Goal: Communication & Community: Answer question/provide support

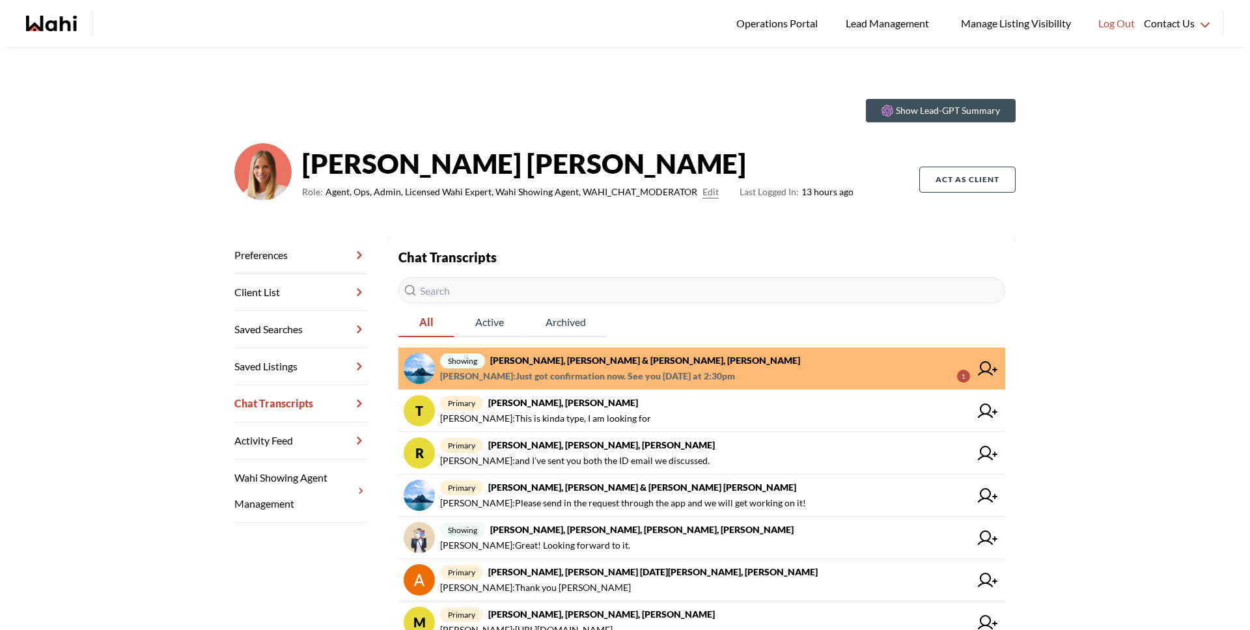
click at [590, 364] on strong "[PERSON_NAME], [PERSON_NAME] & [PERSON_NAME], [PERSON_NAME]" at bounding box center [645, 360] width 310 height 11
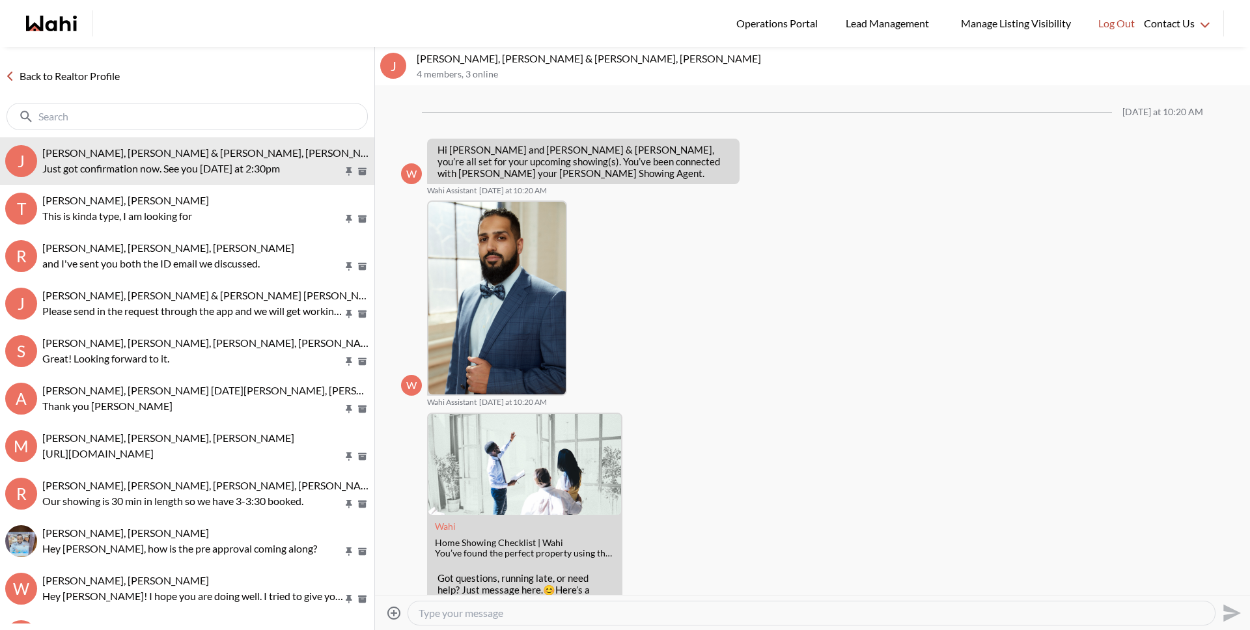
scroll to position [337, 0]
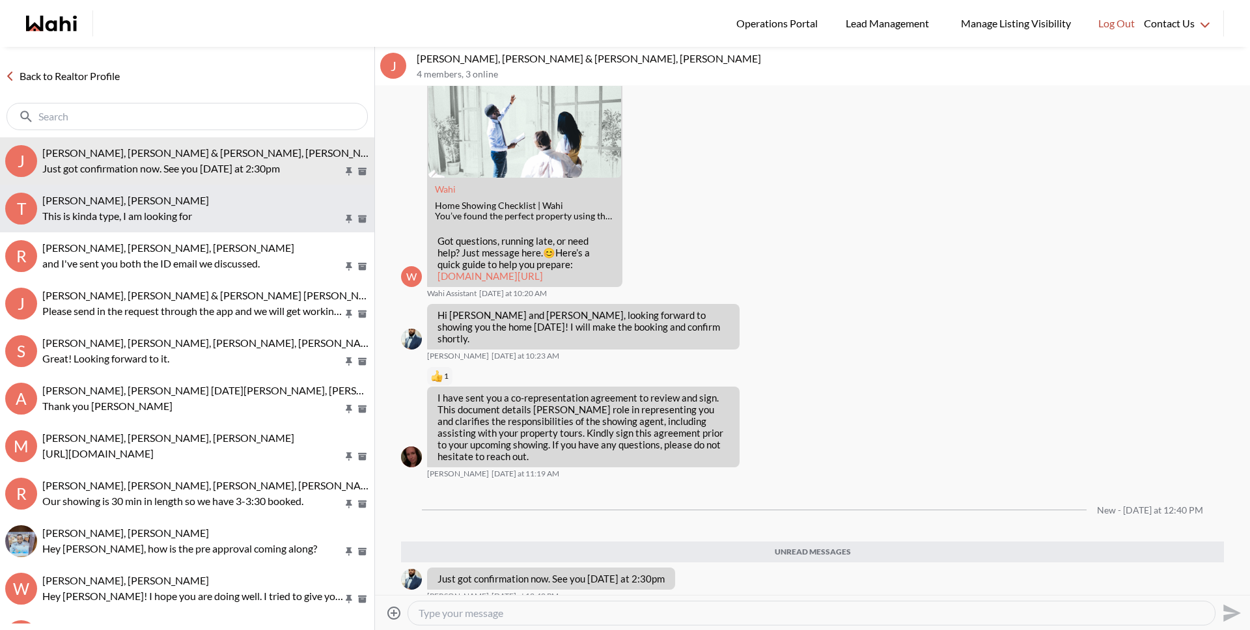
click at [68, 207] on div "TIGRAN ARUSTAMYAN, Michelle This is kinda type, I am looking for" at bounding box center [205, 209] width 327 height 30
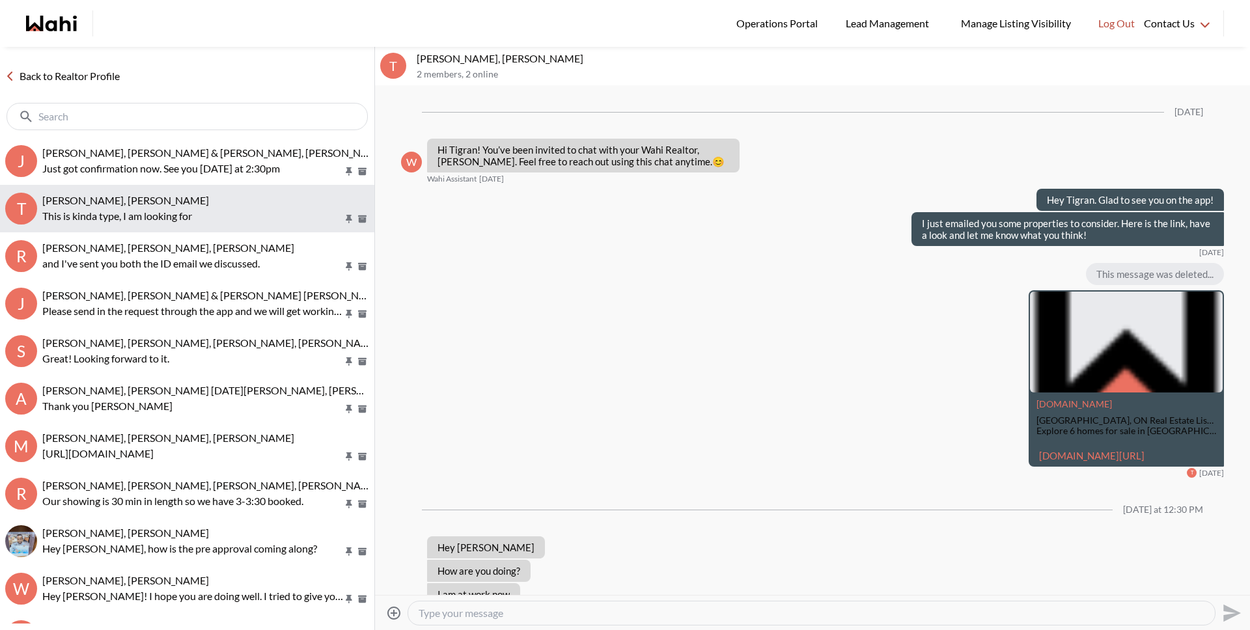
scroll to position [331, 0]
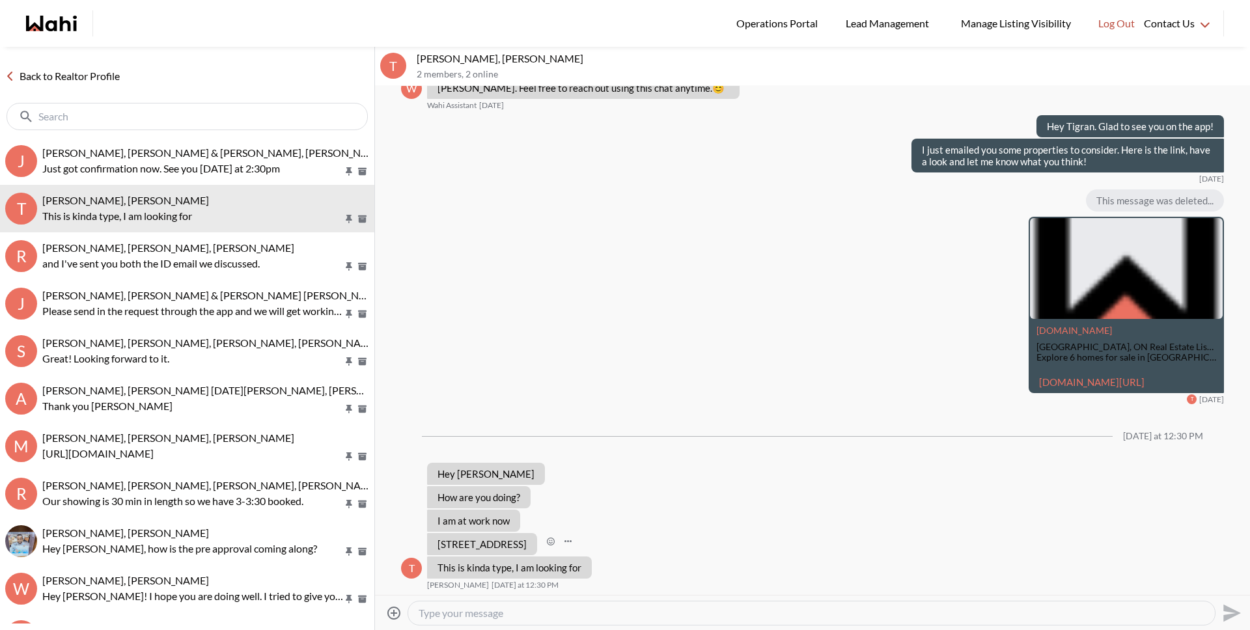
drag, startPoint x: 439, startPoint y: 543, endPoint x: 532, endPoint y: 550, distance: 92.7
click at [532, 550] on div "88 Colgate Ave #631, Toronto, Ontario M4M 0A6" at bounding box center [482, 544] width 110 height 22
drag, startPoint x: 527, startPoint y: 545, endPoint x: 423, endPoint y: 536, distance: 104.6
click at [423, 536] on div "T 88 Colgate Ave #631, Toronto, Ontario M4M 0A6 TIGRAN ARUSTAMYAN Today at 12:3…" at bounding box center [812, 544] width 823 height 22
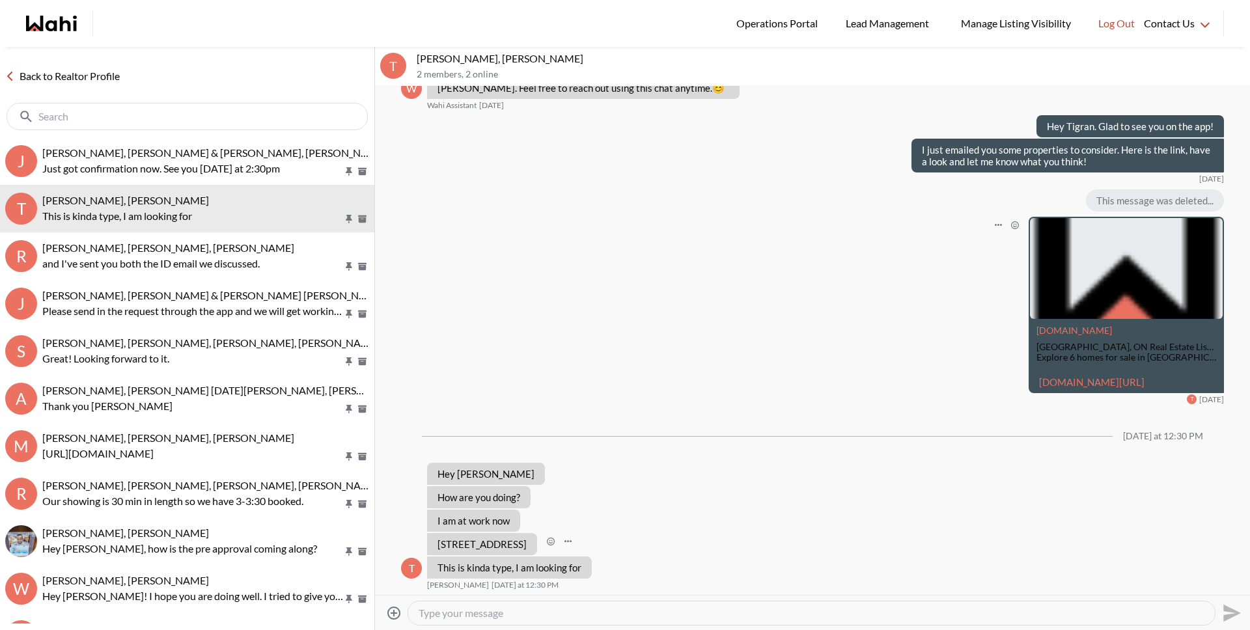
copy p "88 Colgate Ave #631"
click at [570, 612] on textarea "Type your message" at bounding box center [812, 613] width 786 height 13
type textarea "Hi Tigran. I'm doing well thanks, how are you?"
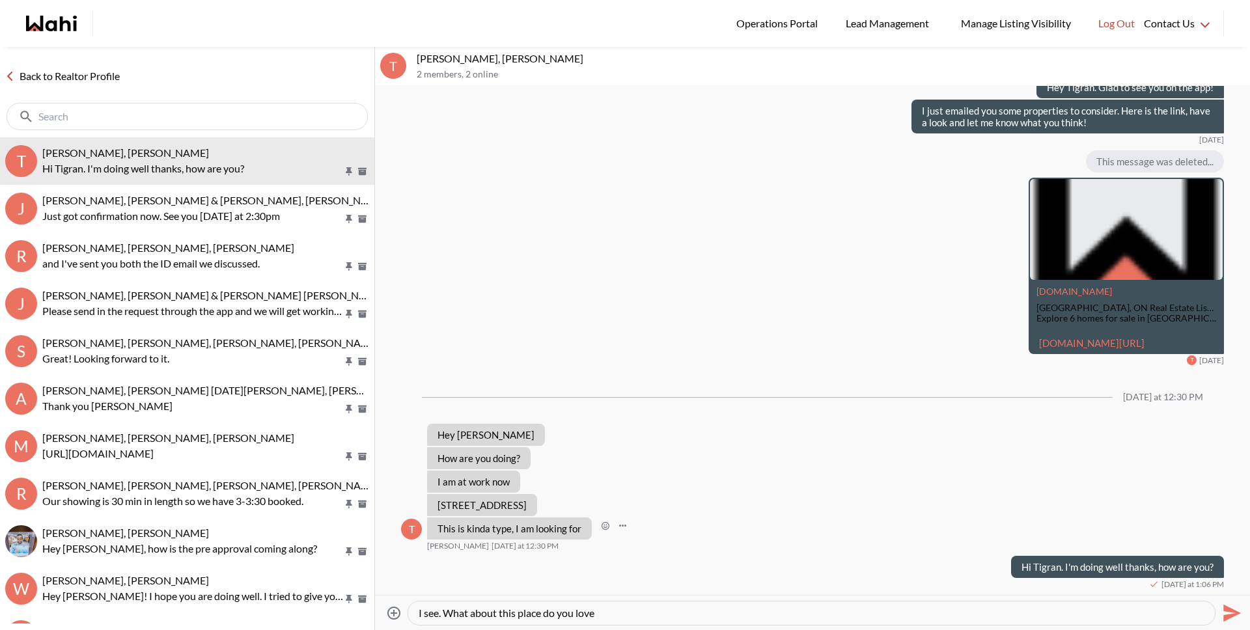
type textarea "I see. What about this place do you love?"
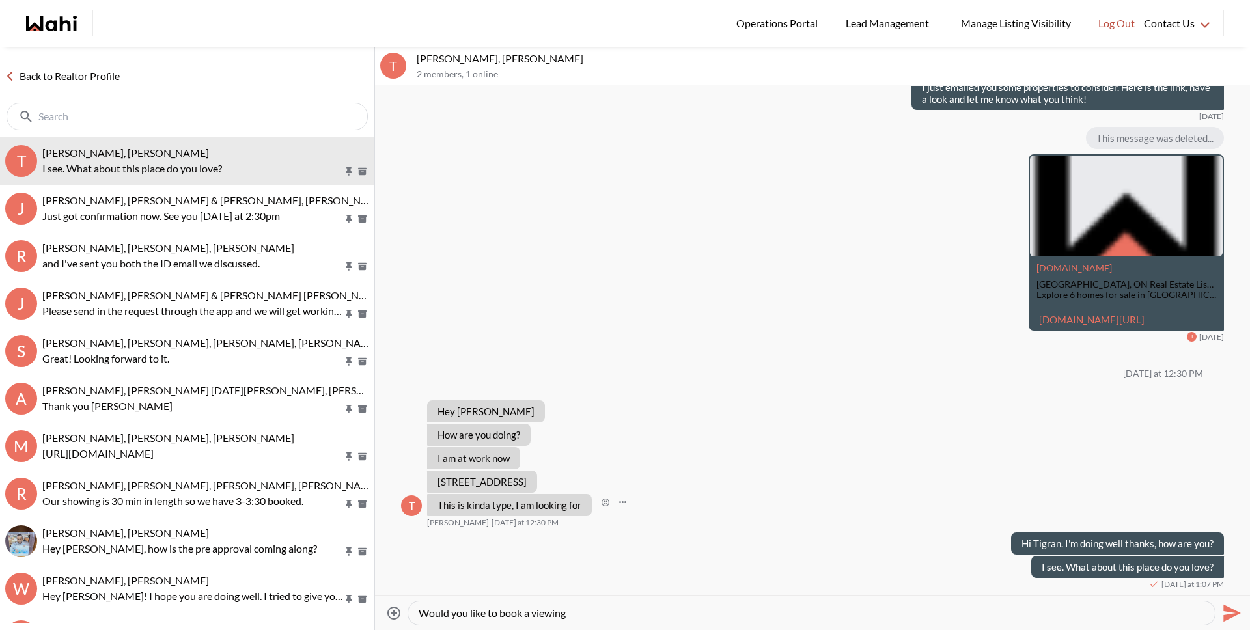
type textarea "Would you like to book a viewing?"
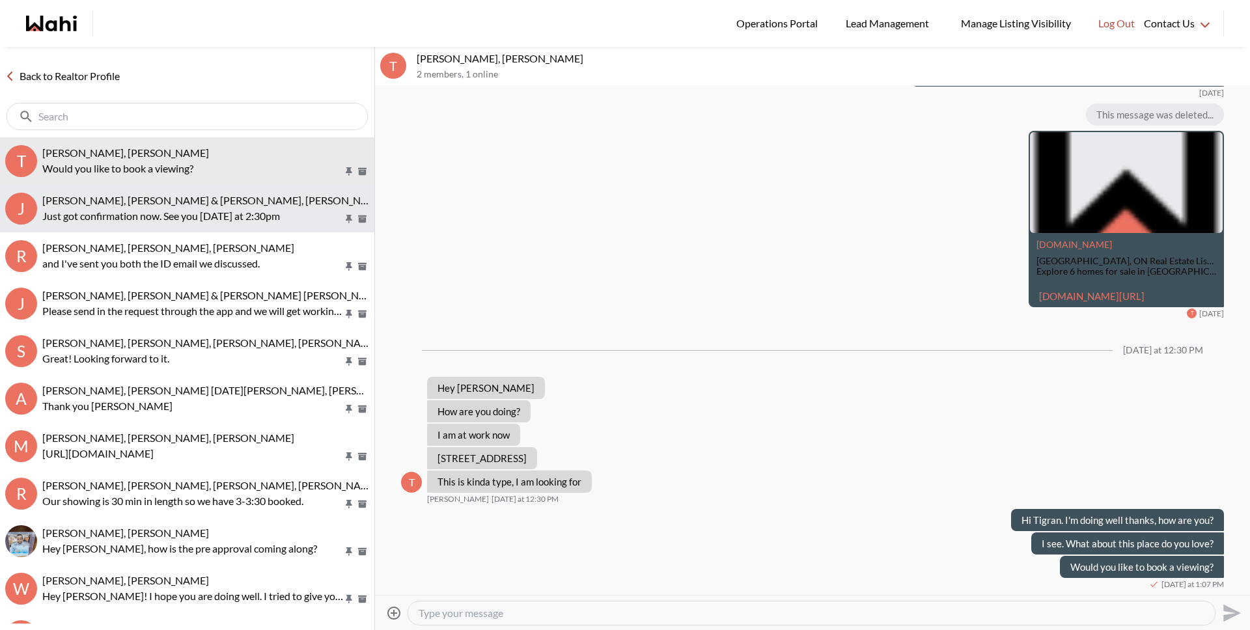
click at [164, 205] on span "Jason Brown, Jason & Lauryn Vaz-Brown, Khalid, Michelle" at bounding box center [214, 200] width 344 height 12
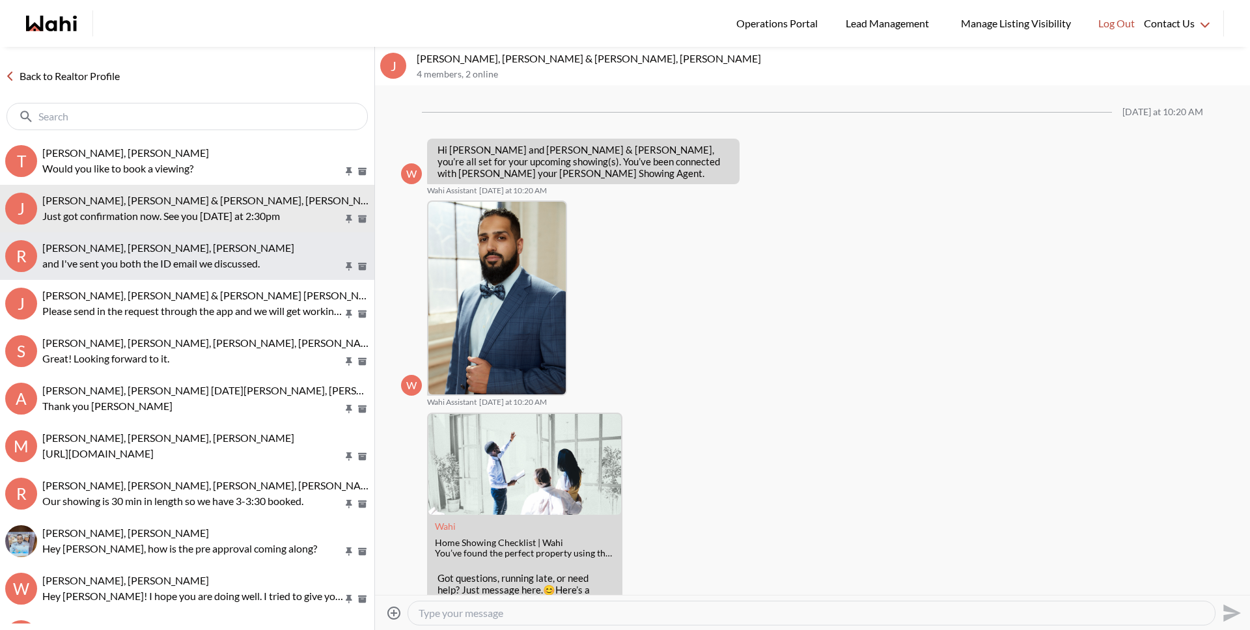
scroll to position [253, 0]
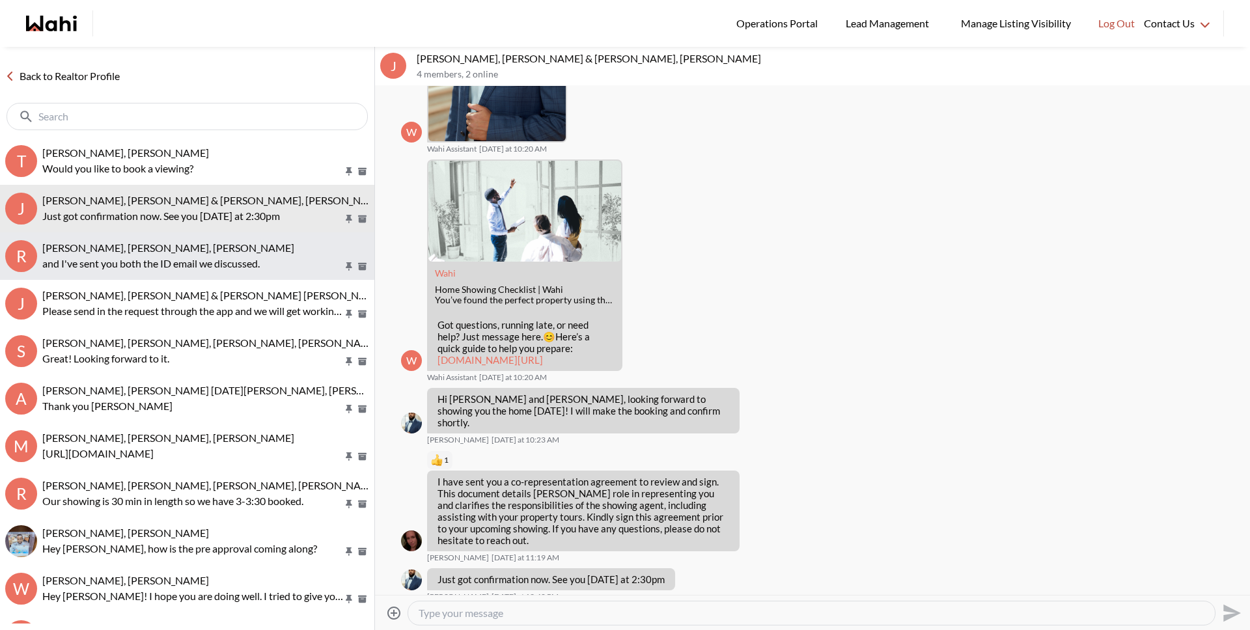
click at [161, 263] on p "and I've sent you both the ID email we discussed." at bounding box center [192, 264] width 301 height 16
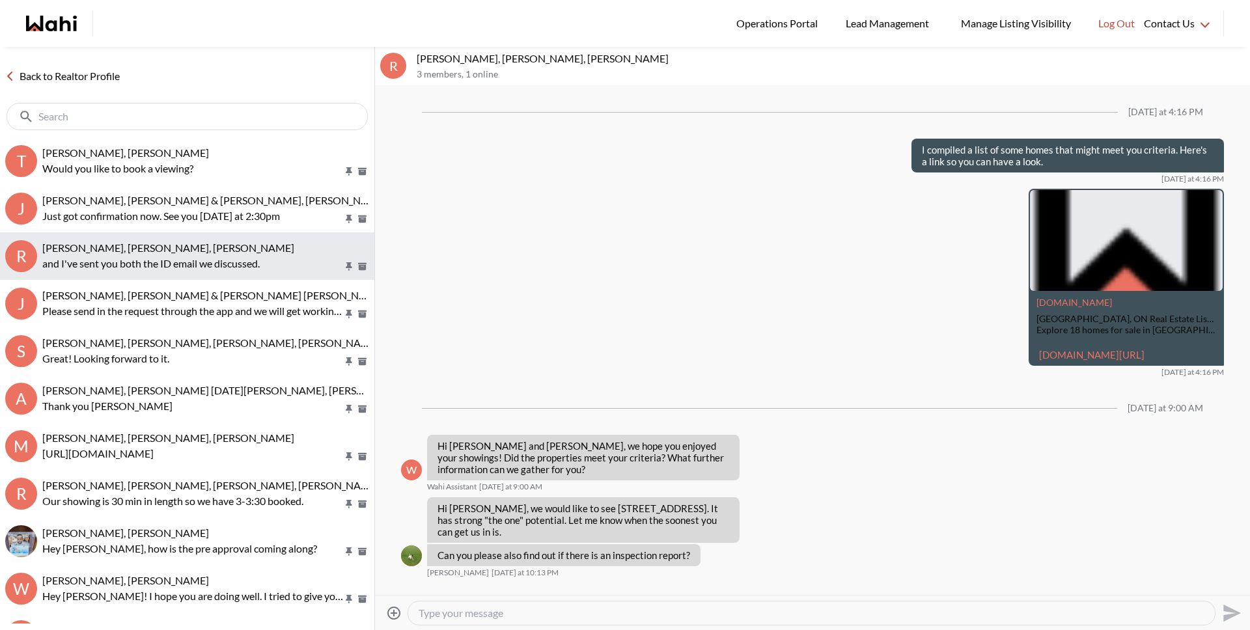
scroll to position [1433, 0]
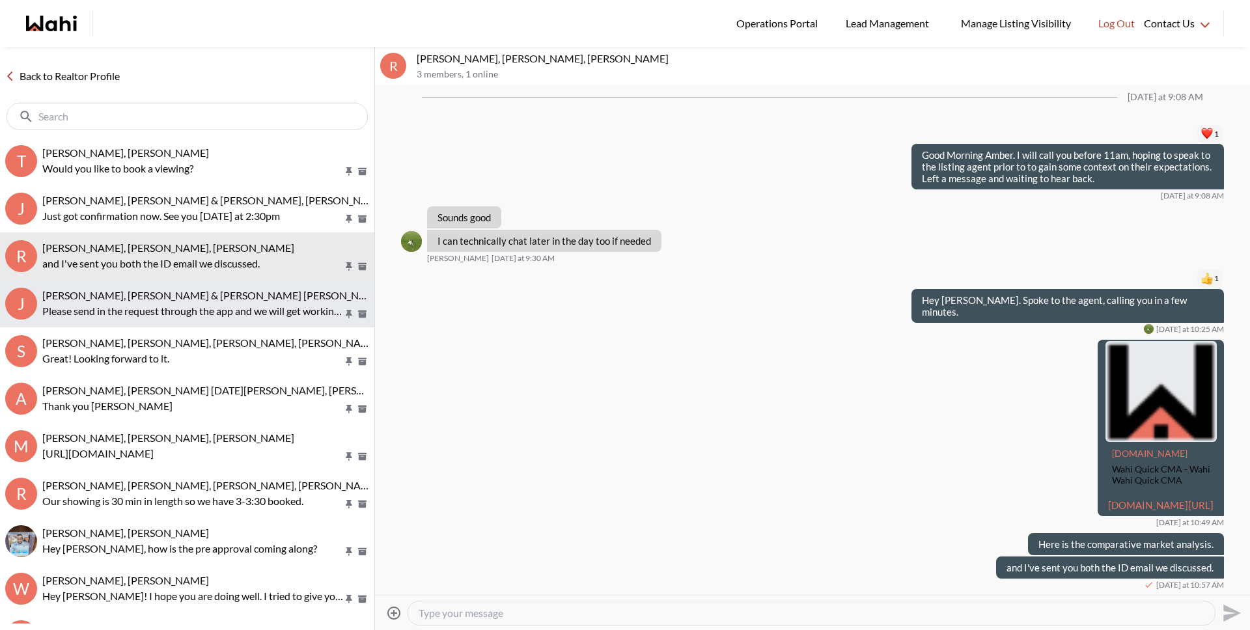
click at [154, 292] on span "Jason Brown, Jason & Lauryn Vaz-Brown, Michelle" at bounding box center [213, 295] width 342 height 12
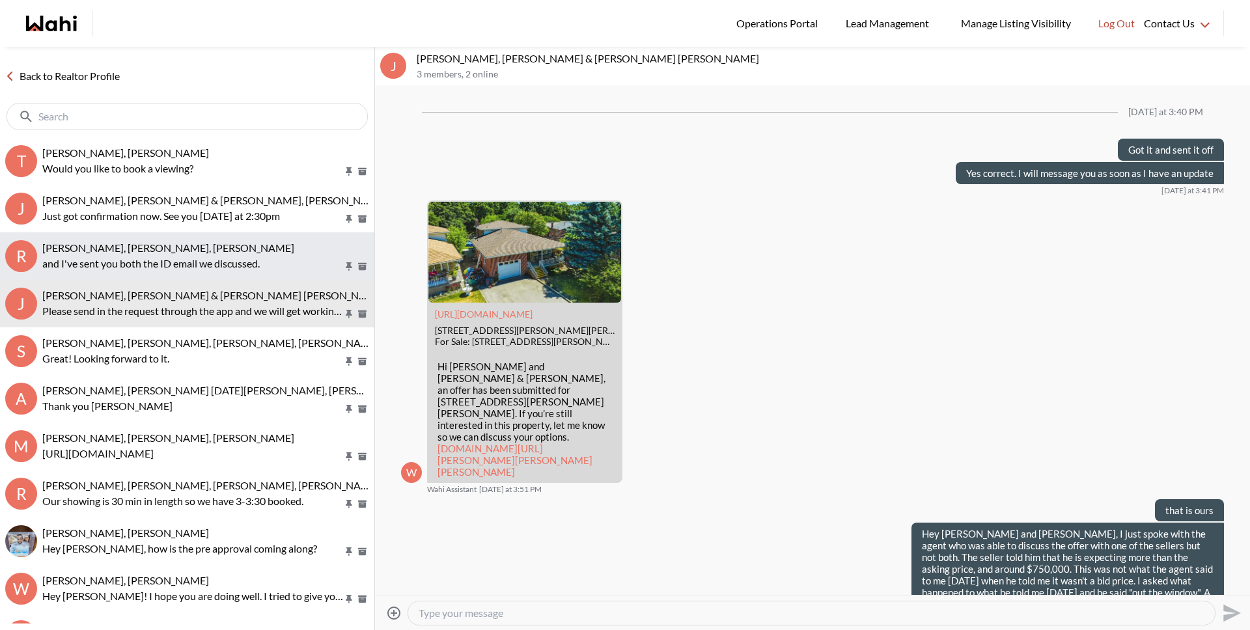
scroll to position [1855, 0]
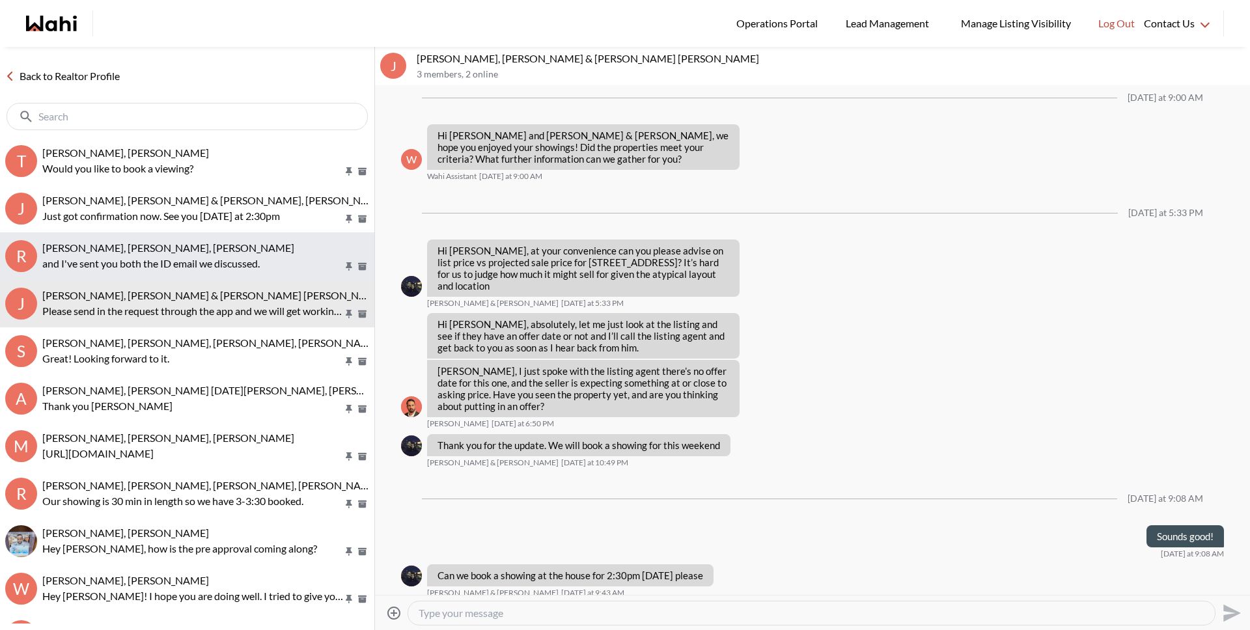
click at [150, 252] on span "Rory Fairweather, Amber F, Michelle" at bounding box center [168, 248] width 252 height 12
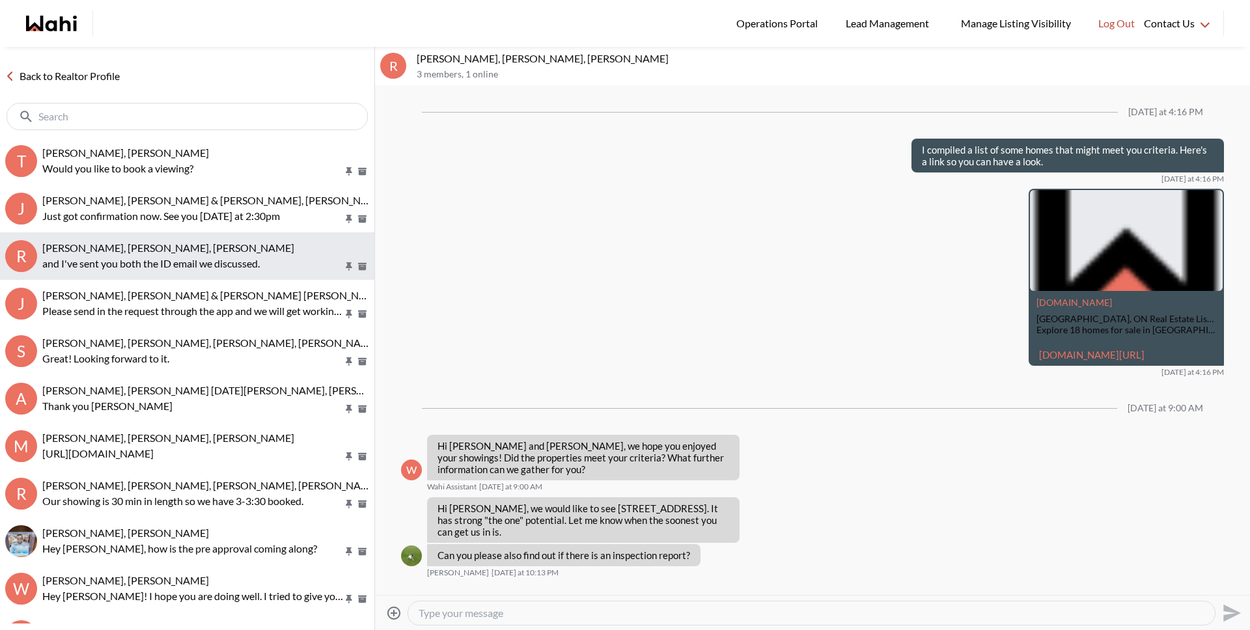
scroll to position [1433, 0]
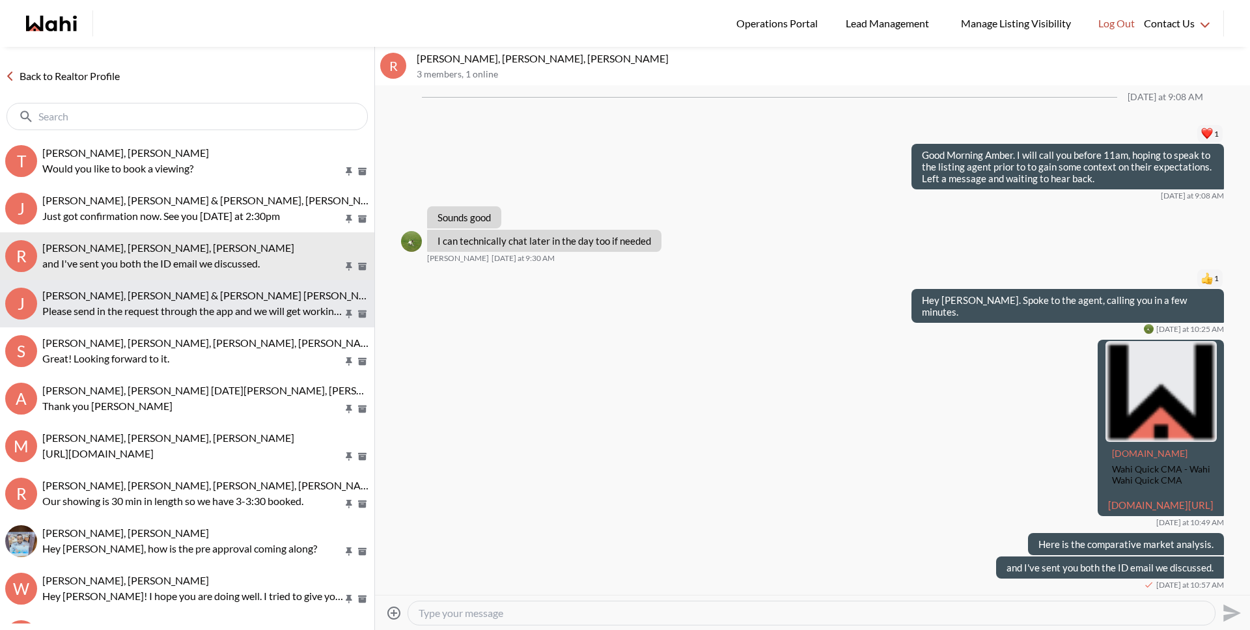
click at [133, 294] on span "Jason Brown, Jason & Lauryn Vaz-Brown, Michelle" at bounding box center [213, 295] width 342 height 12
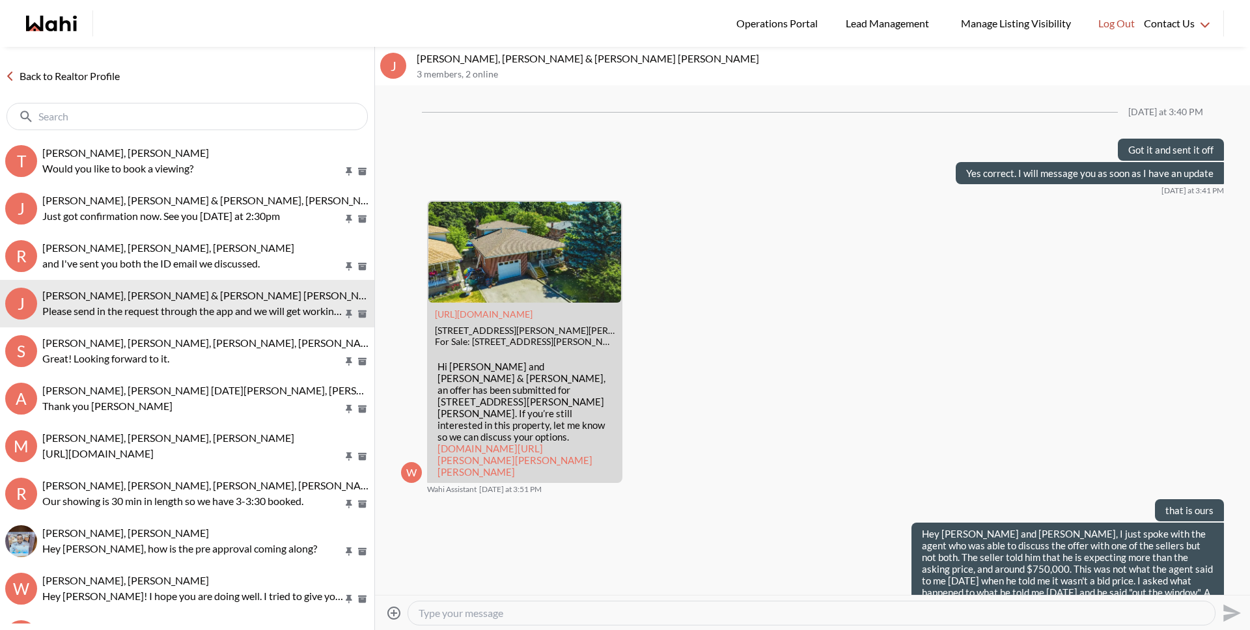
scroll to position [1855, 0]
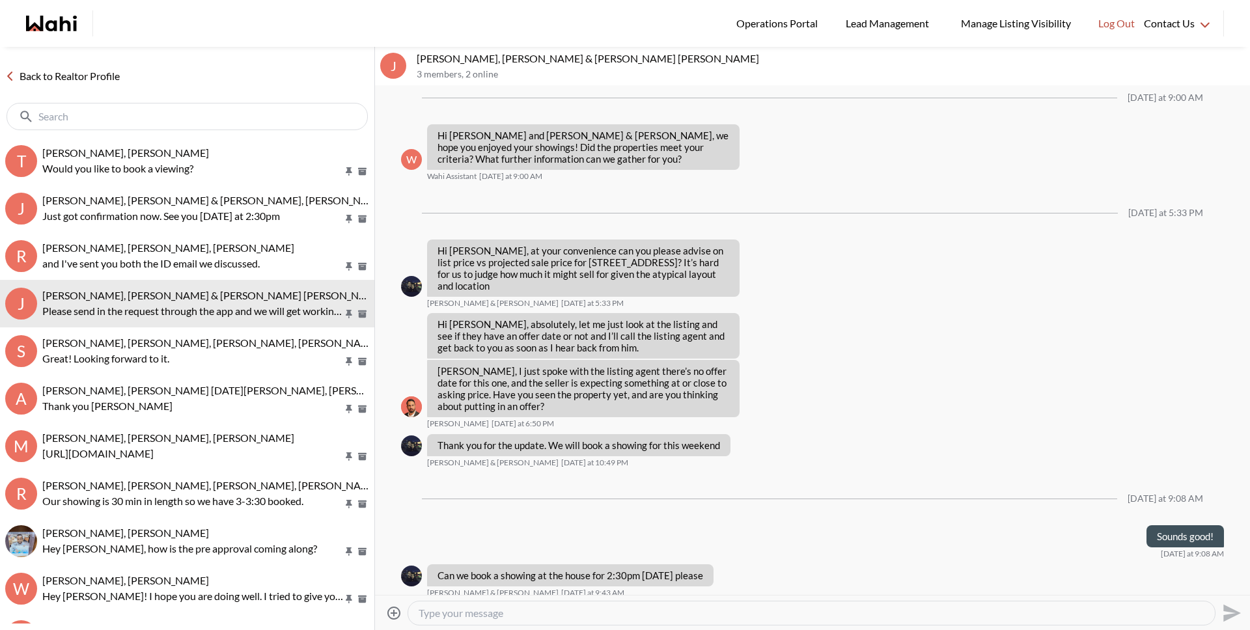
click at [464, 609] on textarea "Type your message" at bounding box center [812, 613] width 786 height 13
type textarea "You're all set for tomorrow with Khalid. You will see the chat with him there."
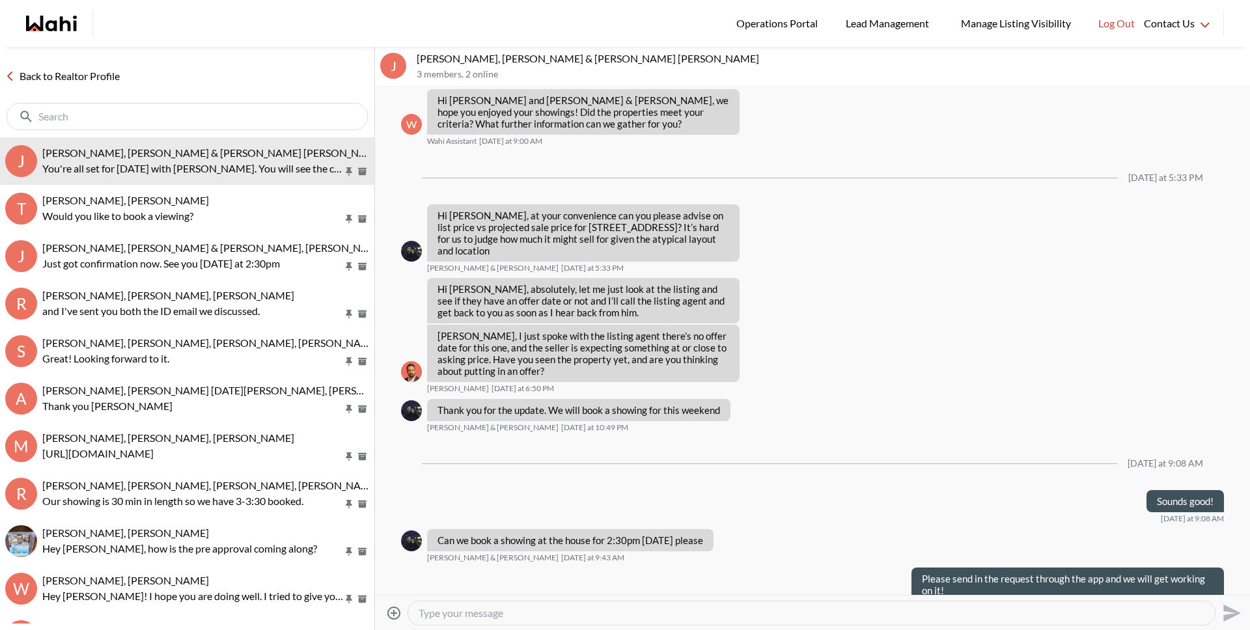
click at [115, 78] on link "Back to Realtor Profile" at bounding box center [62, 76] width 125 height 17
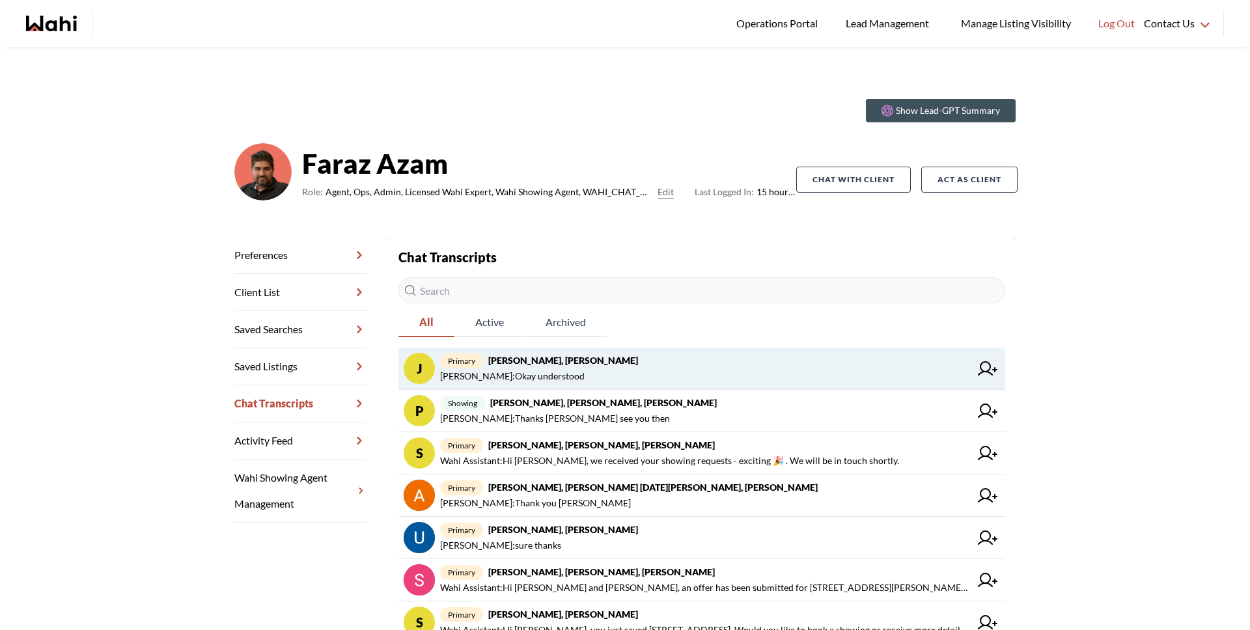
click at [641, 367] on span "primary Josh Hortaleza, Faraz, Behnam" at bounding box center [705, 361] width 530 height 16
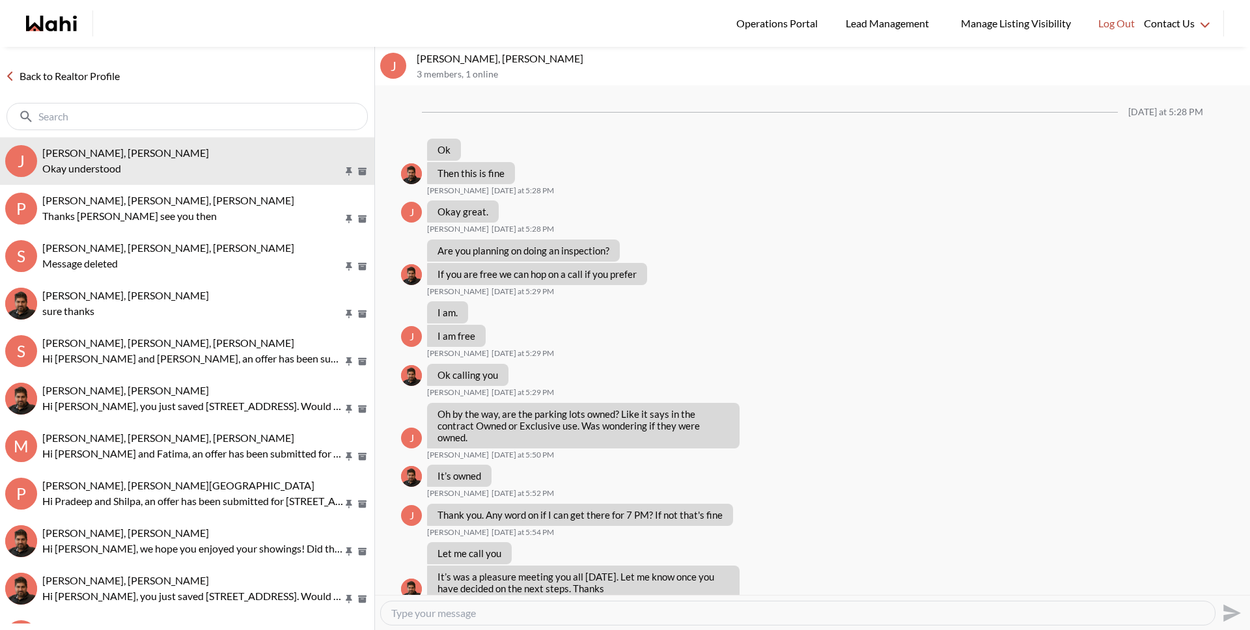
scroll to position [529, 0]
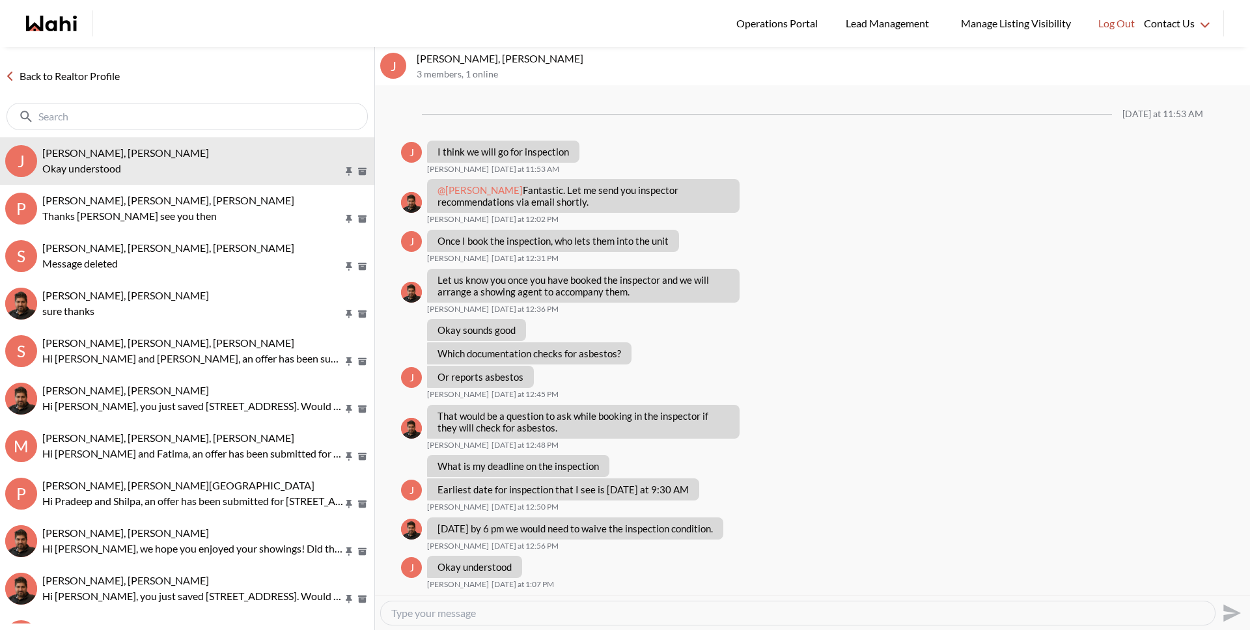
click at [92, 78] on link "Back to Realtor Profile" at bounding box center [62, 76] width 125 height 17
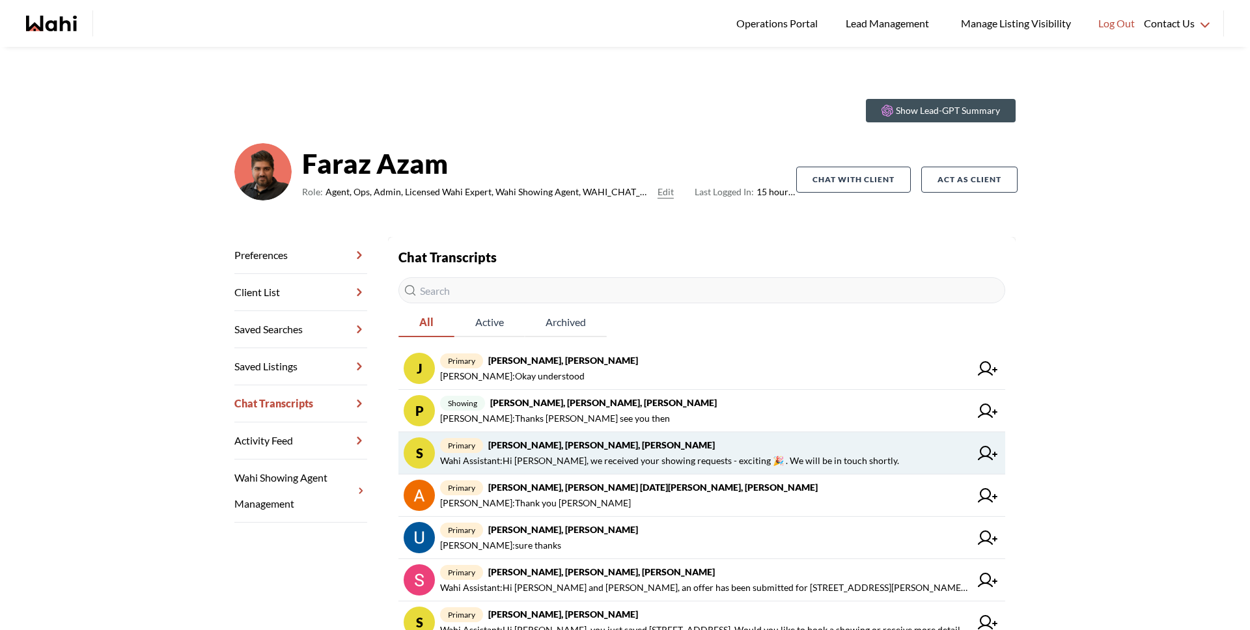
click at [652, 441] on span "primary Stannette Lindsay, Rajesh Kumar, Faraz" at bounding box center [705, 445] width 530 height 16
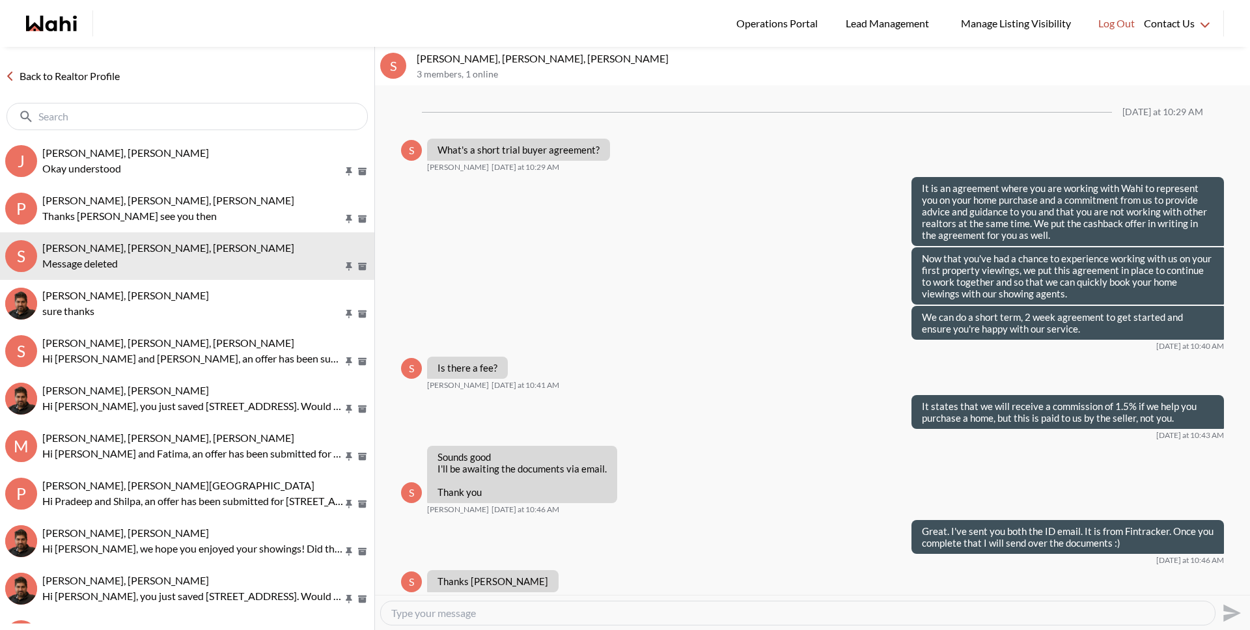
scroll to position [662, 0]
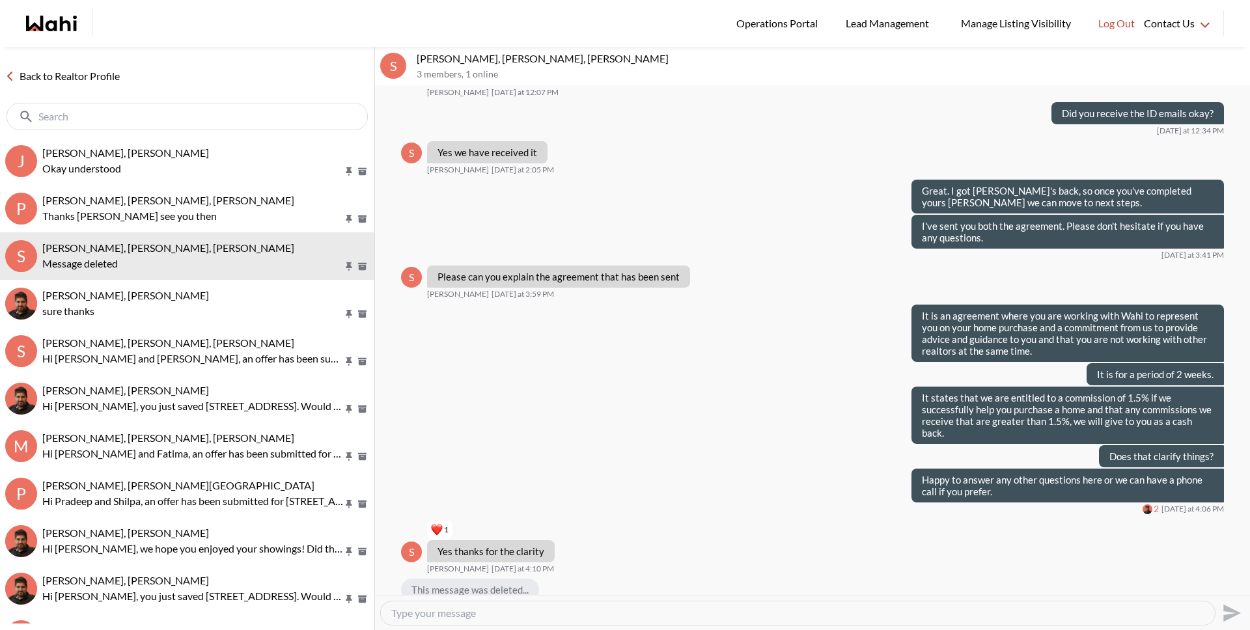
click at [570, 611] on textarea "Type your message" at bounding box center [797, 613] width 813 height 13
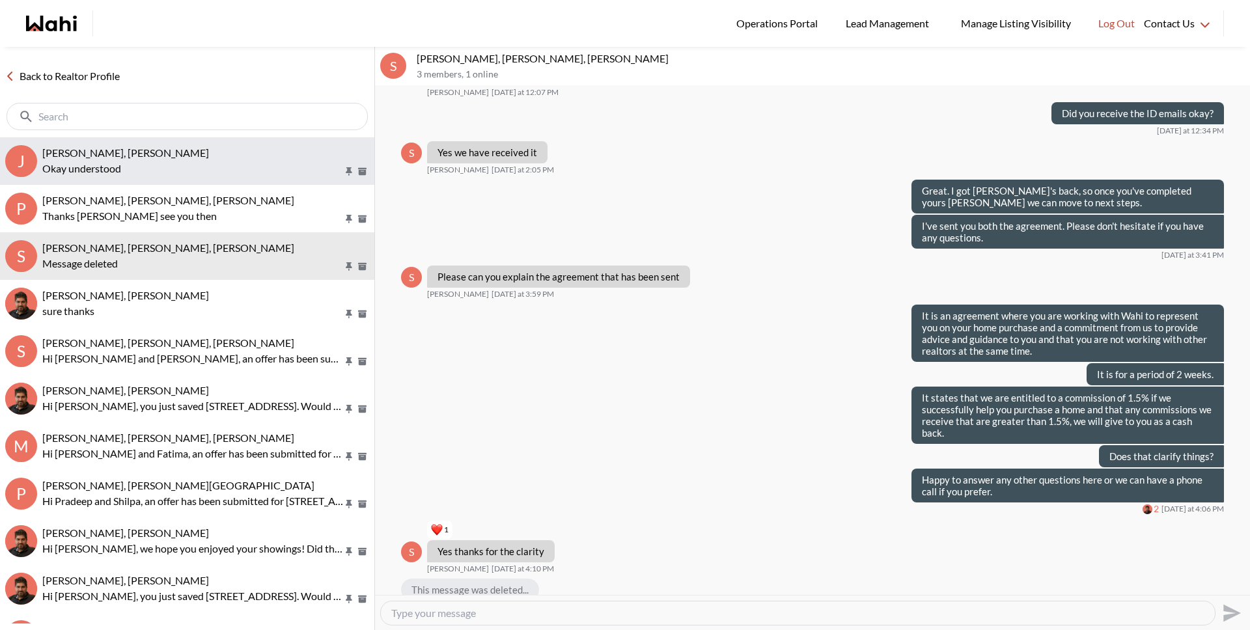
click at [109, 154] on span "Josh Hortaleza, Faraz, Behnam" at bounding box center [125, 152] width 167 height 12
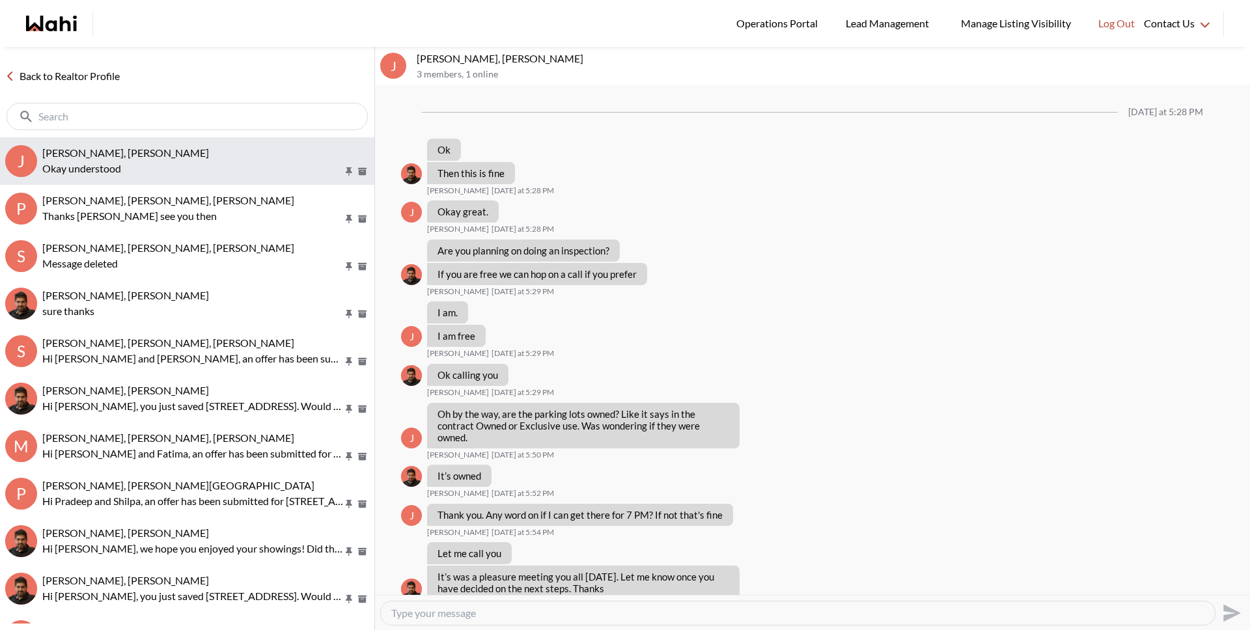
scroll to position [529, 0]
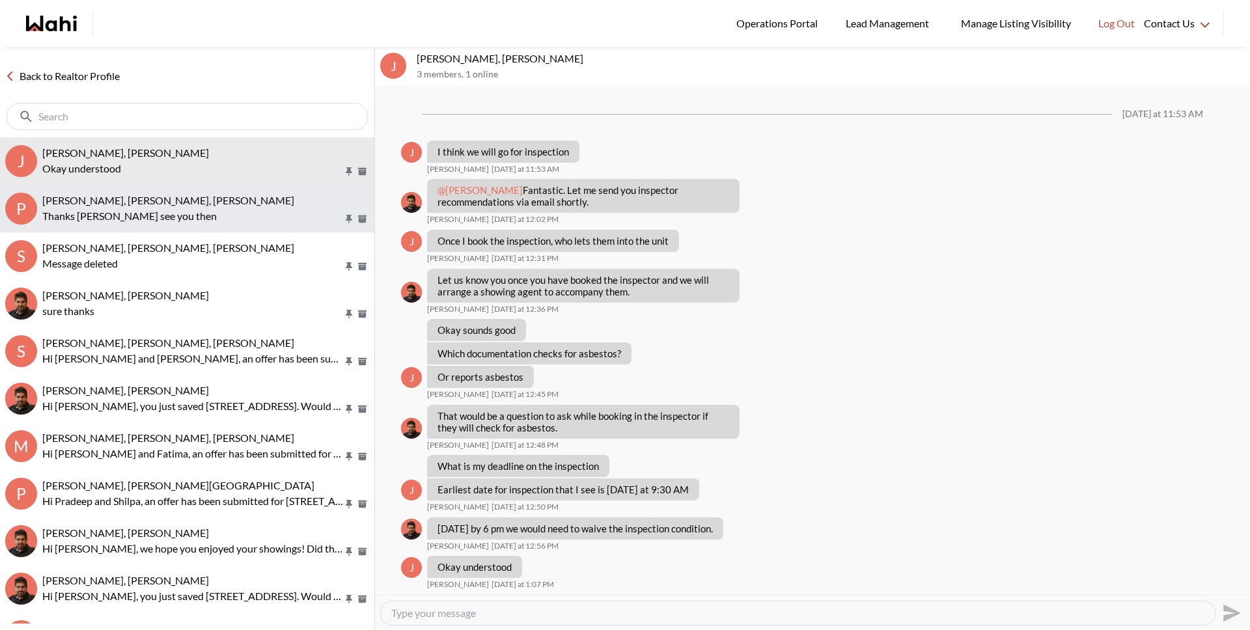
click at [135, 201] on span "Pradeep Pradhan, Shilpa Pradhan, Paul, Faraz" at bounding box center [168, 200] width 252 height 12
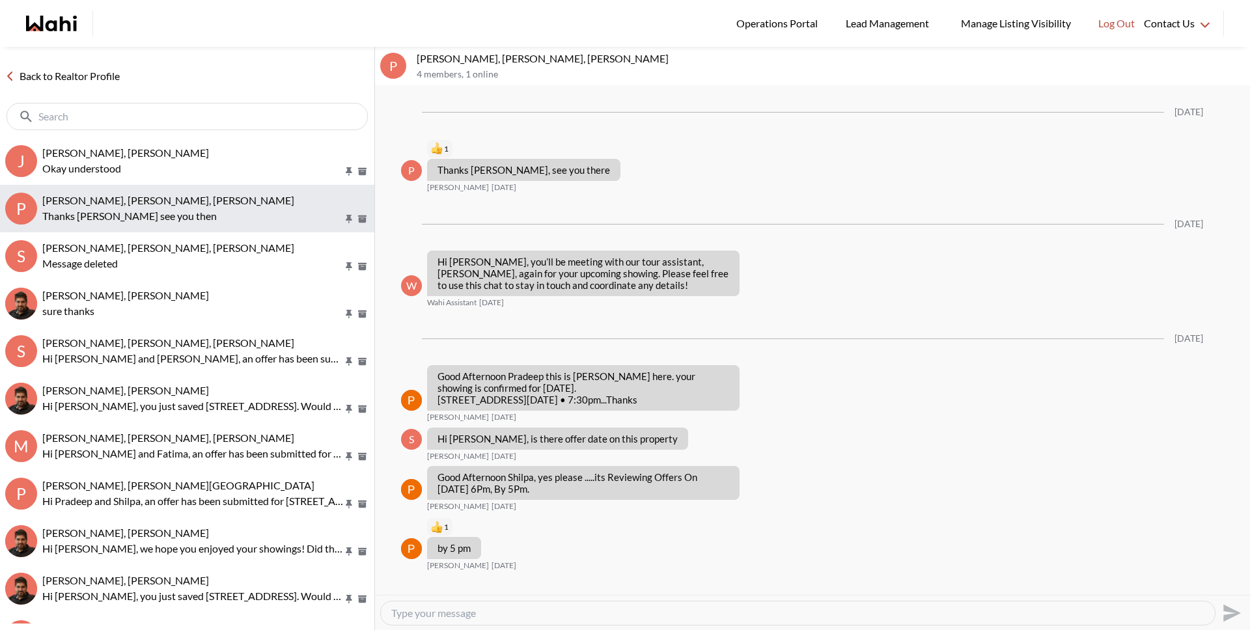
scroll to position [1900, 0]
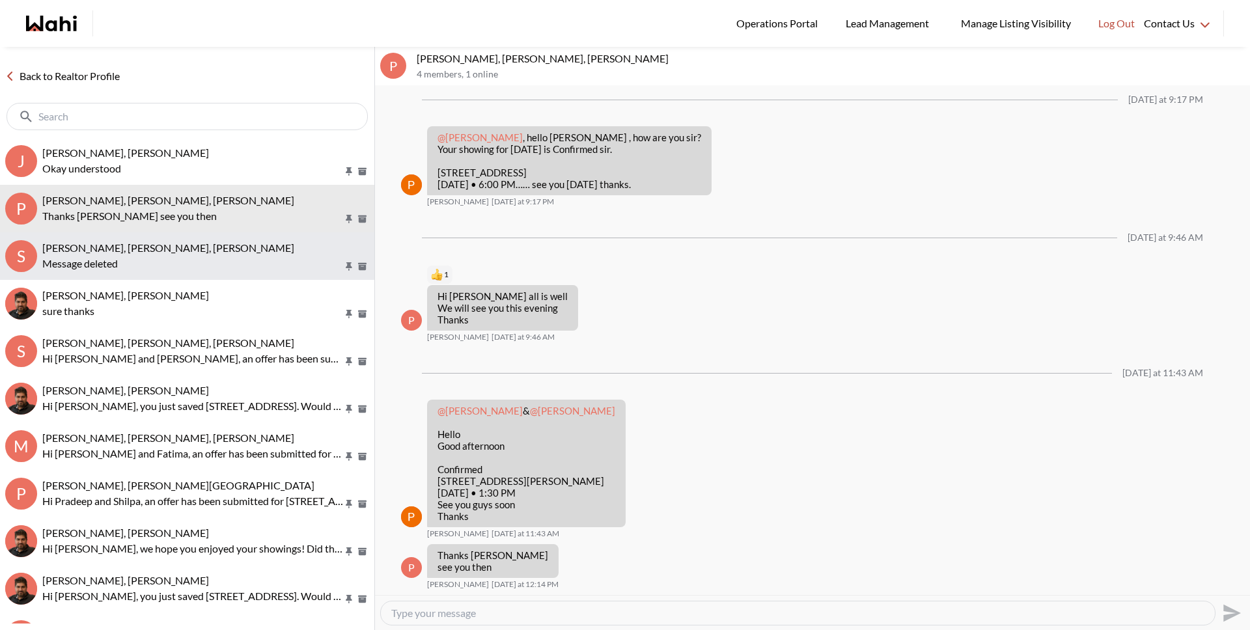
click at [145, 247] on span "Stannette Lindsay, Rajesh Kumar, Faraz" at bounding box center [168, 248] width 252 height 12
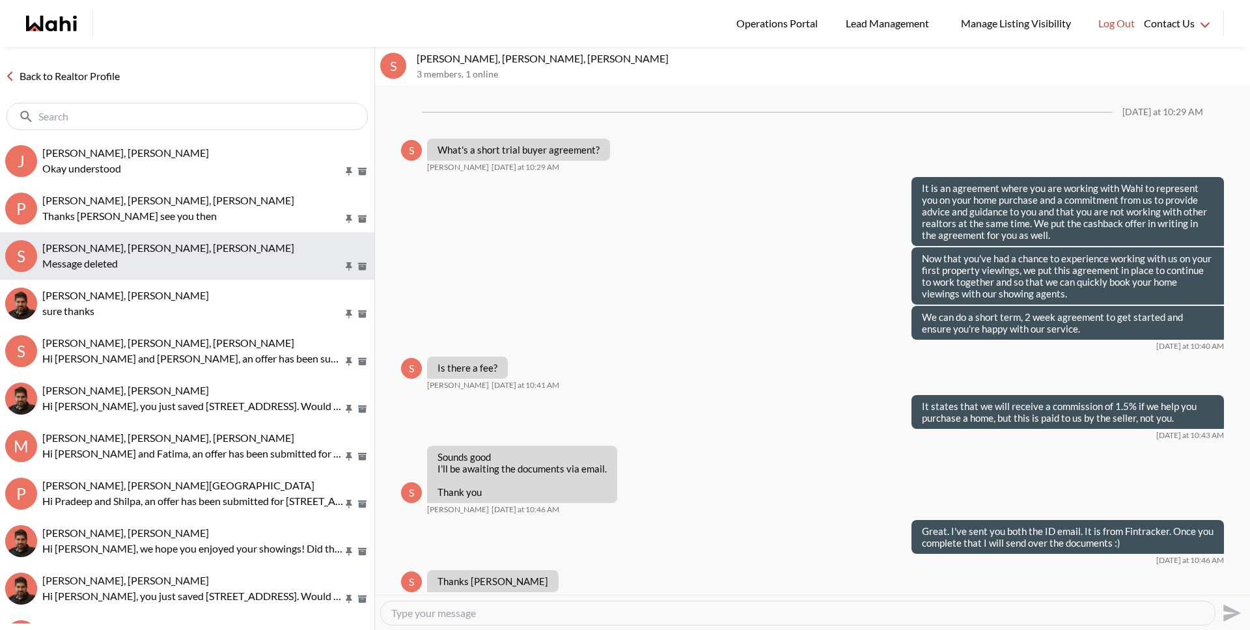
scroll to position [662, 0]
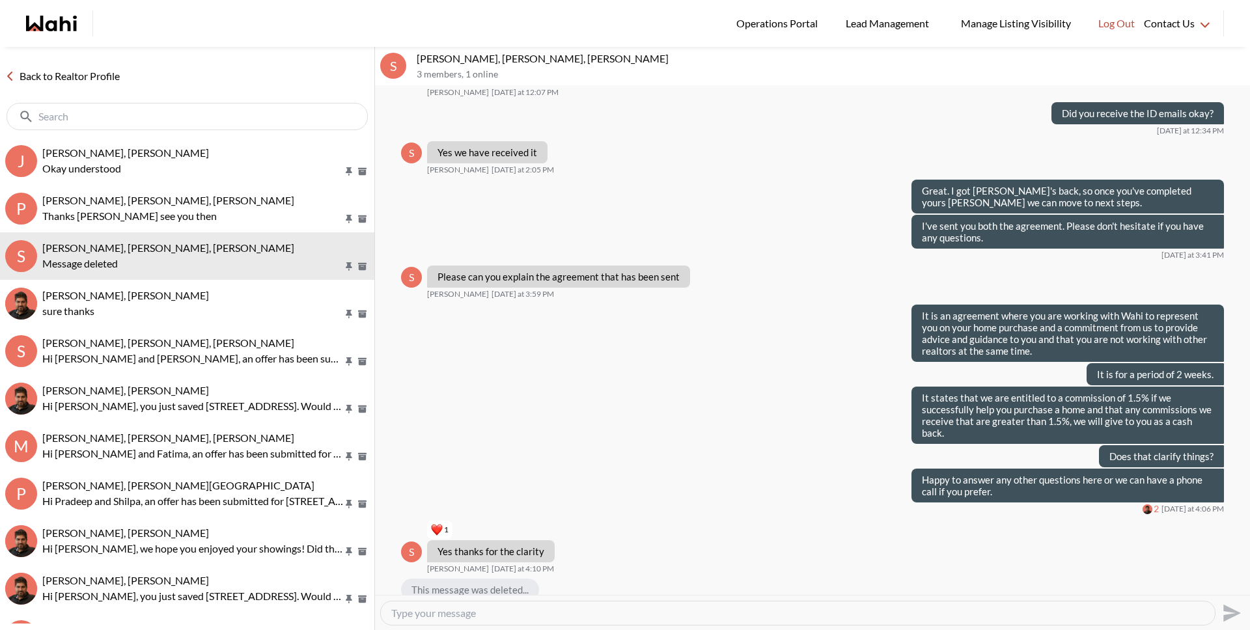
click at [438, 620] on div at bounding box center [798, 613] width 834 height 23
click at [440, 619] on div at bounding box center [798, 613] width 834 height 23
click at [443, 615] on textarea "Type your message" at bounding box center [797, 613] width 813 height 13
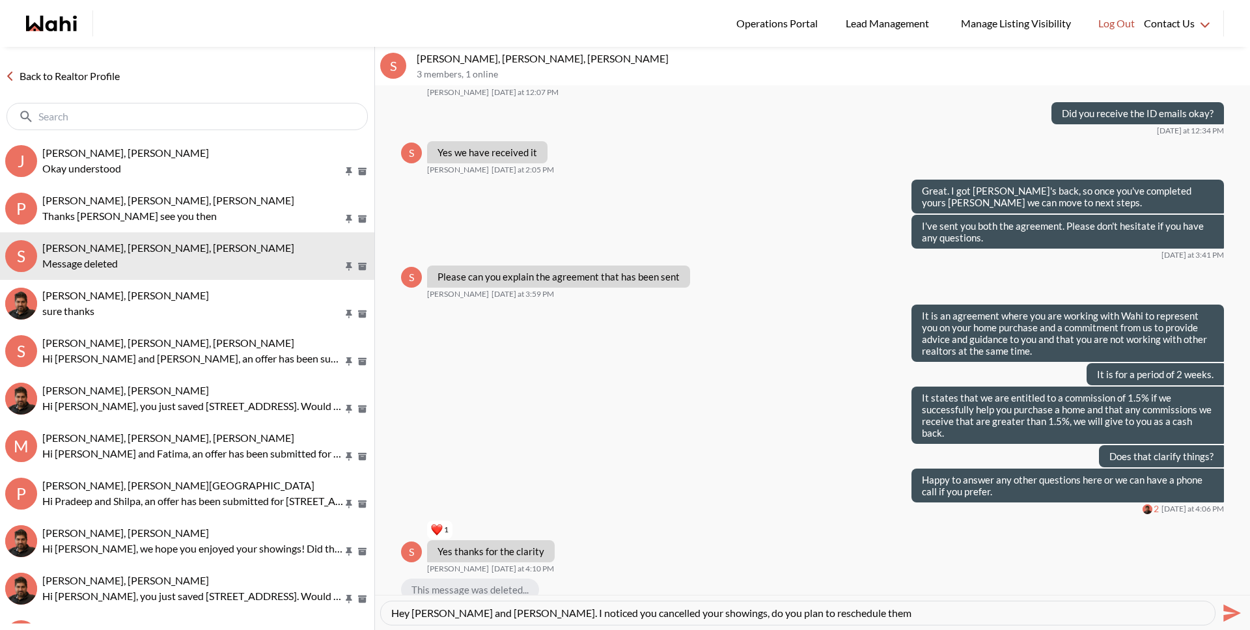
type textarea "Hey Stannette and Rajesh. I noticed you cancelled your showings, do you plan to…"
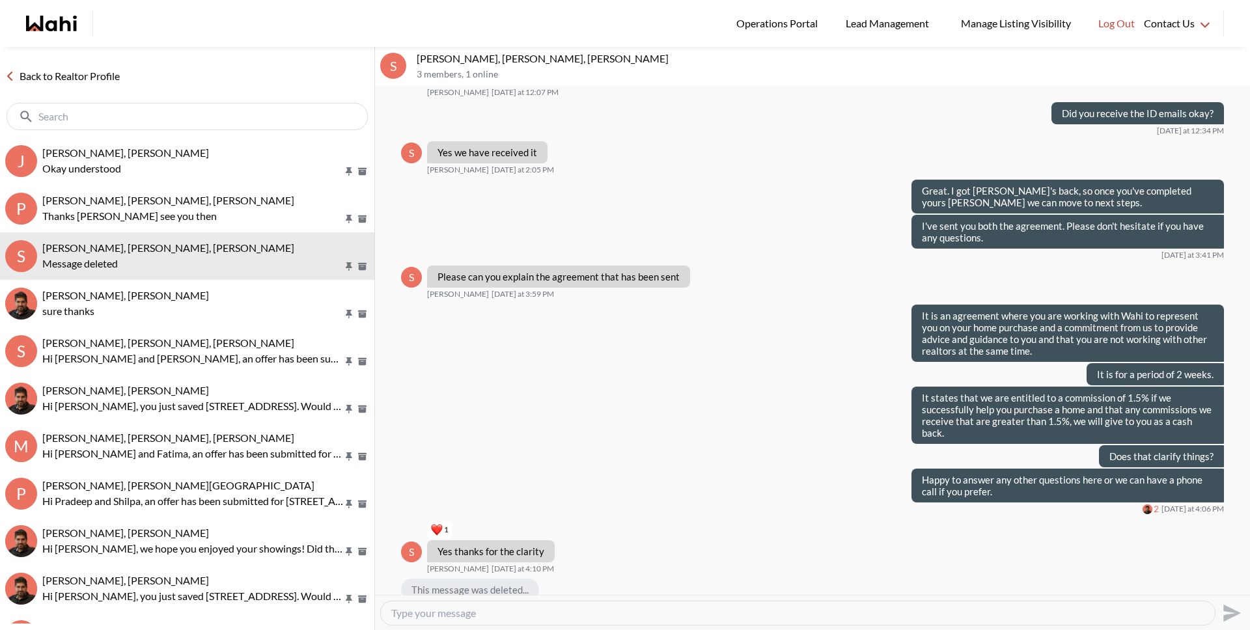
scroll to position [765, 0]
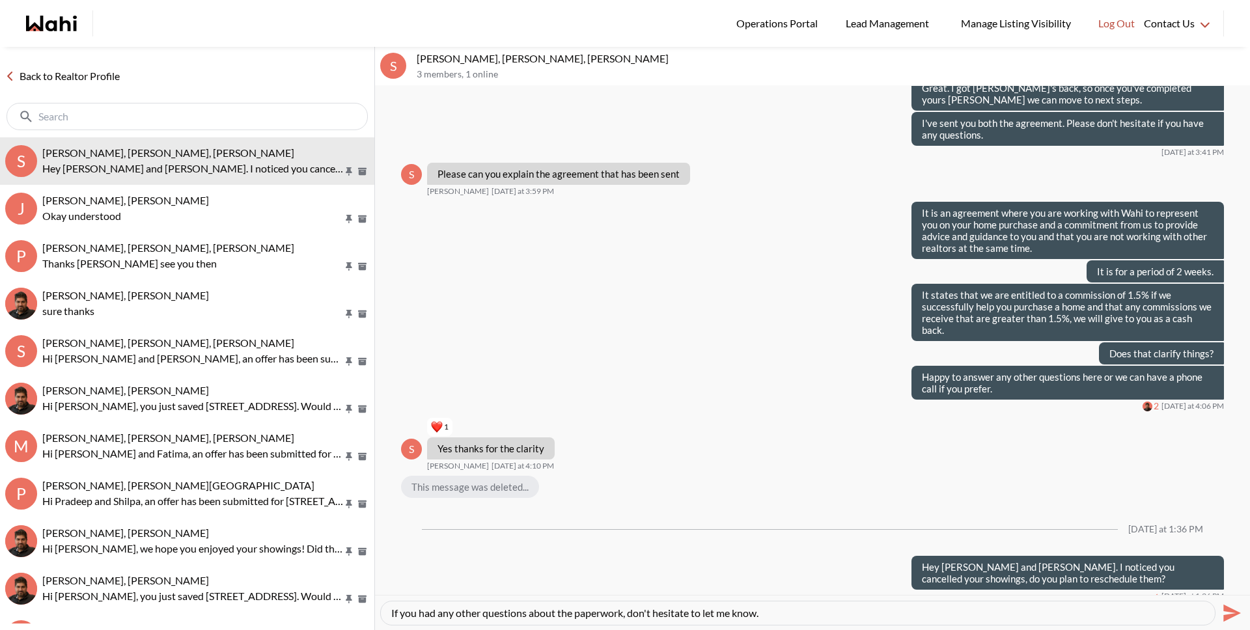
type textarea "If you had any other questions about the paperwork, don't hesitate to let me kn…"
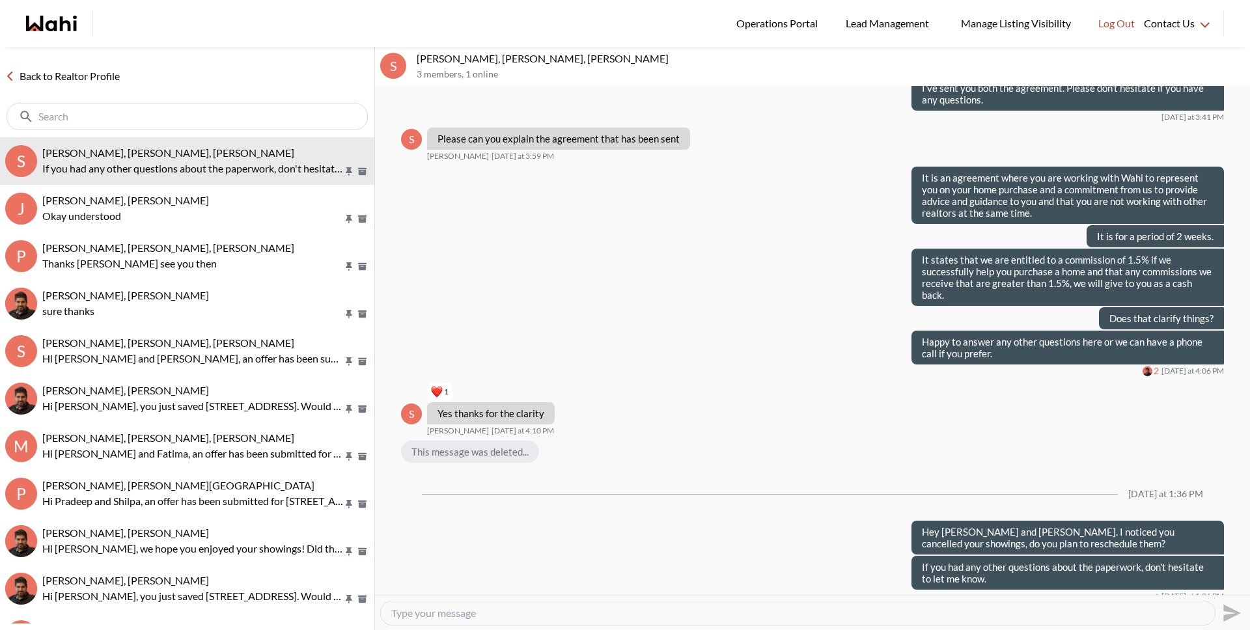
click at [79, 73] on link "Back to Realtor Profile" at bounding box center [62, 76] width 125 height 17
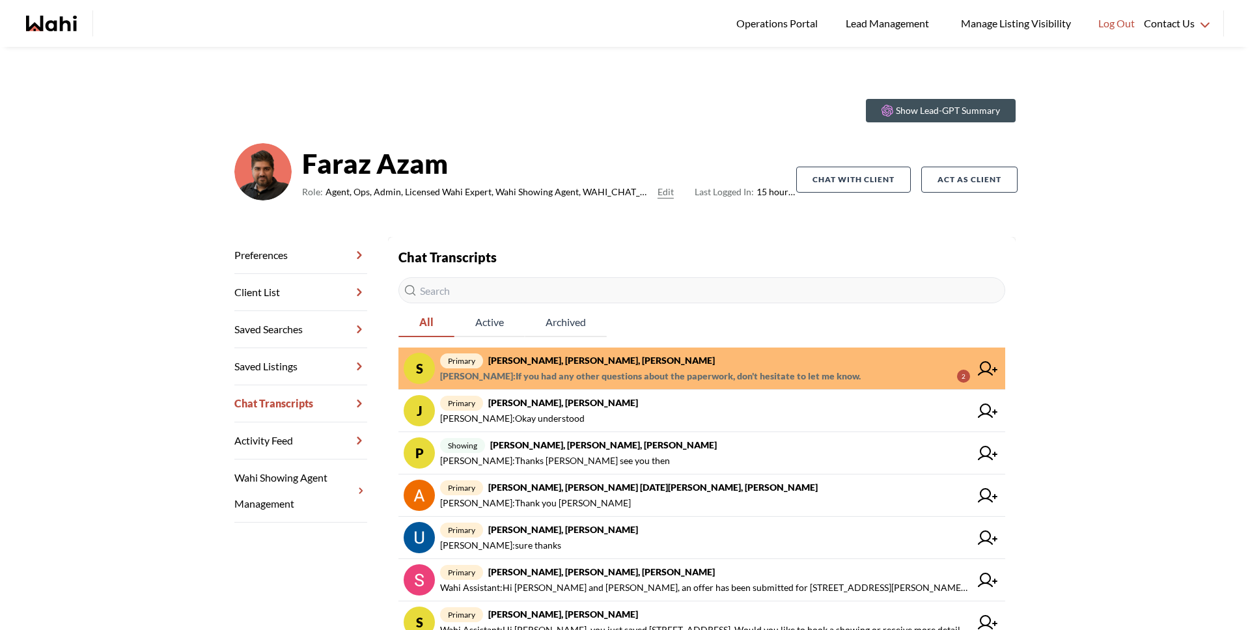
click at [575, 376] on span "Michelle Ryckman : If you had any other questions about the paperwork, don't he…" at bounding box center [650, 376] width 421 height 16
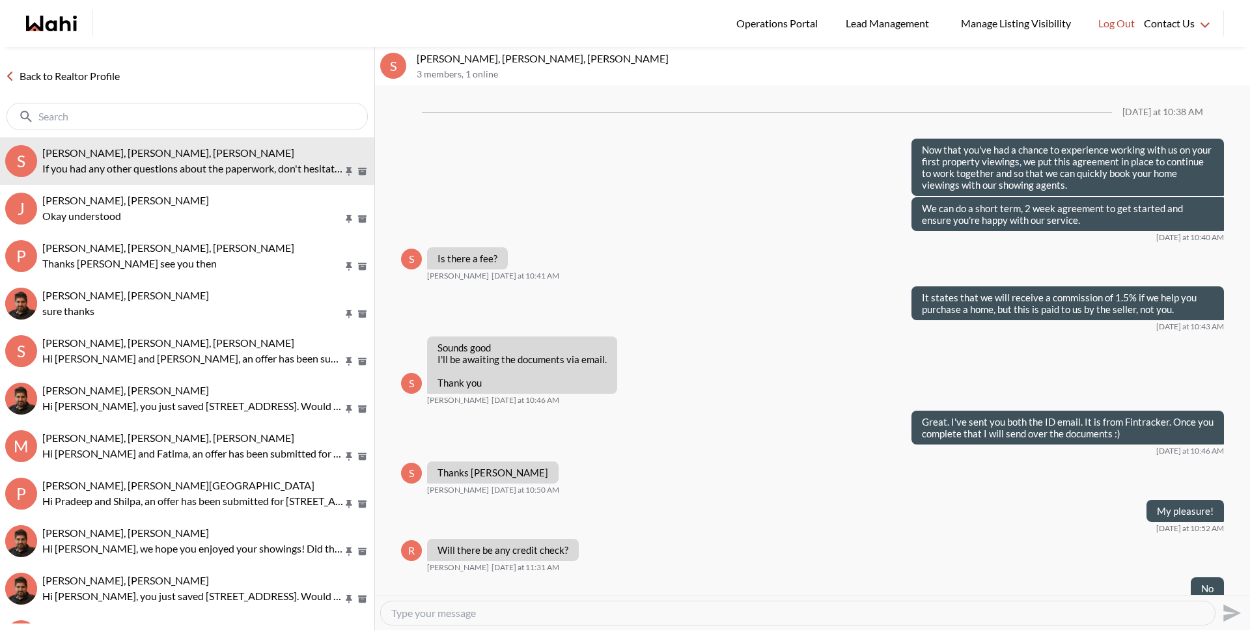
scroll to position [691, 0]
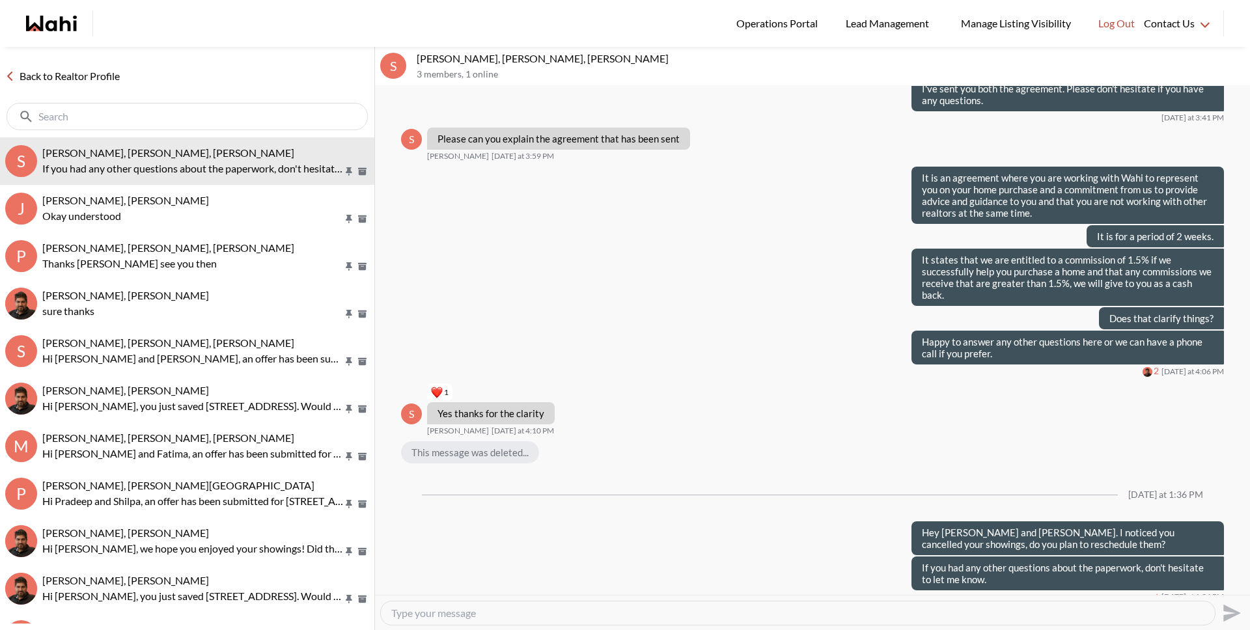
click at [98, 83] on link "Back to Realtor Profile" at bounding box center [62, 76] width 125 height 17
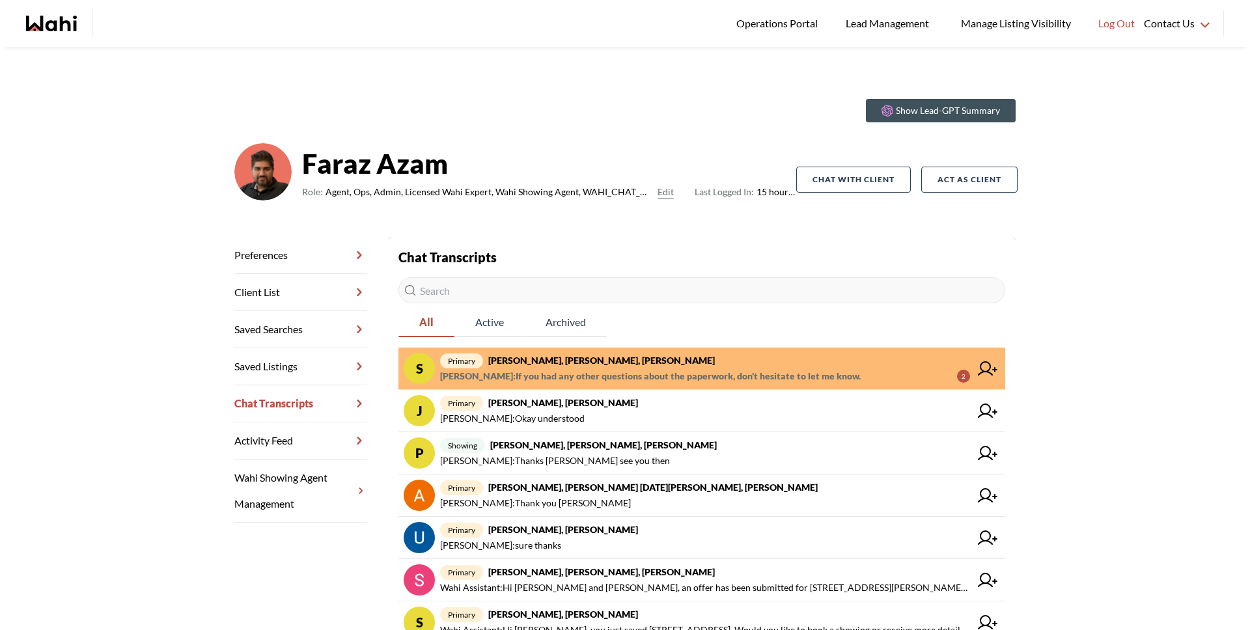
click at [745, 368] on span "Michelle Ryckman : If you had any other questions about the paperwork, don't he…" at bounding box center [650, 376] width 421 height 16
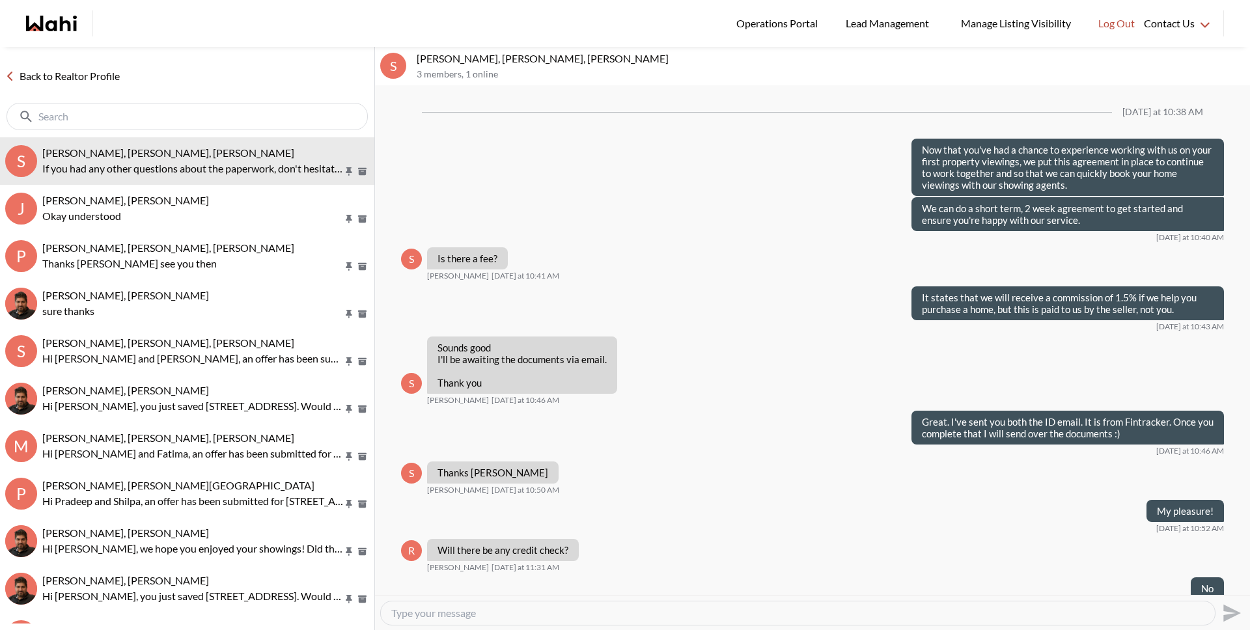
scroll to position [691, 0]
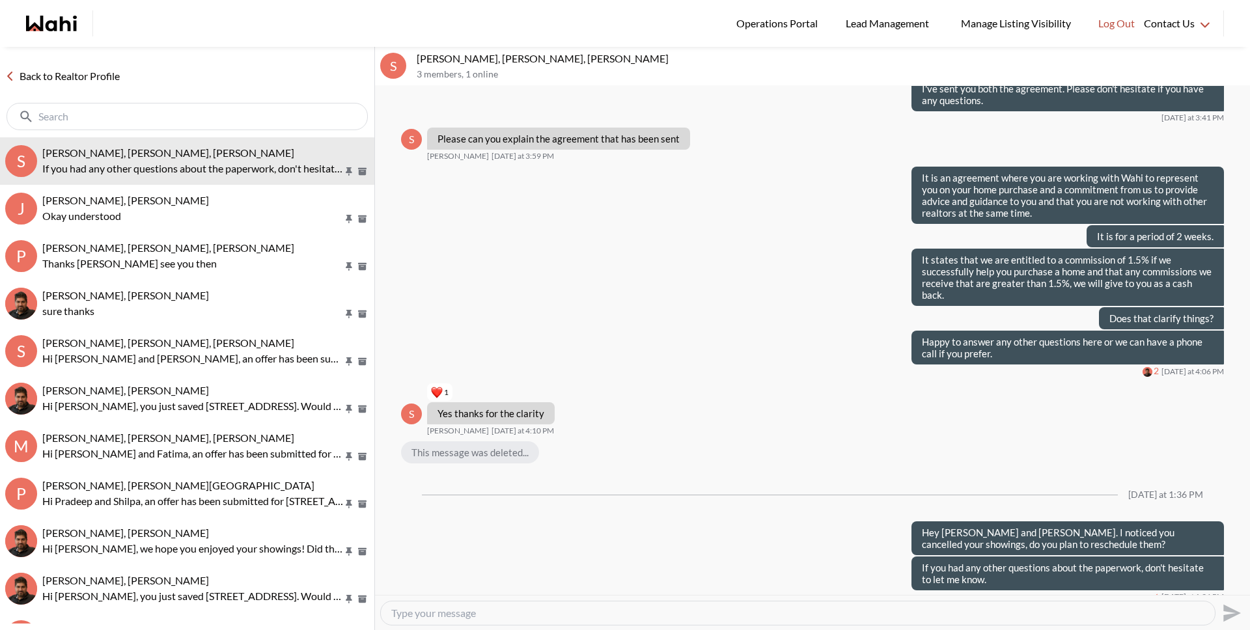
click at [90, 73] on link "Back to Realtor Profile" at bounding box center [62, 76] width 125 height 17
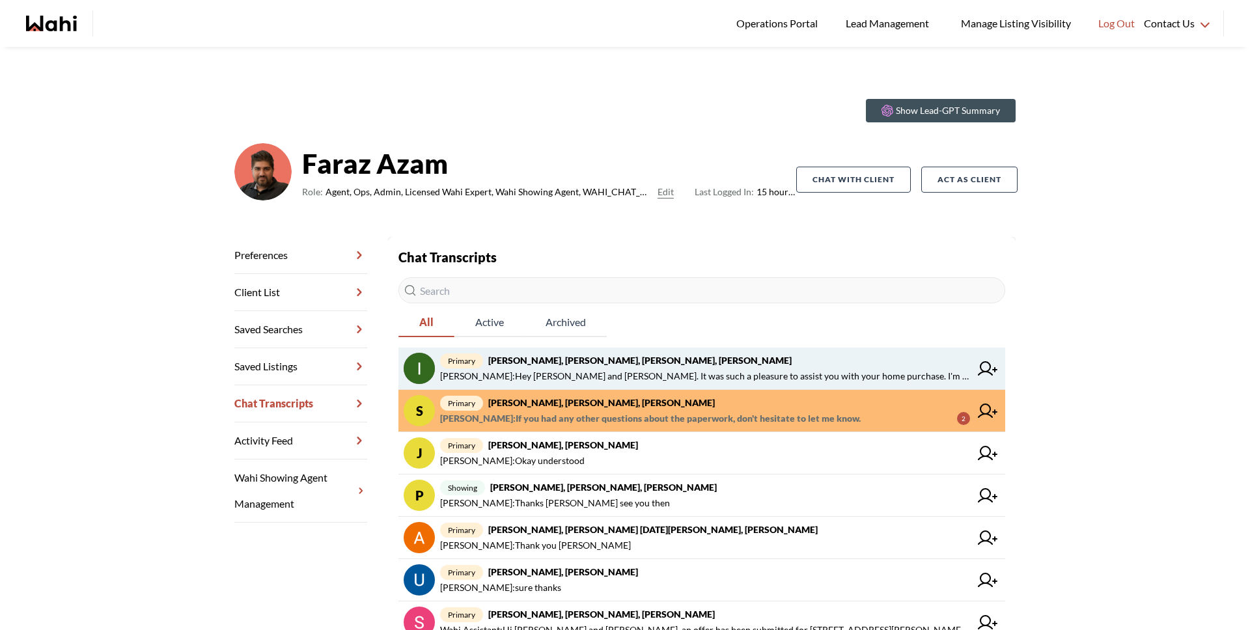
click at [640, 363] on strong "Irina Krasyuk, Kseniya Krasyuk, Michelle, Faraz" at bounding box center [639, 360] width 303 height 11
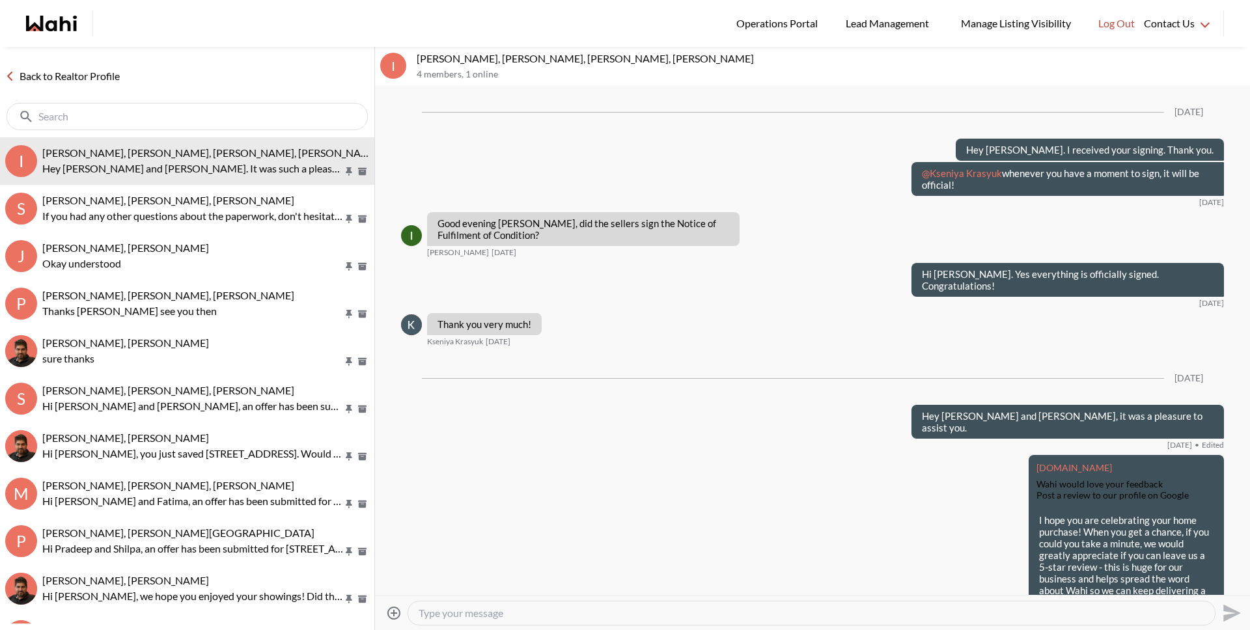
scroll to position [1416, 0]
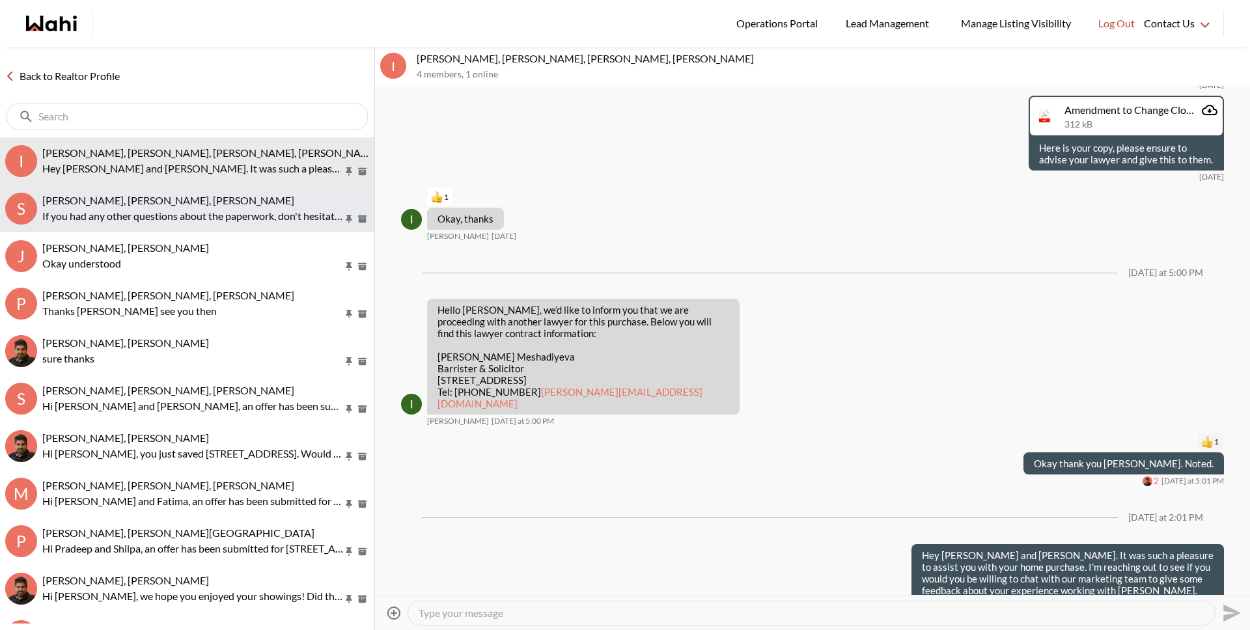
click at [224, 230] on button "S Stannette Lindsay, Rajesh Kumar, Faraz If you had any other questions about t…" at bounding box center [187, 209] width 374 height 48
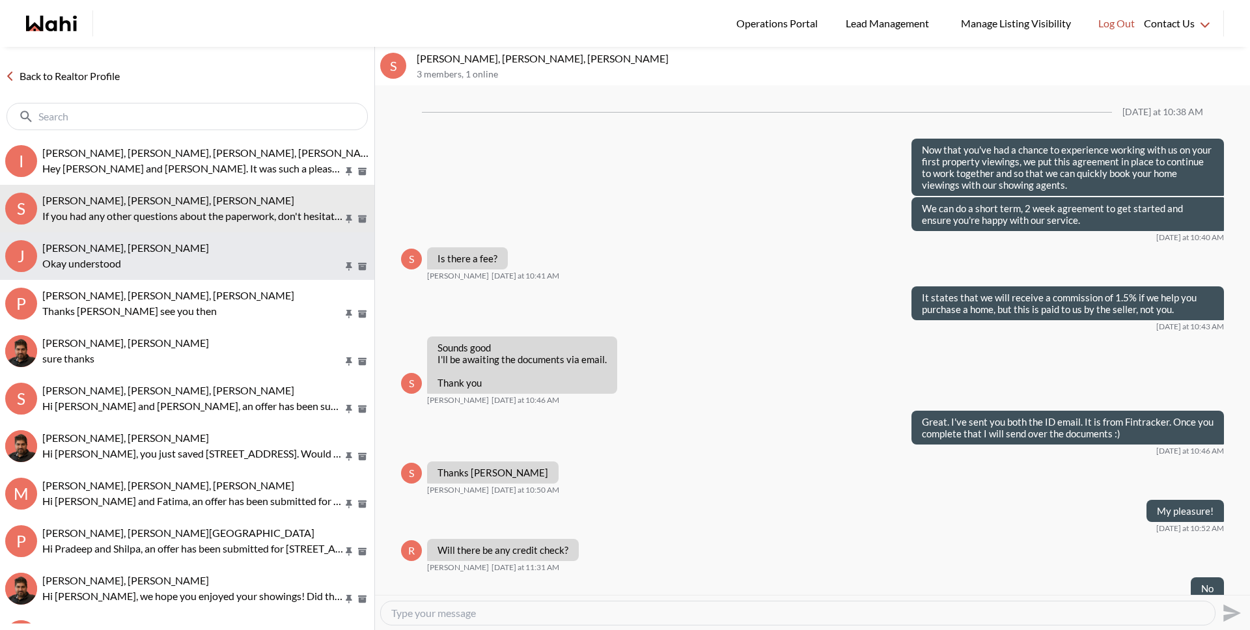
scroll to position [691, 0]
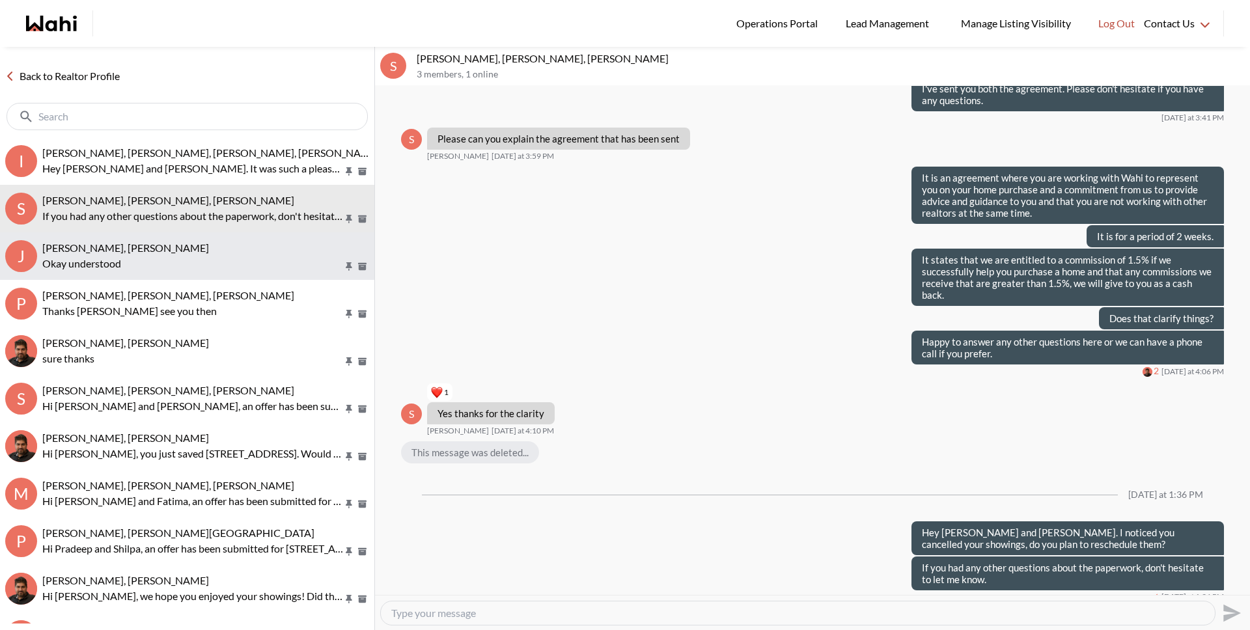
click at [212, 268] on p "Okay understood" at bounding box center [192, 264] width 301 height 16
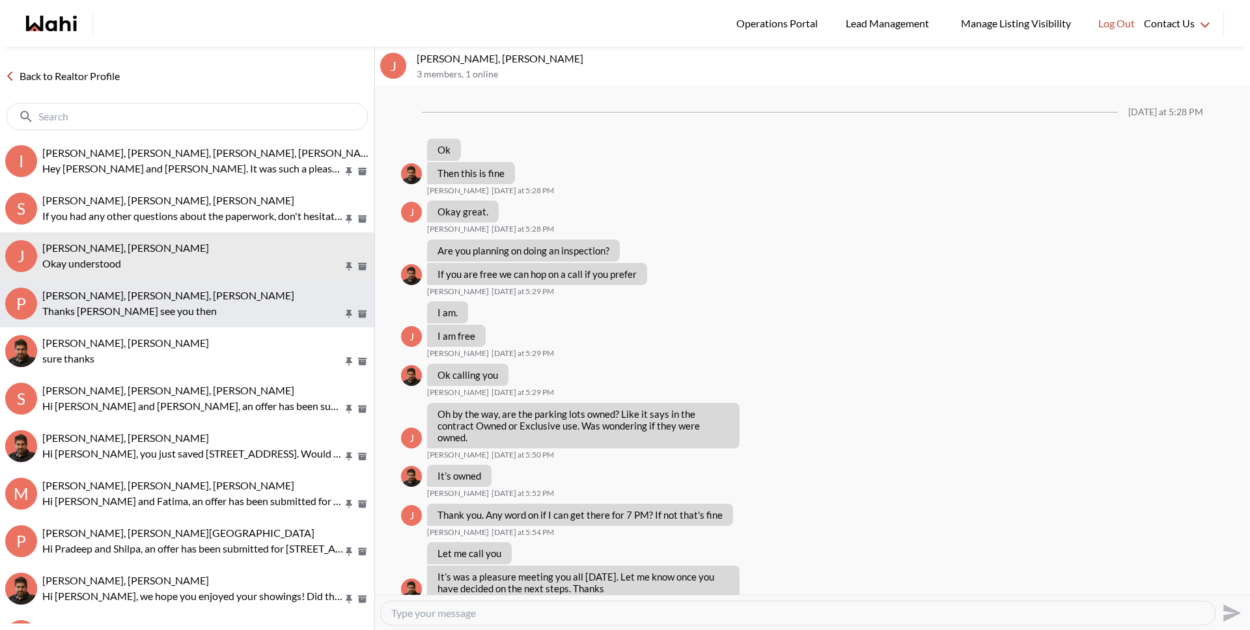
scroll to position [529, 0]
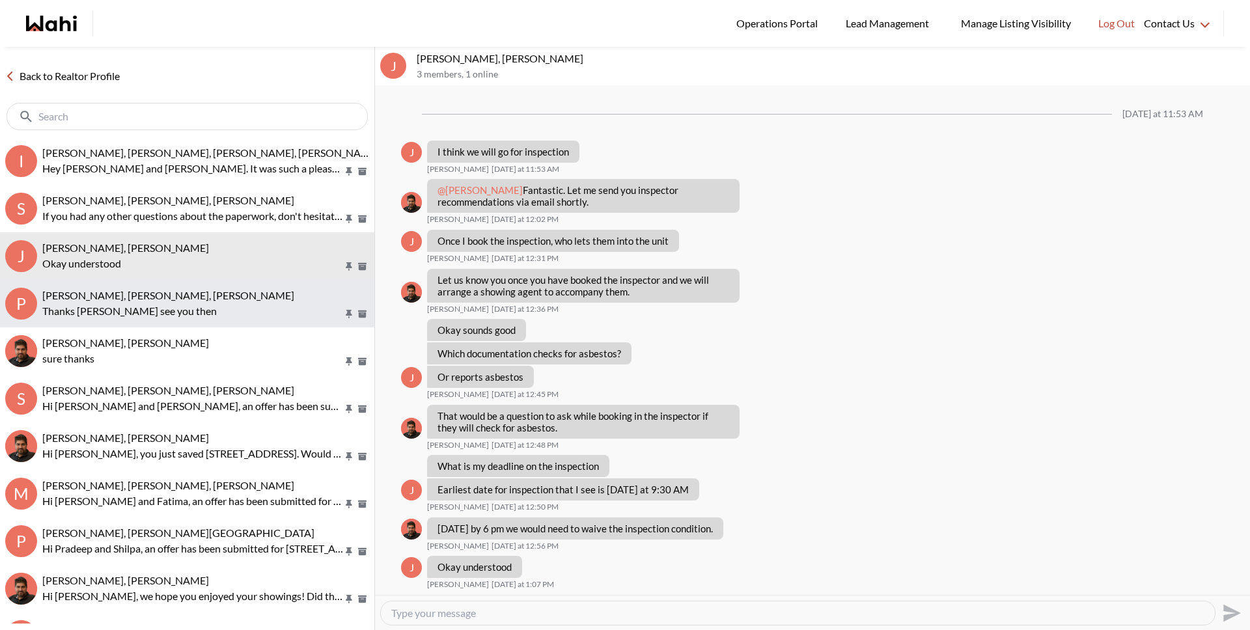
click at [212, 303] on p "Thanks Paul see you then" at bounding box center [192, 311] width 301 height 16
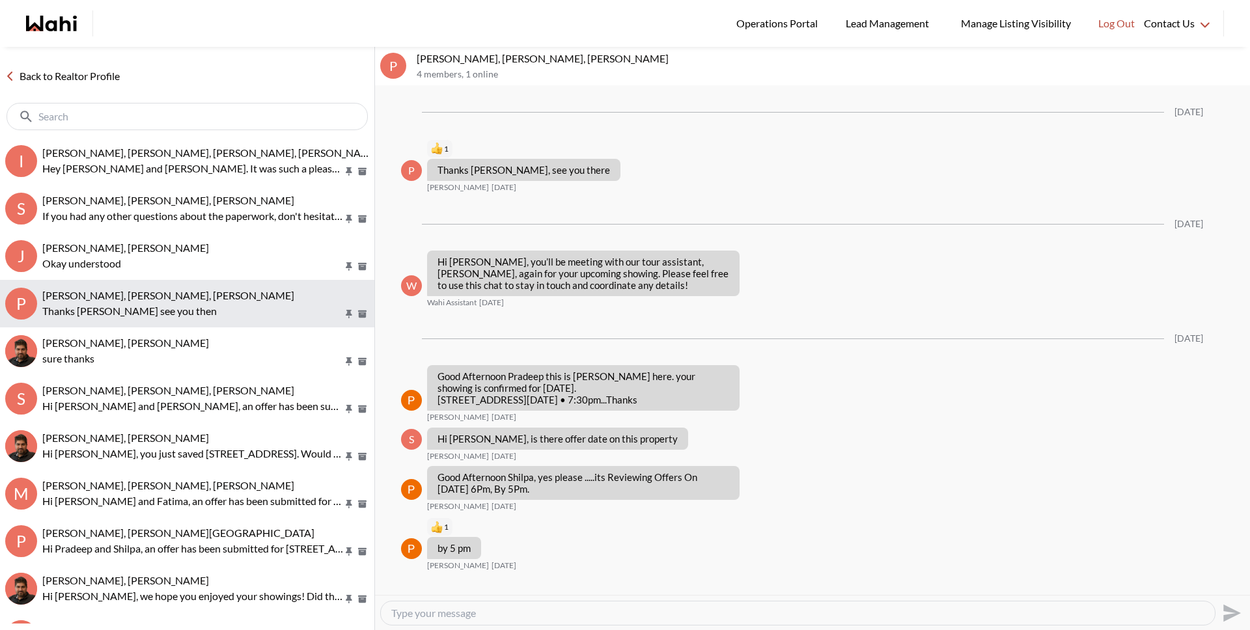
scroll to position [1900, 0]
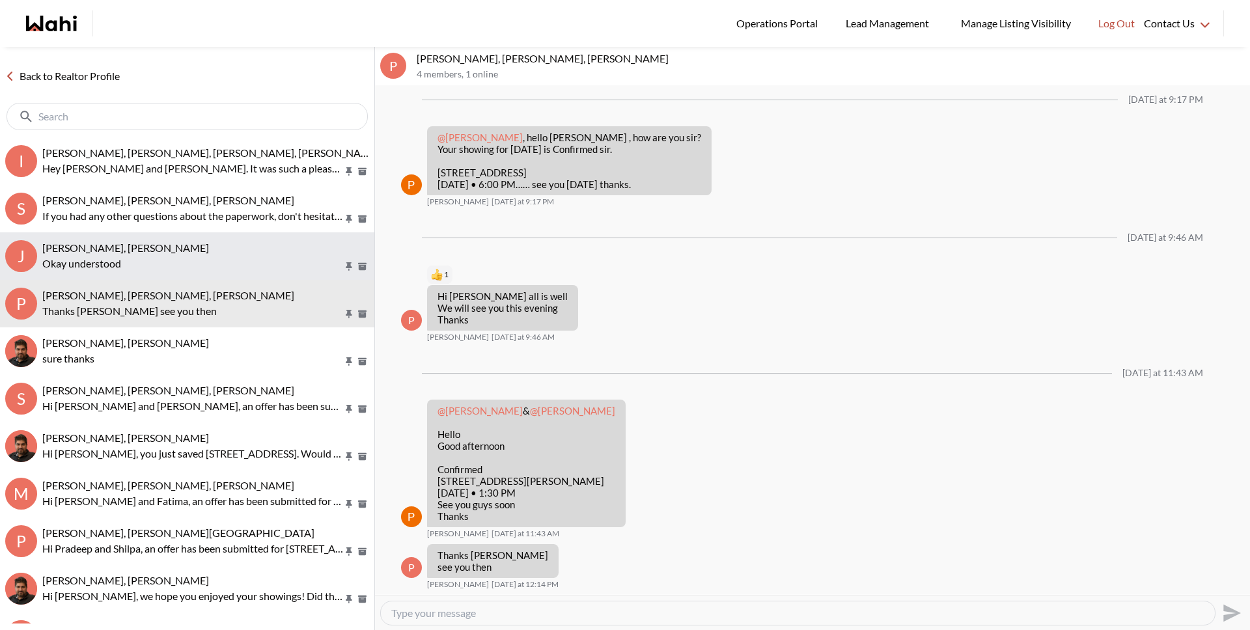
click at [204, 260] on p "Okay understood" at bounding box center [192, 264] width 301 height 16
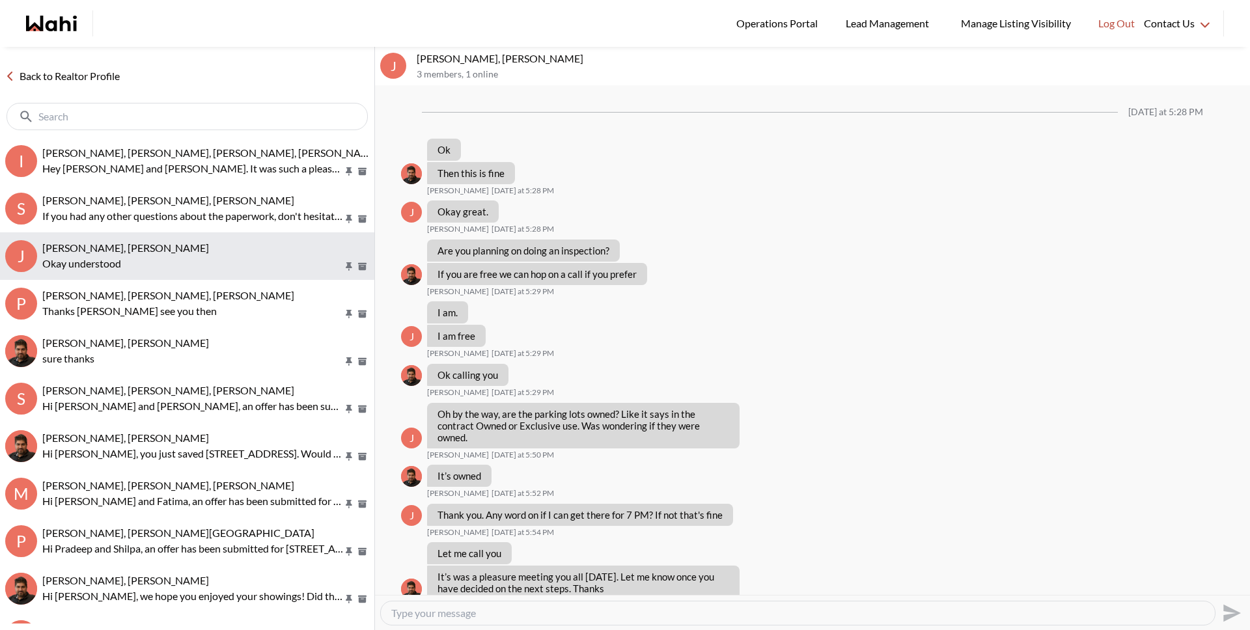
scroll to position [529, 0]
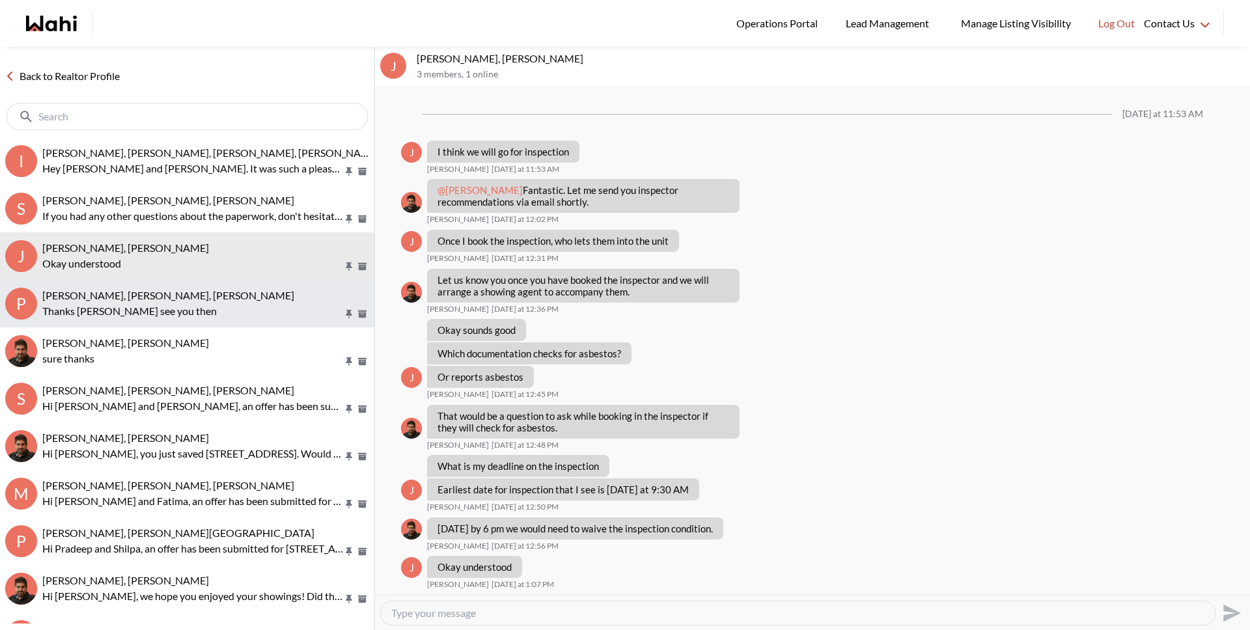
click at [202, 300] on span "Pradeep Pradhan, Shilpa Pradhan, Paul, Faraz" at bounding box center [168, 295] width 252 height 12
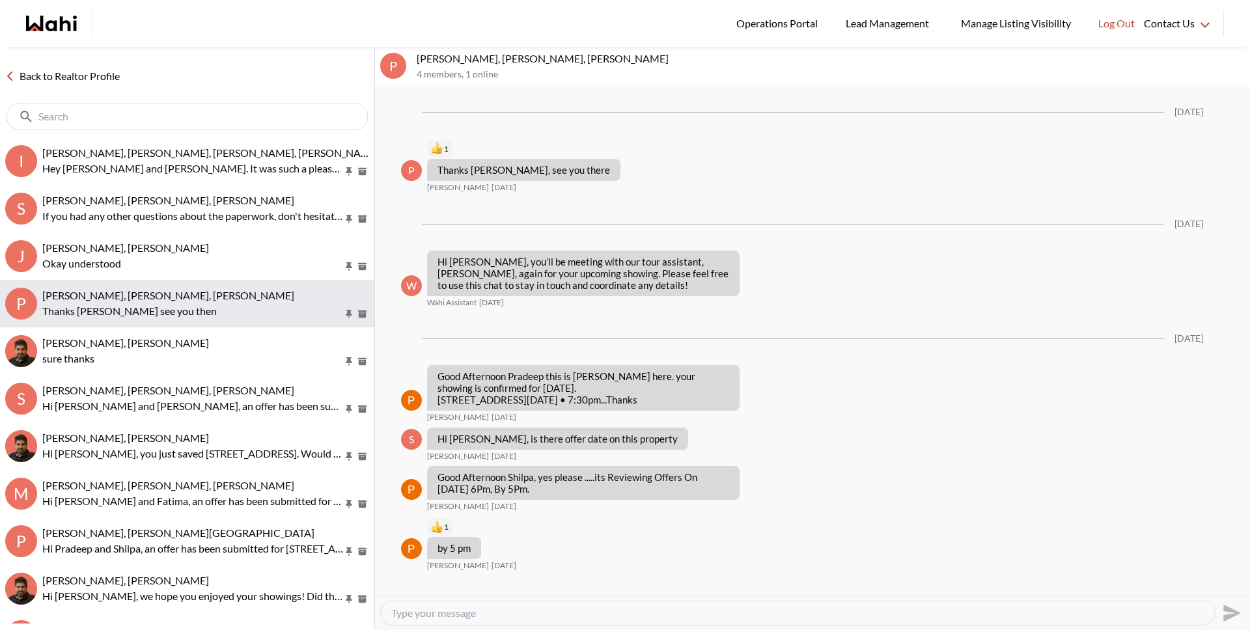
scroll to position [1900, 0]
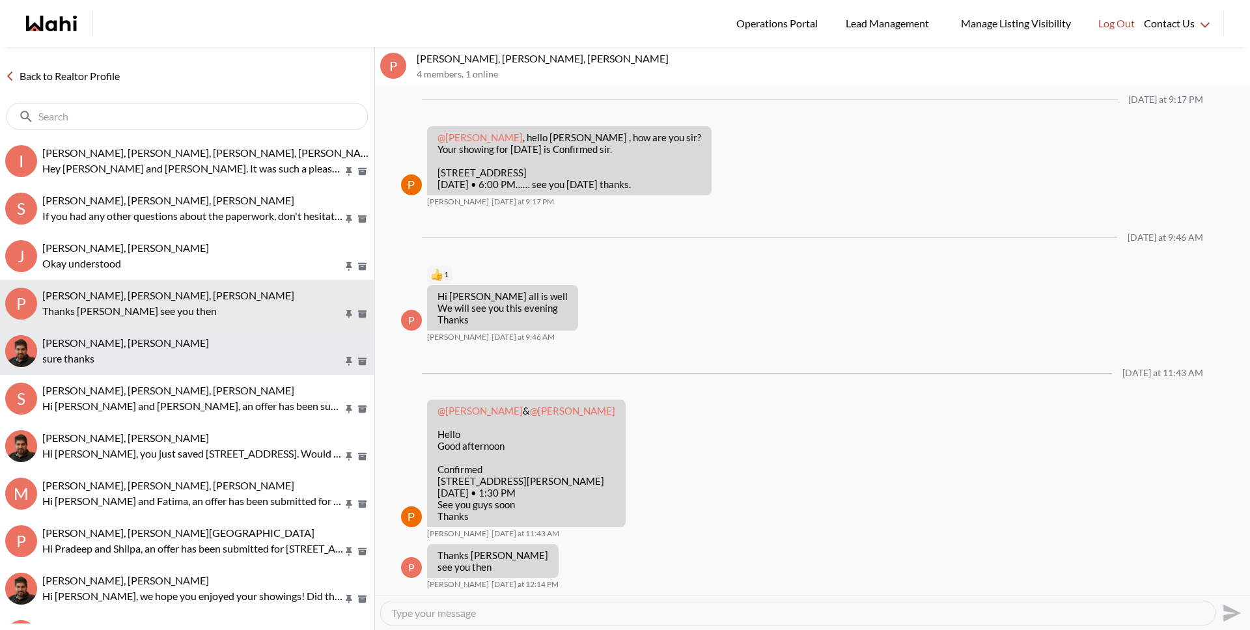
click at [205, 357] on p "sure thanks" at bounding box center [192, 359] width 301 height 16
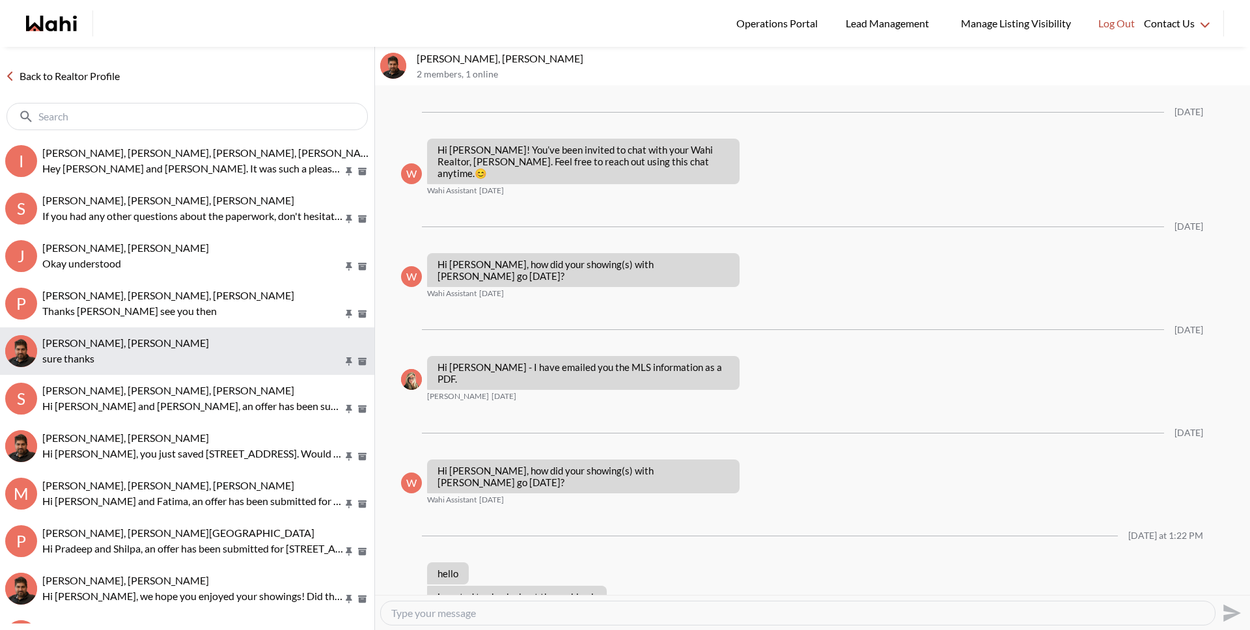
scroll to position [155, 0]
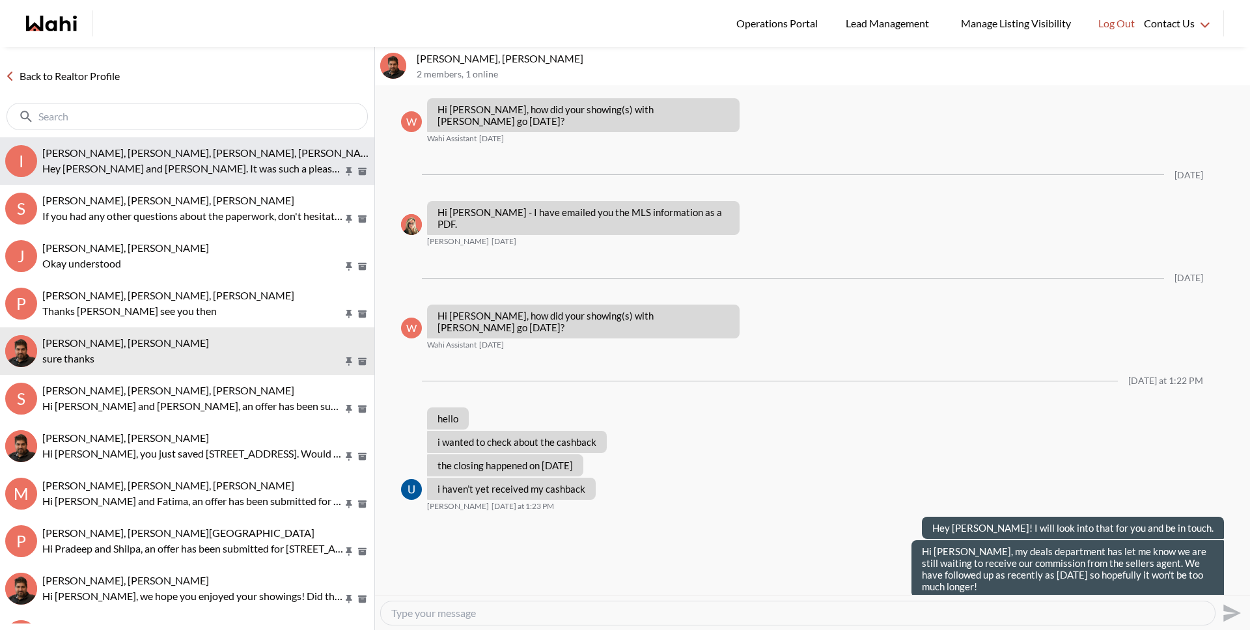
click at [195, 152] on span "Irina Krasyuk, Kseniya Krasyuk, Michelle, Faraz" at bounding box center [210, 152] width 337 height 12
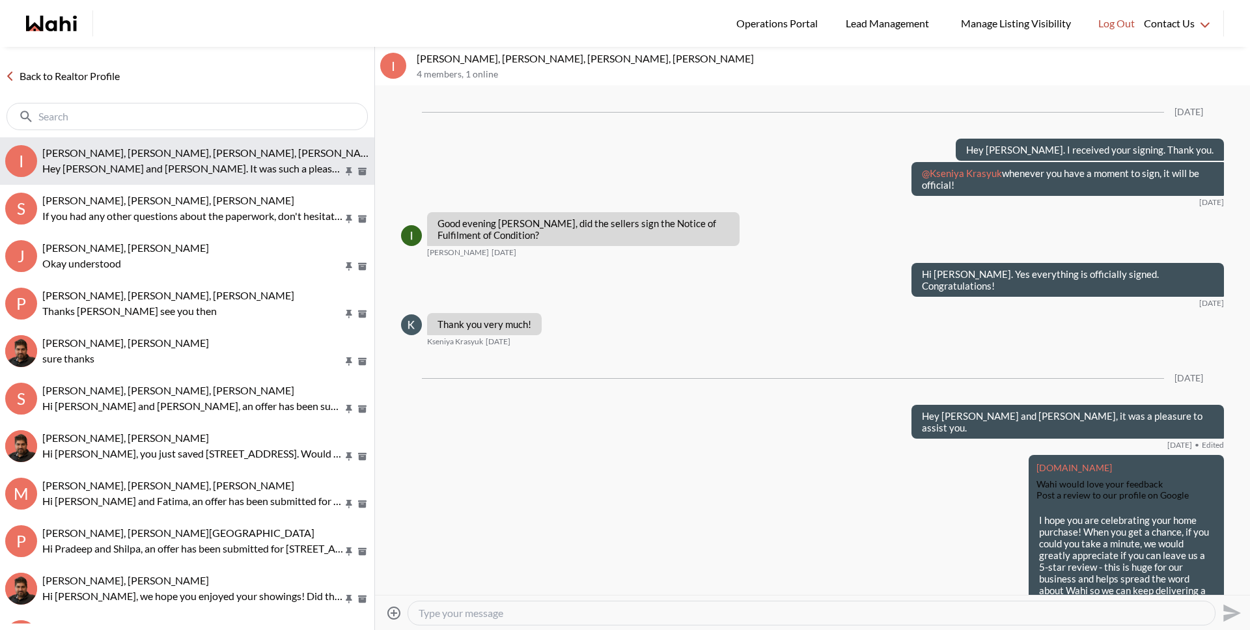
scroll to position [1416, 0]
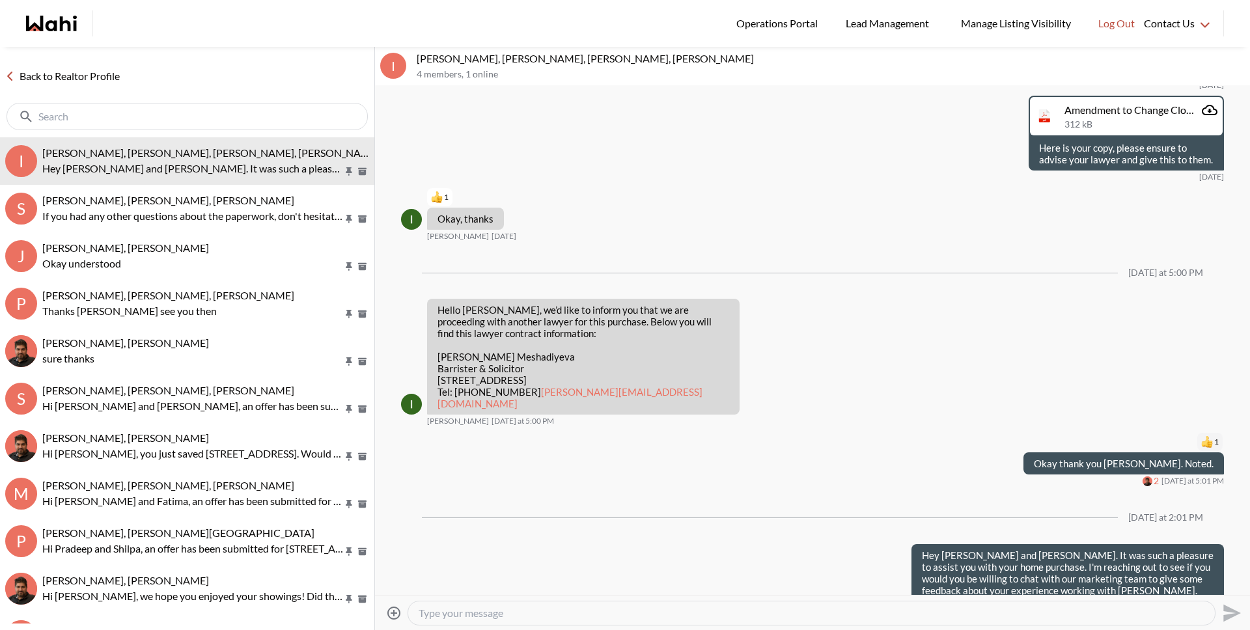
click at [117, 82] on link "Back to Realtor Profile" at bounding box center [62, 76] width 125 height 17
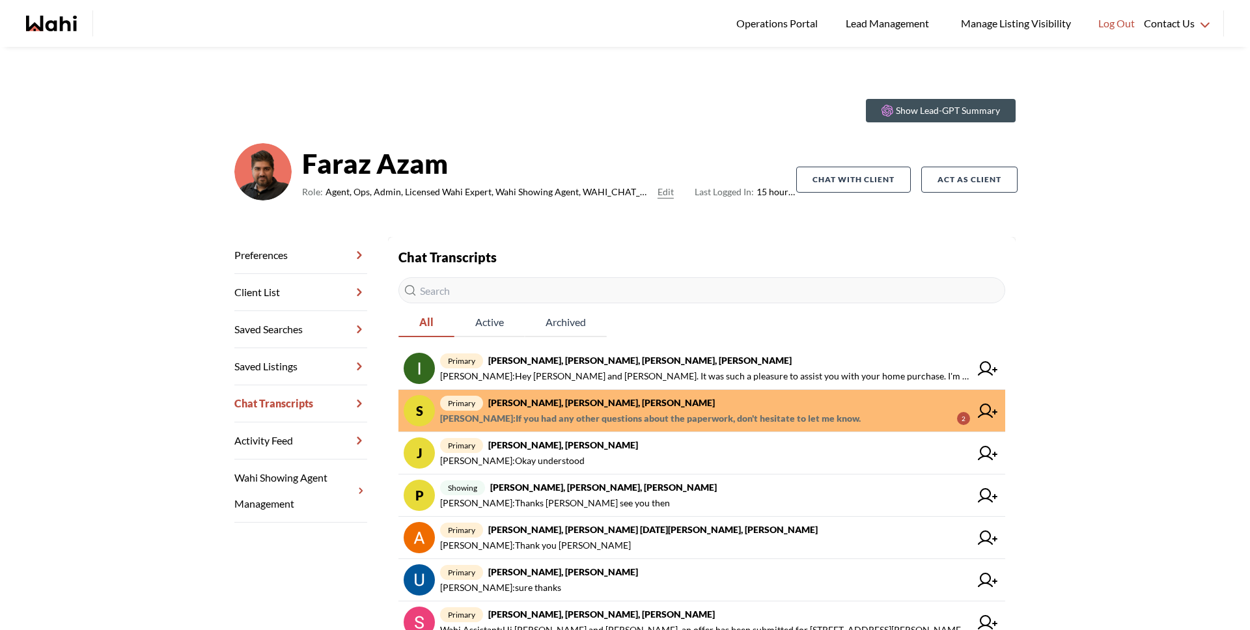
click at [650, 409] on span "primary Stannette Lindsay, Rajesh Kumar, Faraz" at bounding box center [705, 403] width 530 height 16
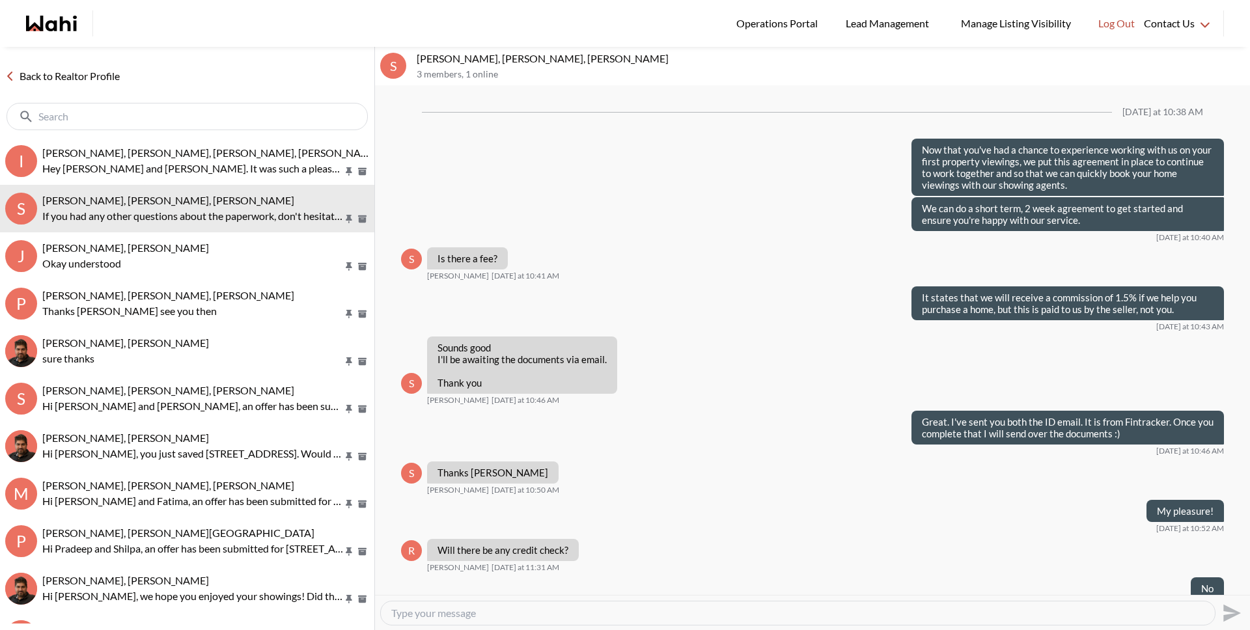
scroll to position [691, 0]
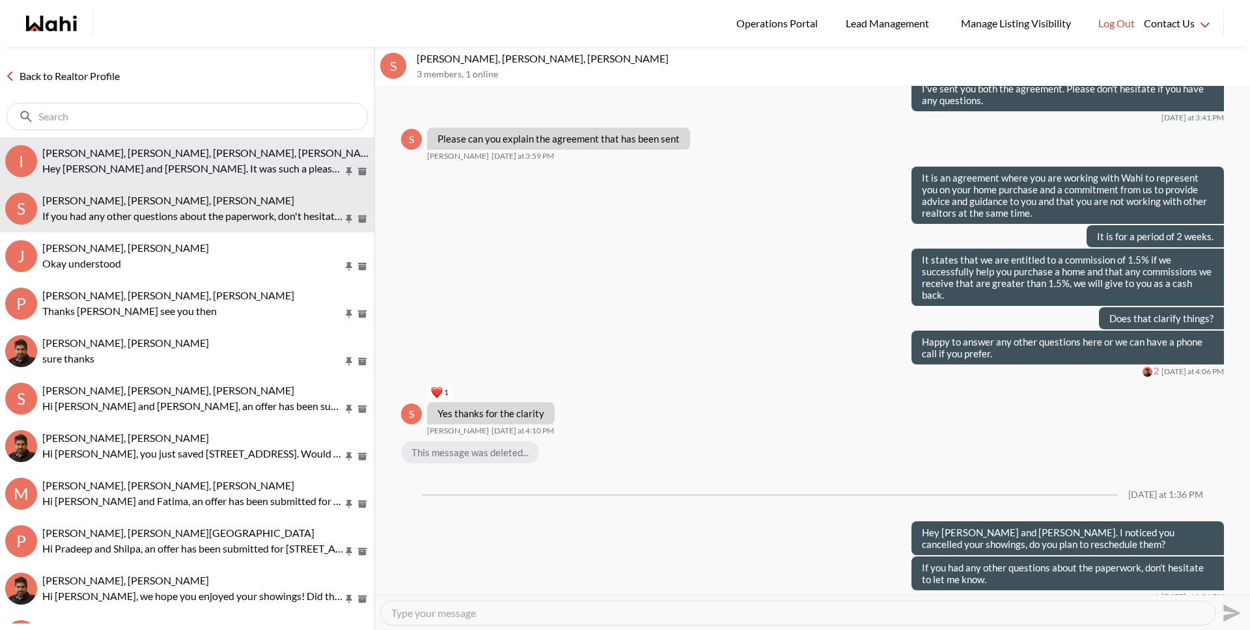
drag, startPoint x: 208, startPoint y: 167, endPoint x: 201, endPoint y: 158, distance: 12.1
click at [208, 167] on p "Hey Irina and Kseniya. It was such a pleasure to assist you with your home purc…" at bounding box center [192, 169] width 301 height 16
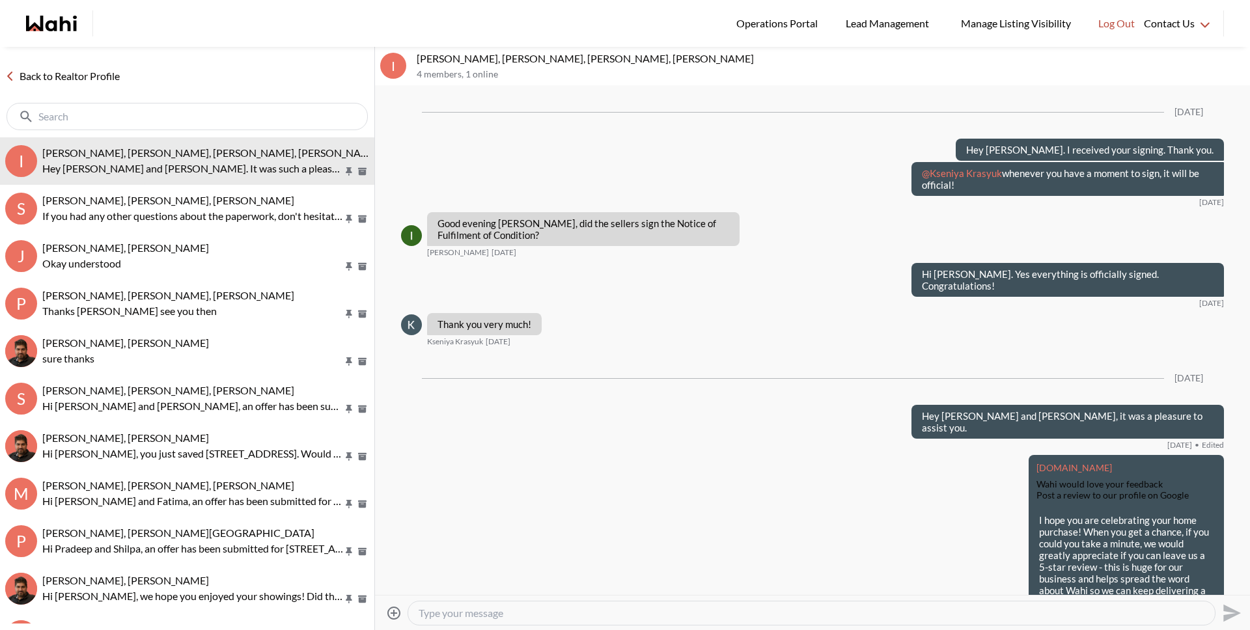
scroll to position [1416, 0]
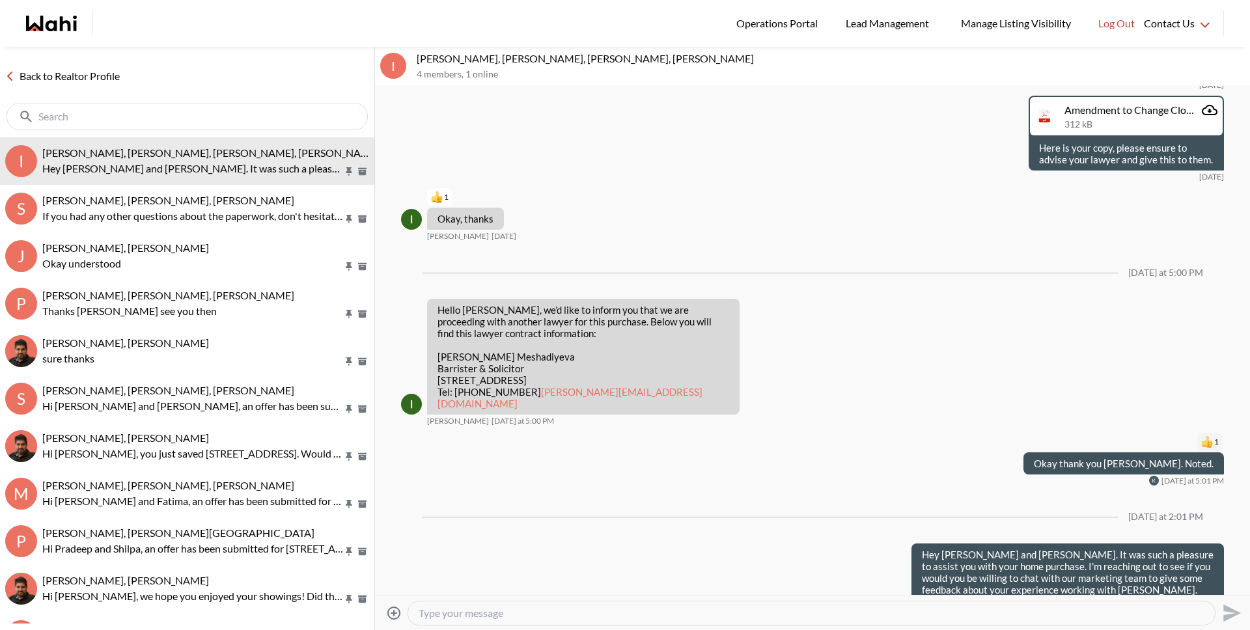
click at [100, 72] on link "Back to Realtor Profile" at bounding box center [62, 76] width 125 height 17
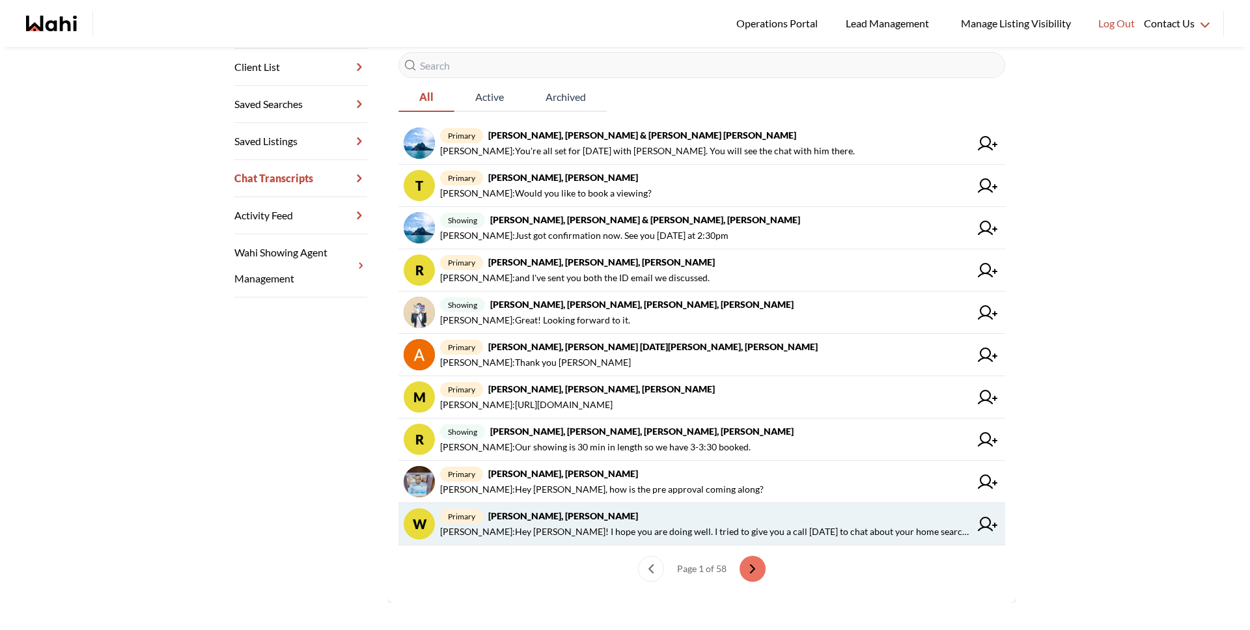
scroll to position [223, 0]
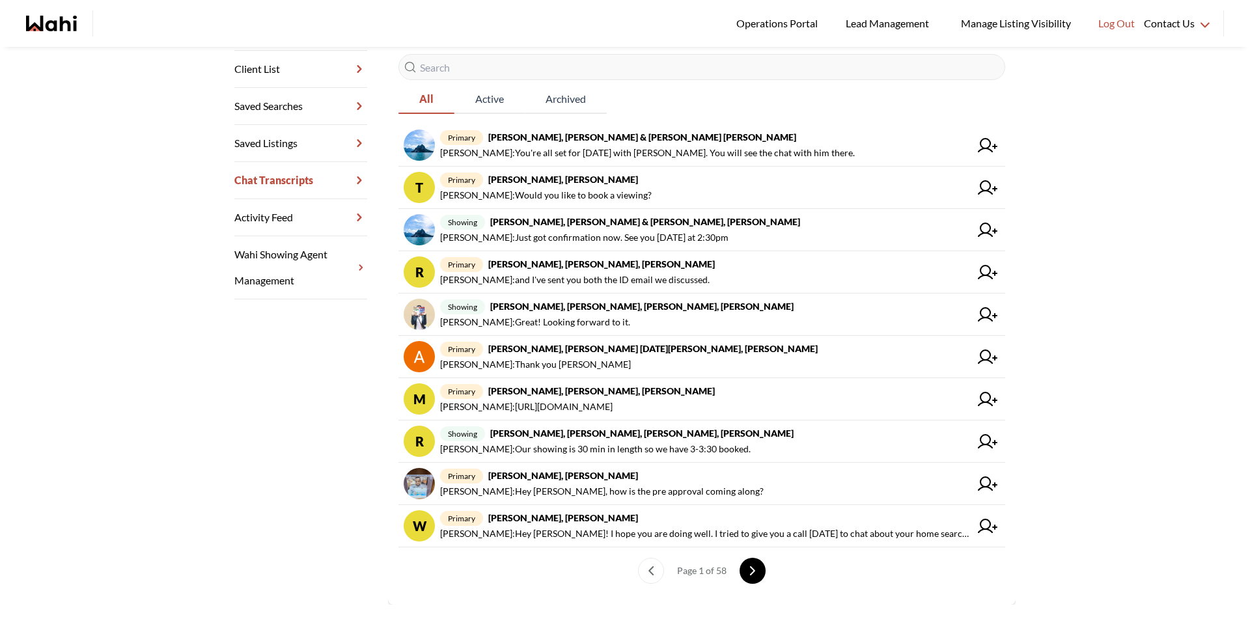
click at [751, 575] on button "next page" at bounding box center [753, 571] width 26 height 26
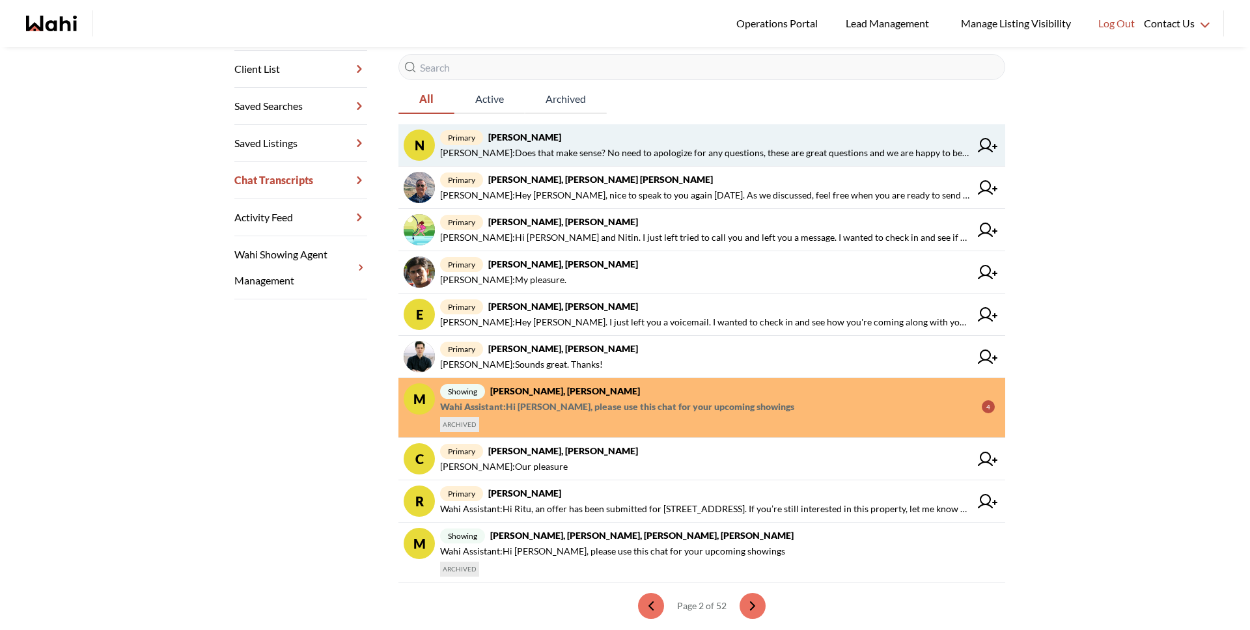
click at [632, 154] on span "Nurse Noelz : Does that make sense? No need to apologize for any questions, the…" at bounding box center [705, 153] width 530 height 16
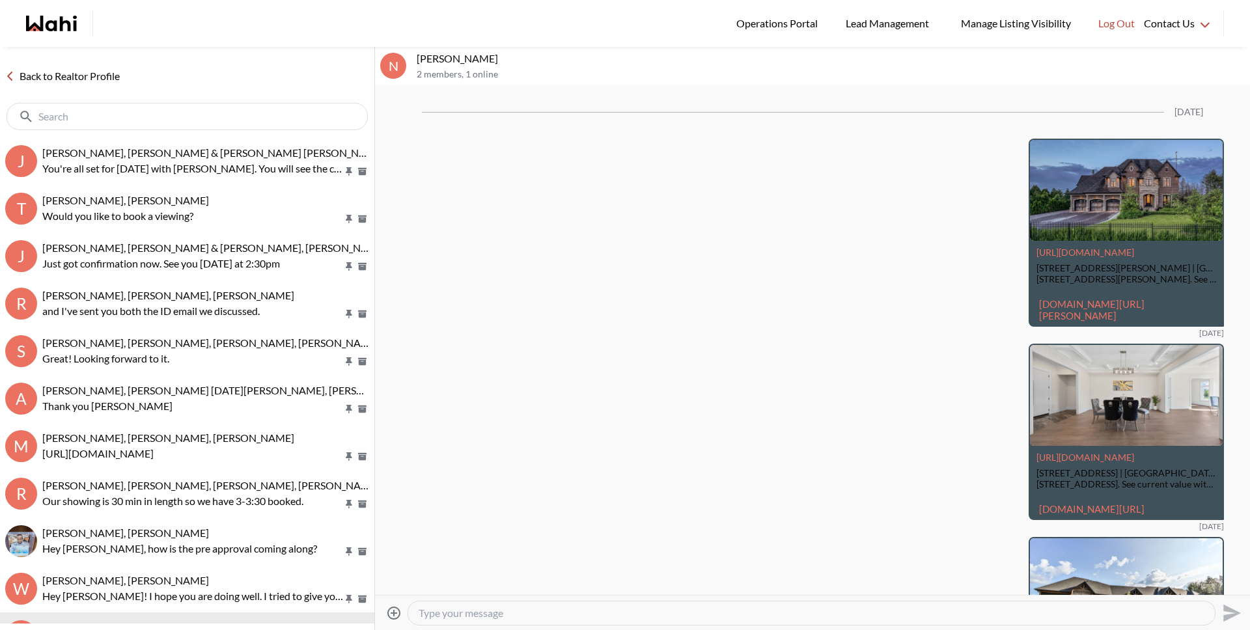
scroll to position [2398, 0]
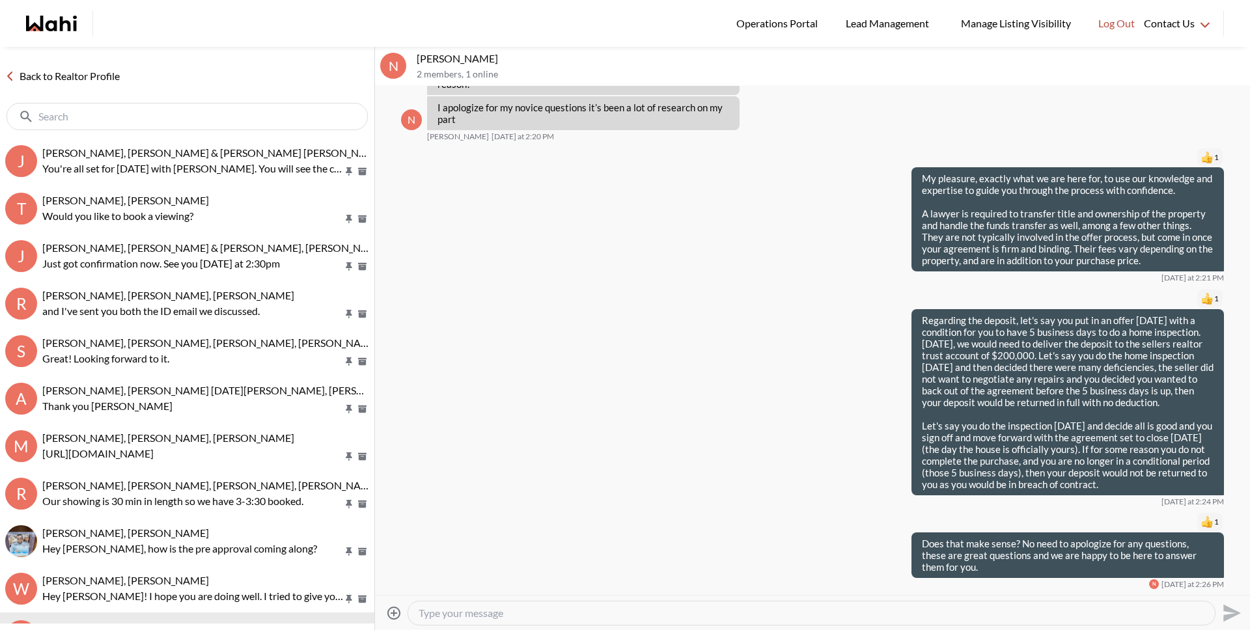
click at [555, 614] on textarea "Type your message" at bounding box center [812, 613] width 786 height 13
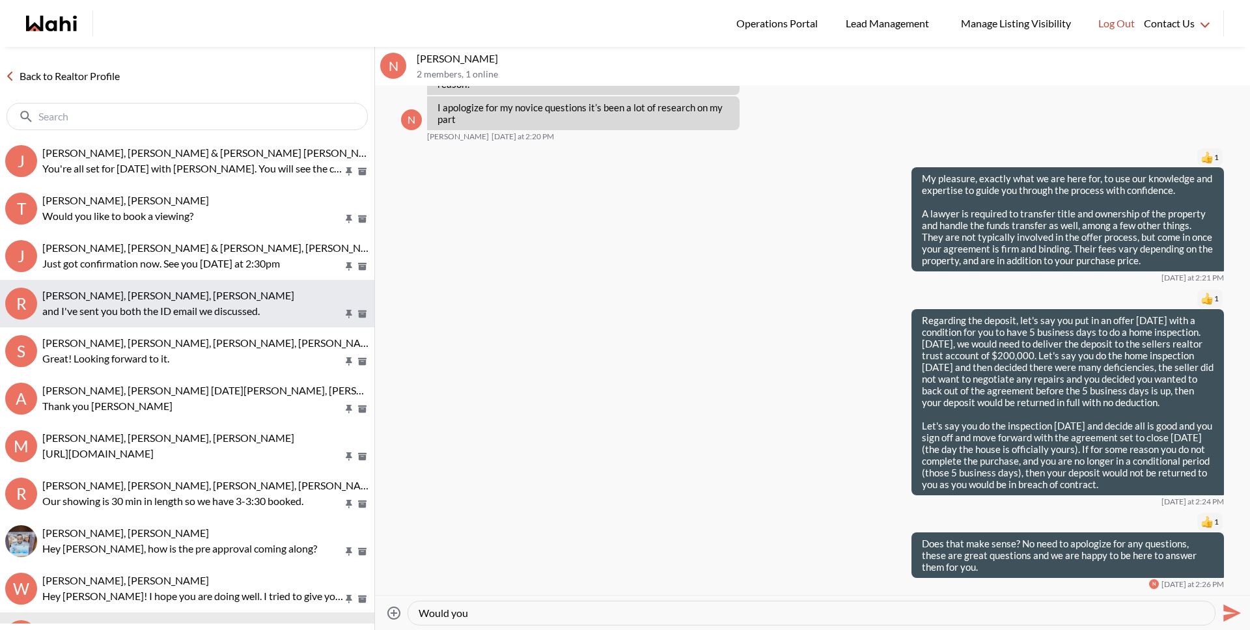
type textarea "Would you"
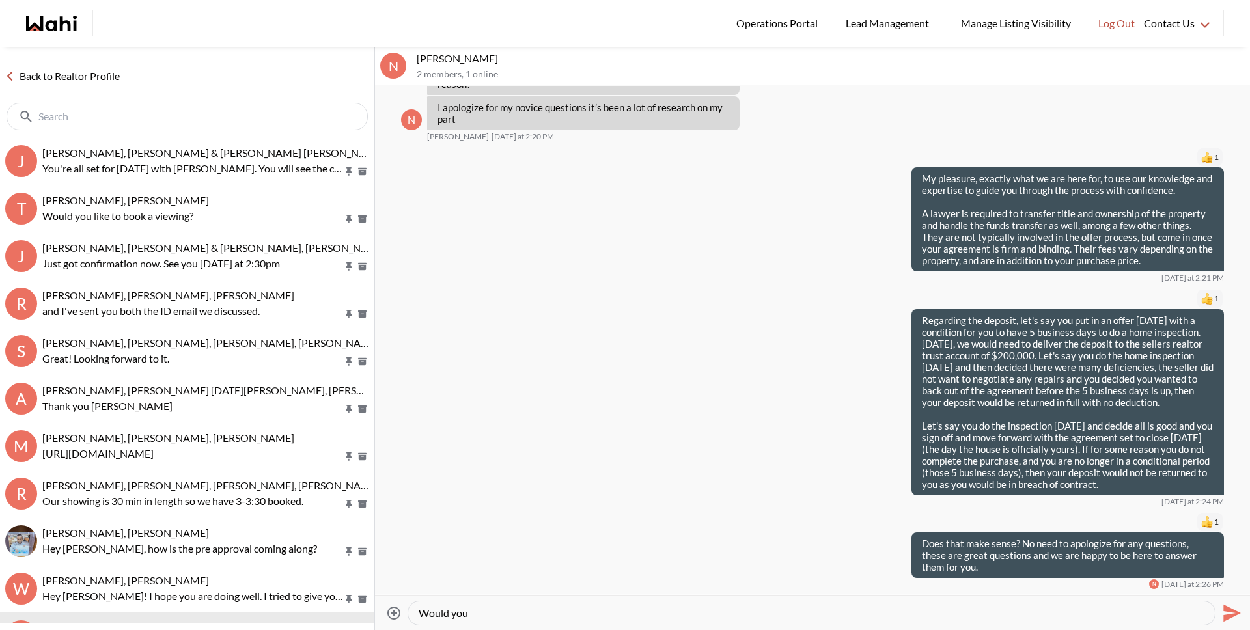
click at [85, 77] on link "Back to Realtor Profile" at bounding box center [62, 76] width 125 height 17
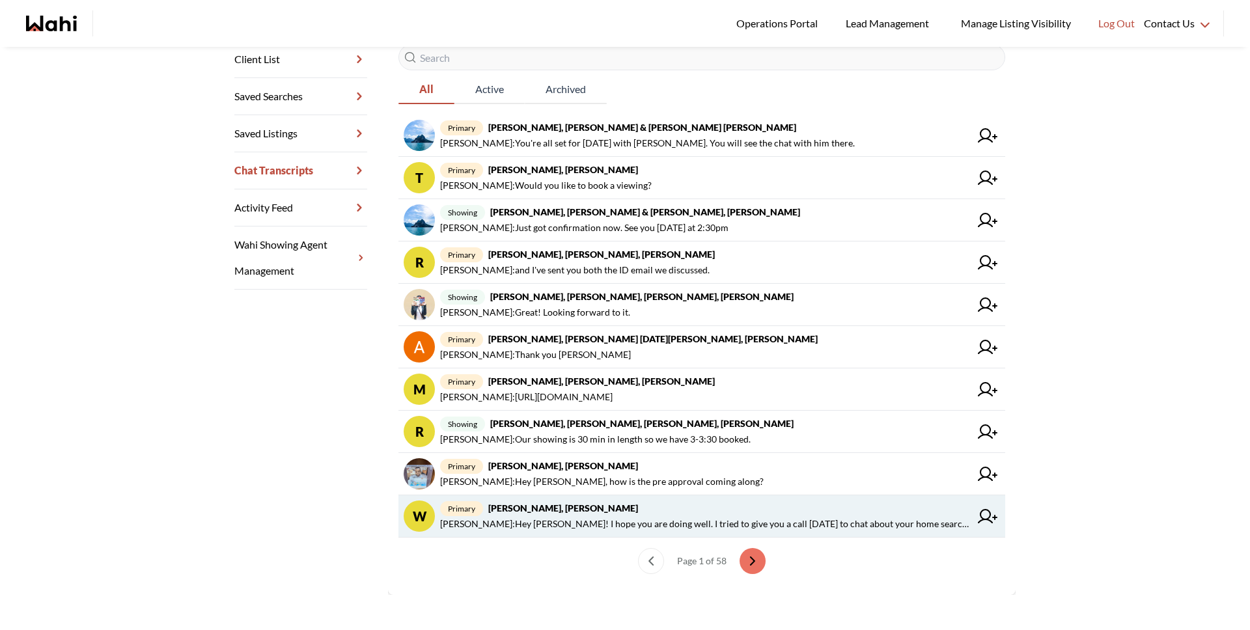
scroll to position [239, 0]
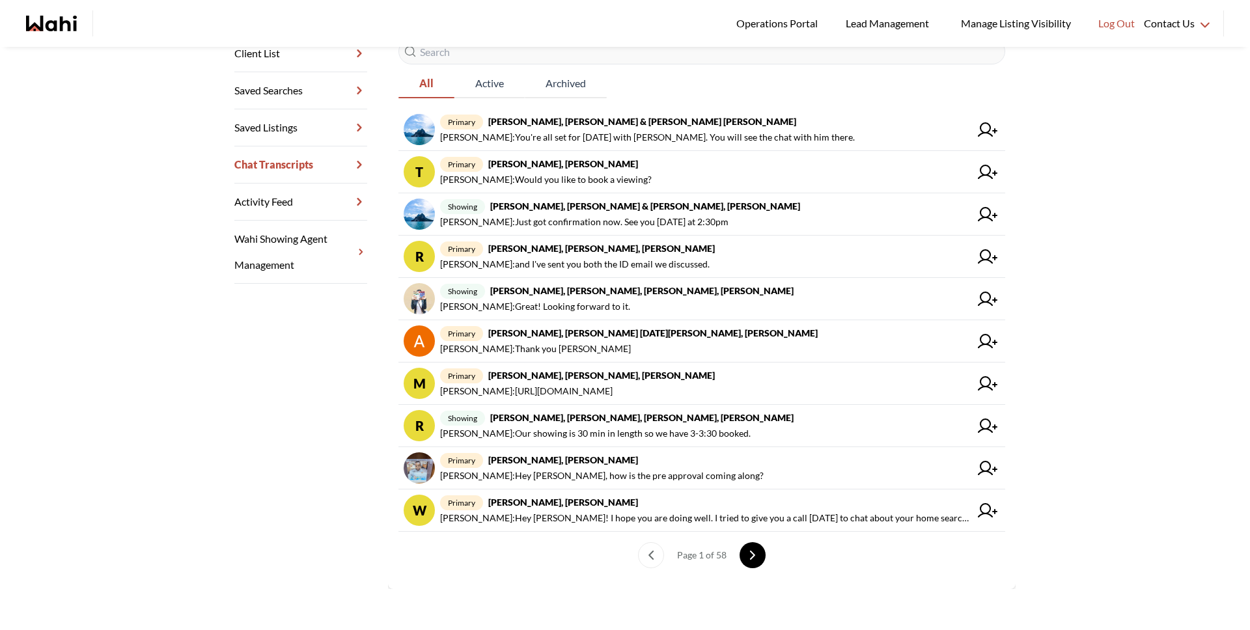
click at [740, 553] on button "next page" at bounding box center [753, 555] width 26 height 26
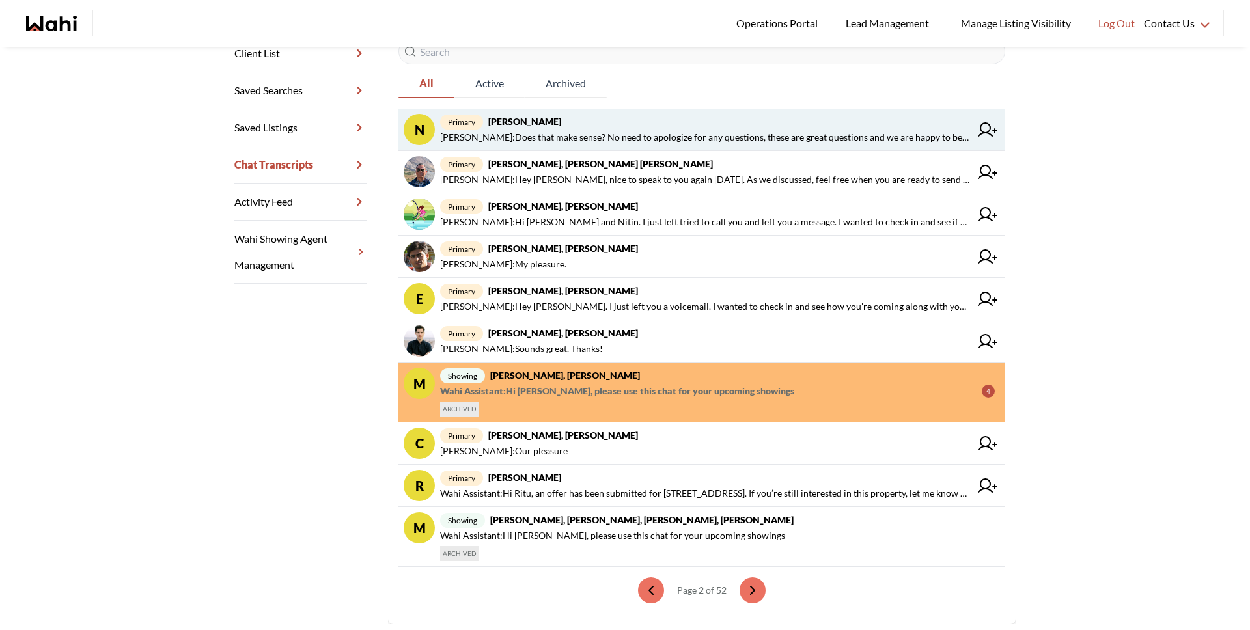
click at [526, 125] on strong "Nurse Noelz, Michelle" at bounding box center [524, 121] width 73 height 11
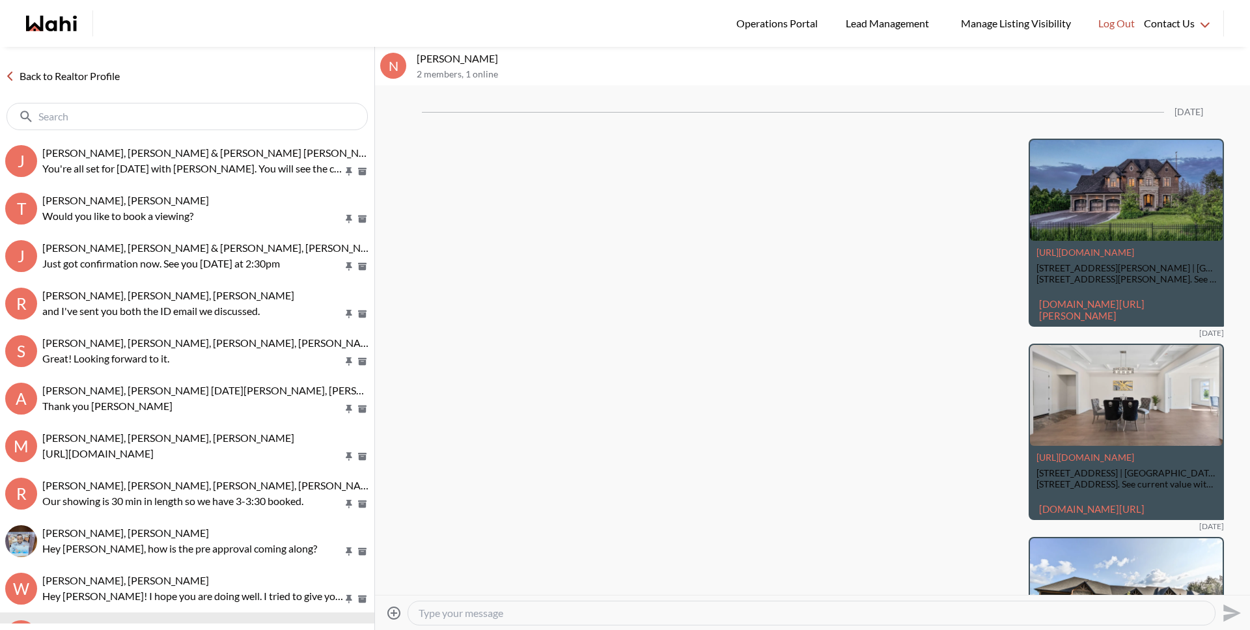
scroll to position [2398, 0]
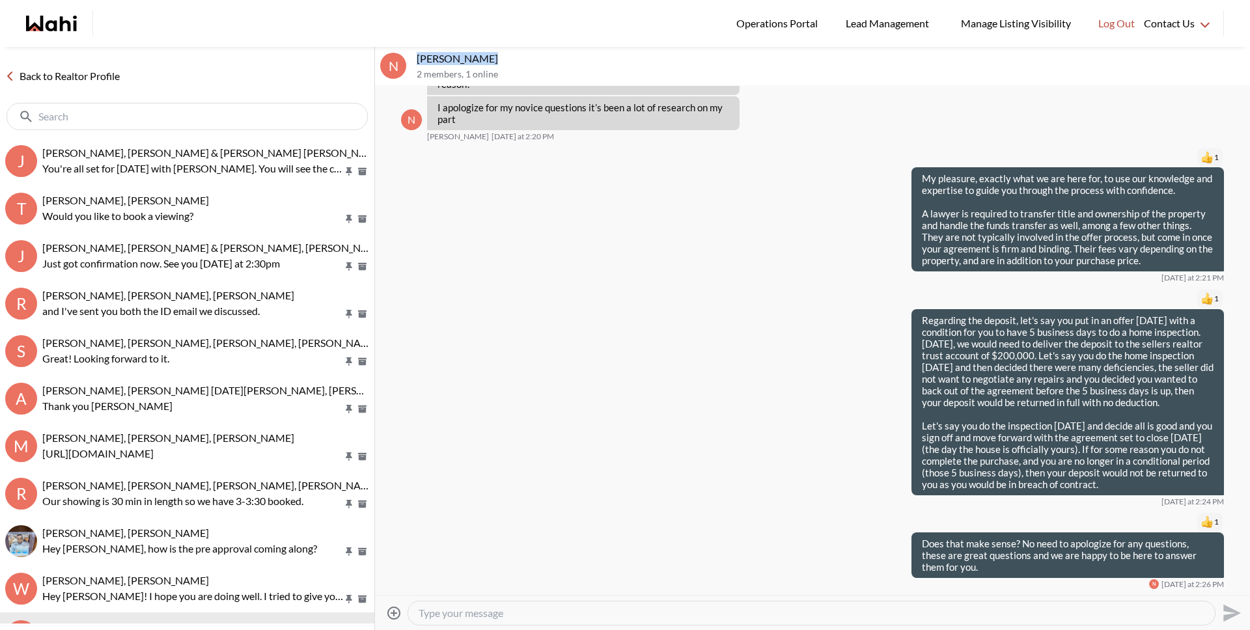
drag, startPoint x: 419, startPoint y: 61, endPoint x: 481, endPoint y: 62, distance: 62.5
click at [481, 62] on p "Nurse Noelz, Michelle" at bounding box center [831, 58] width 828 height 13
click at [546, 236] on div "1 1 My pleasure, exactly what we are here for, to use our knowledge and experti…" at bounding box center [812, 215] width 823 height 136
click at [114, 76] on link "Back to Realtor Profile" at bounding box center [62, 76] width 125 height 17
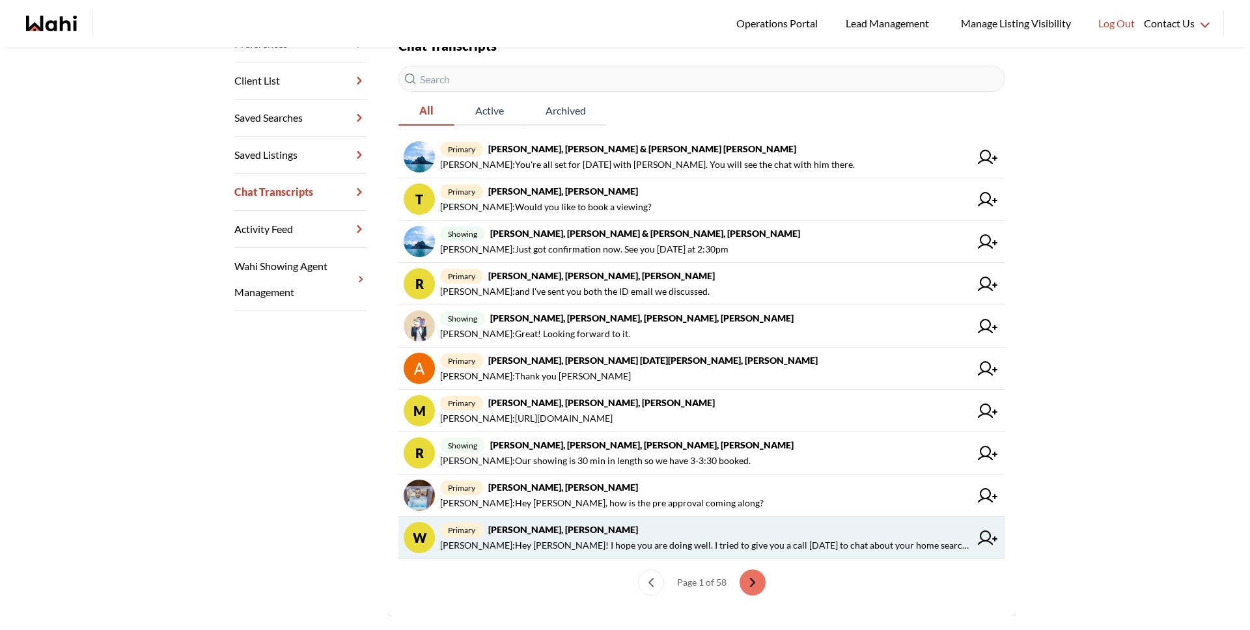
scroll to position [240, 0]
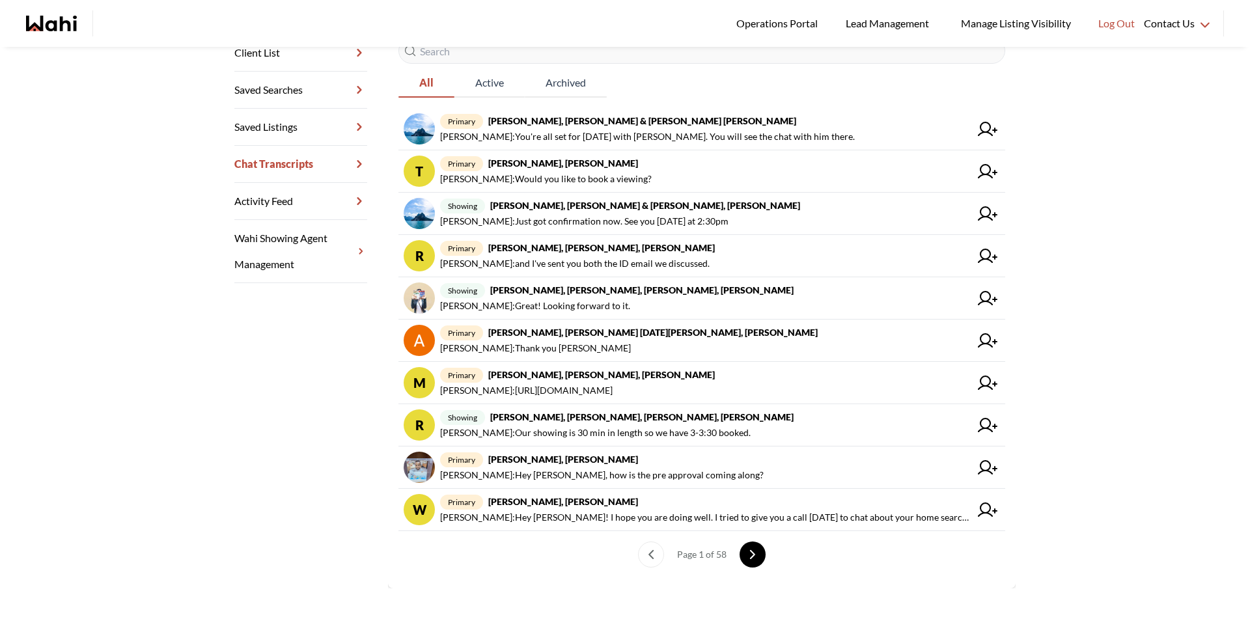
click at [751, 554] on icon "next page" at bounding box center [752, 554] width 9 height 9
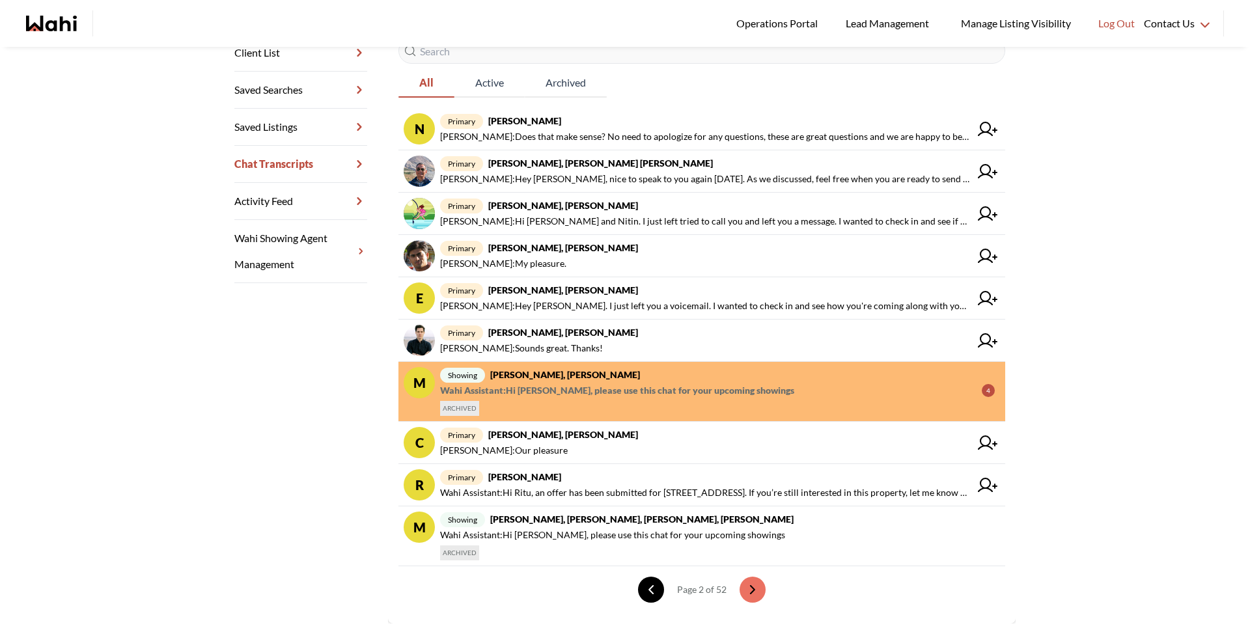
click at [646, 585] on icon "previous page" at bounding box center [650, 589] width 9 height 9
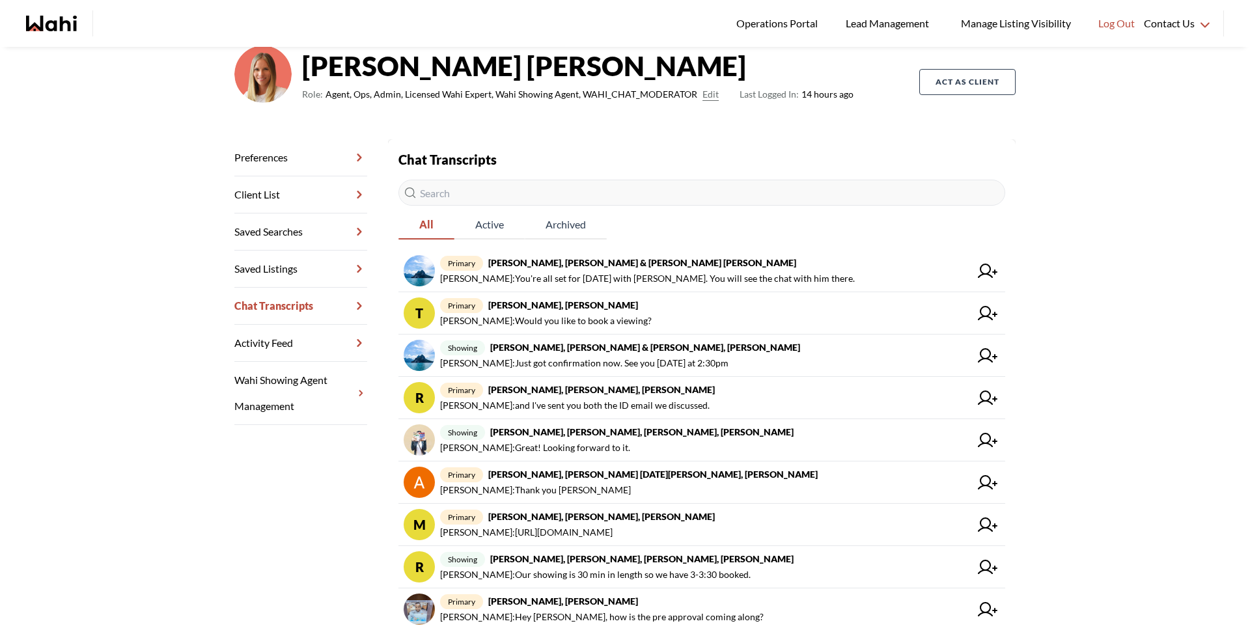
scroll to position [85, 0]
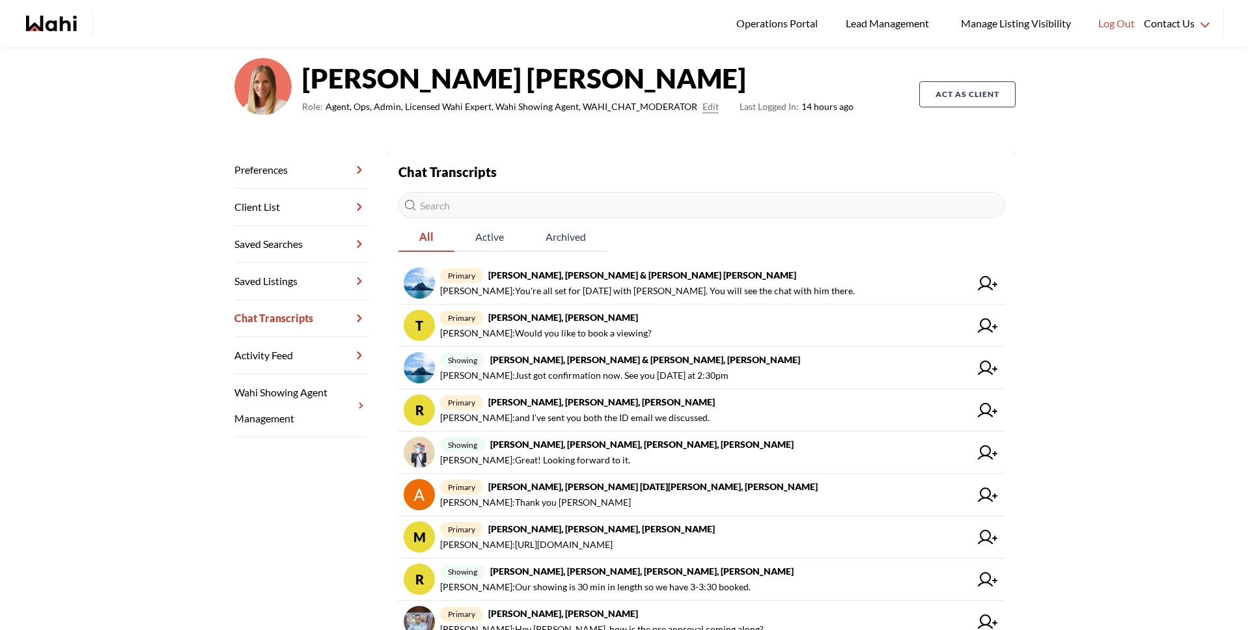
click at [445, 206] on input "text" at bounding box center [701, 205] width 607 height 26
click at [599, 204] on input "text" at bounding box center [701, 205] width 607 height 26
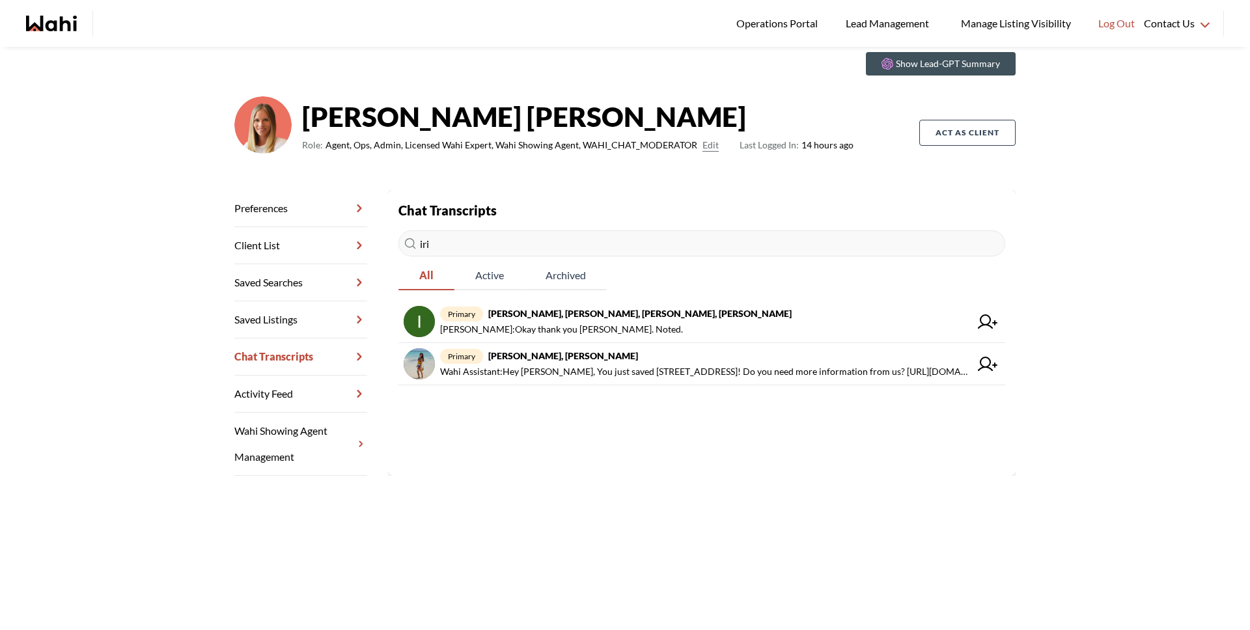
type input "iri"
click at [533, 324] on span "Irina Krasyuk : Okay thank you Irina. Noted." at bounding box center [561, 330] width 243 height 16
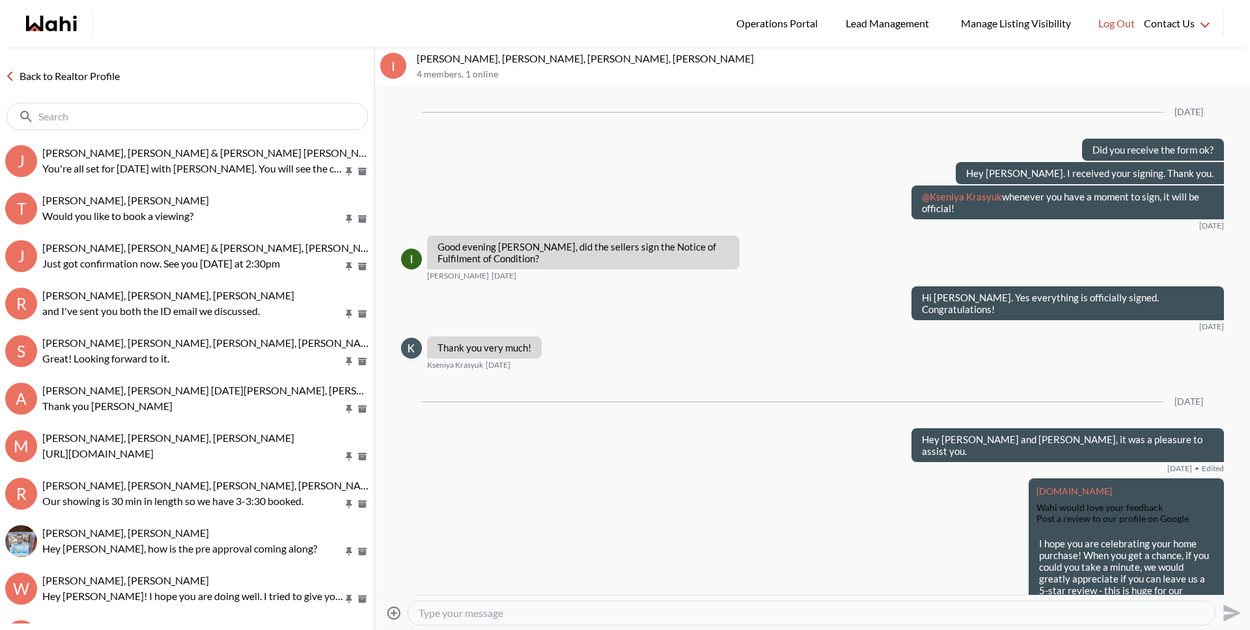
scroll to position [1290, 0]
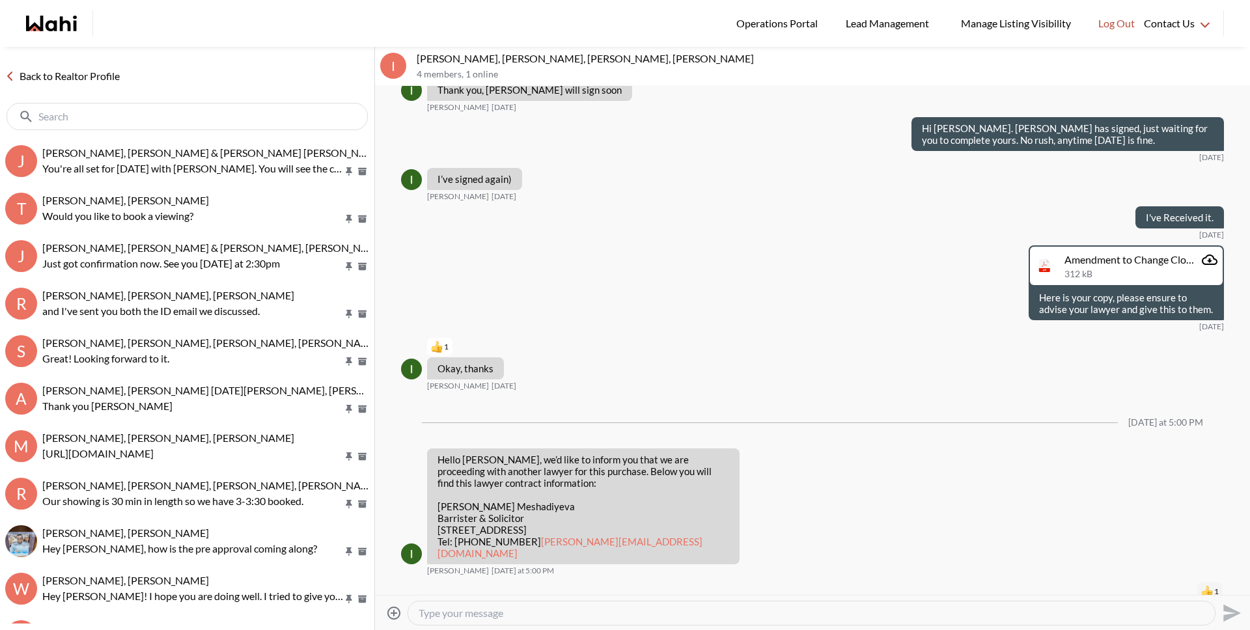
click at [542, 605] on div at bounding box center [811, 613] width 807 height 23
click at [540, 612] on textarea "Type your message" at bounding box center [812, 613] width 786 height 13
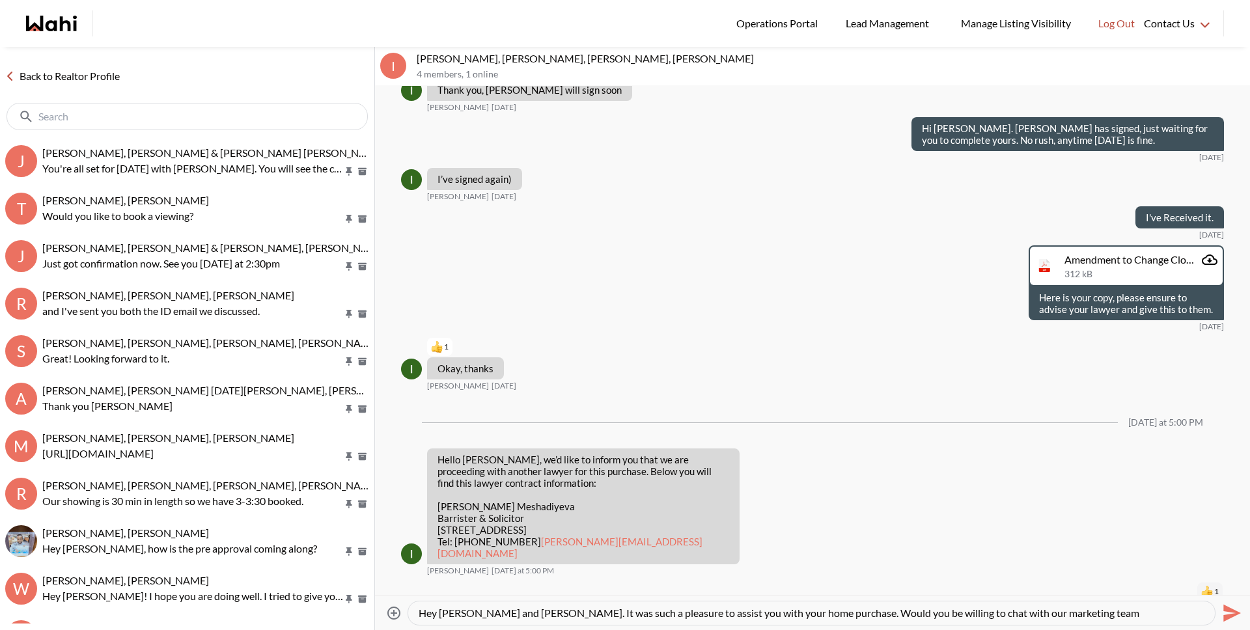
click at [797, 613] on textarea "Hey Irina and Kseniya. It was such a pleasure to assist you with your home purc…" at bounding box center [812, 613] width 786 height 13
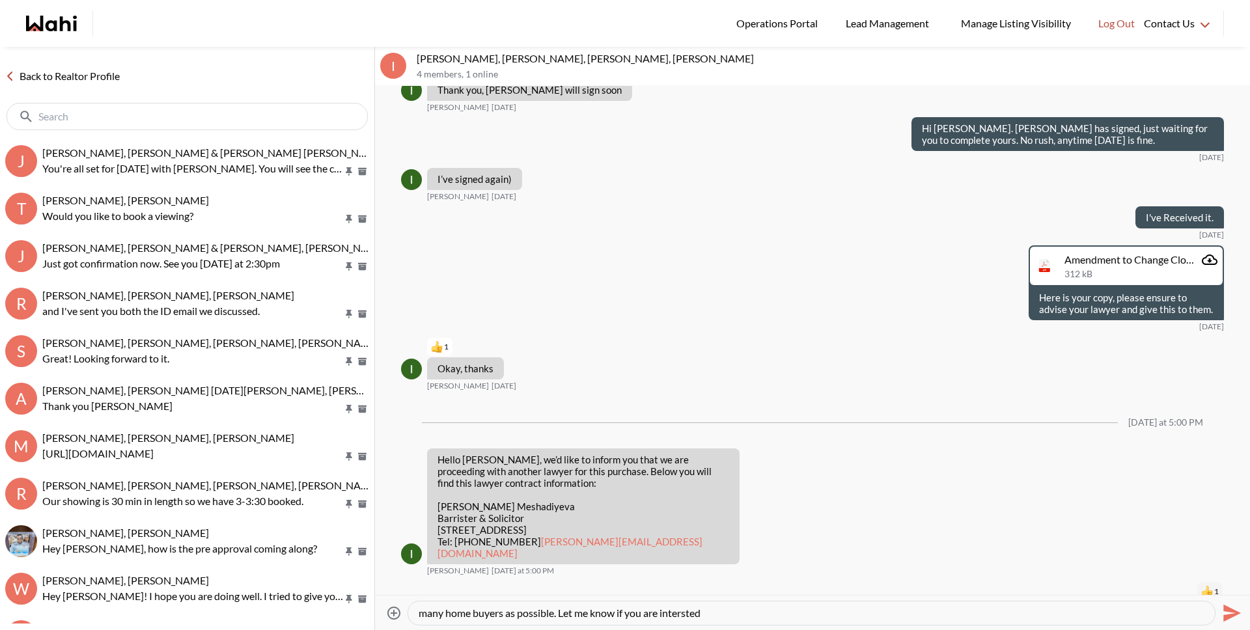
paste textarea "Type your message"
type textarea "Hey Irina and Kseniya. It was such a pleasure to assist you with your home purc…"
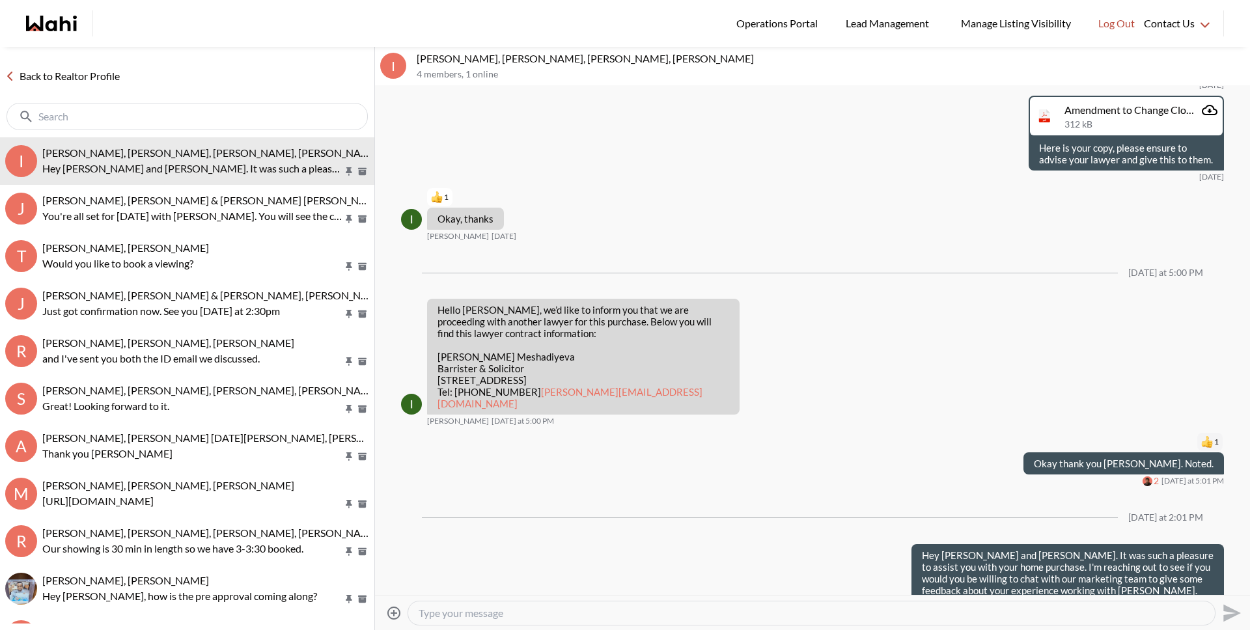
click at [101, 76] on link "Back to Realtor Profile" at bounding box center [62, 76] width 125 height 17
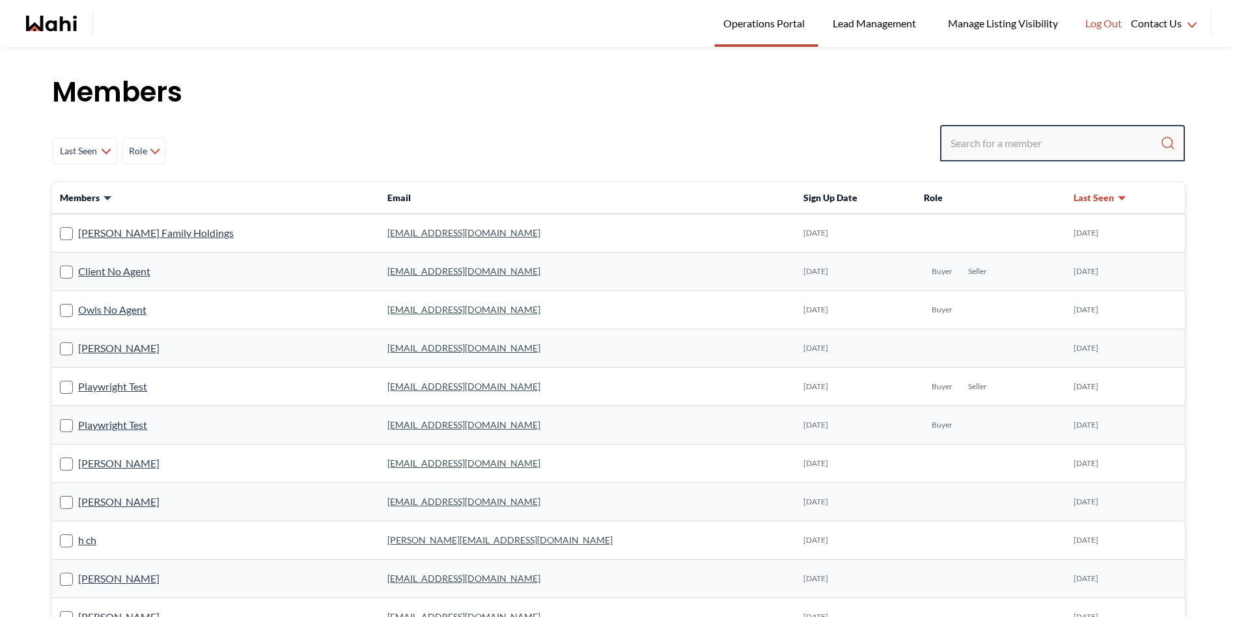
click at [1030, 140] on input "Search input" at bounding box center [1055, 142] width 210 height 23
paste input "[EMAIL_ADDRESS][DOMAIN_NAME]"
type input "[EMAIL_ADDRESS][DOMAIN_NAME]"
